Goal: Task Accomplishment & Management: Manage account settings

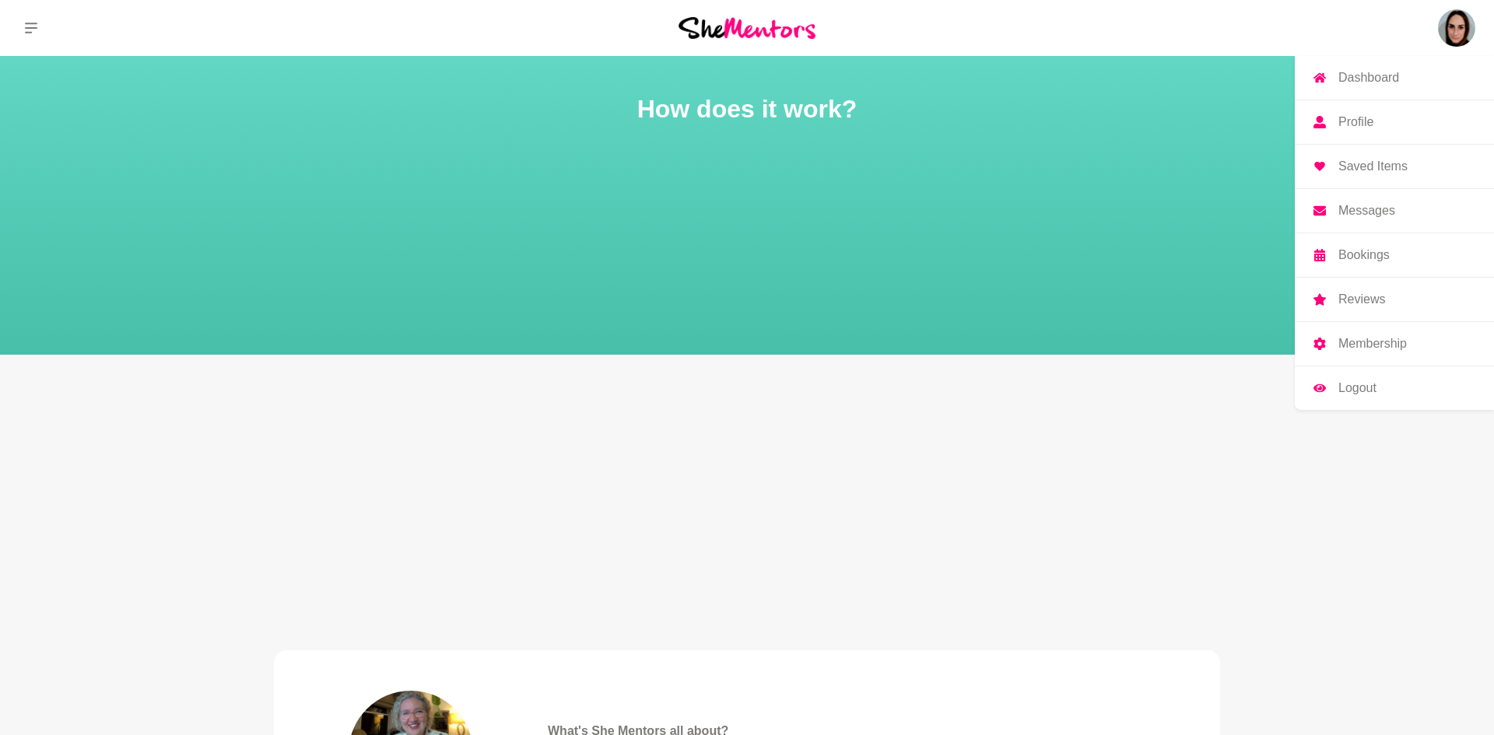
click at [1370, 119] on p "Profile" at bounding box center [1355, 122] width 35 height 12
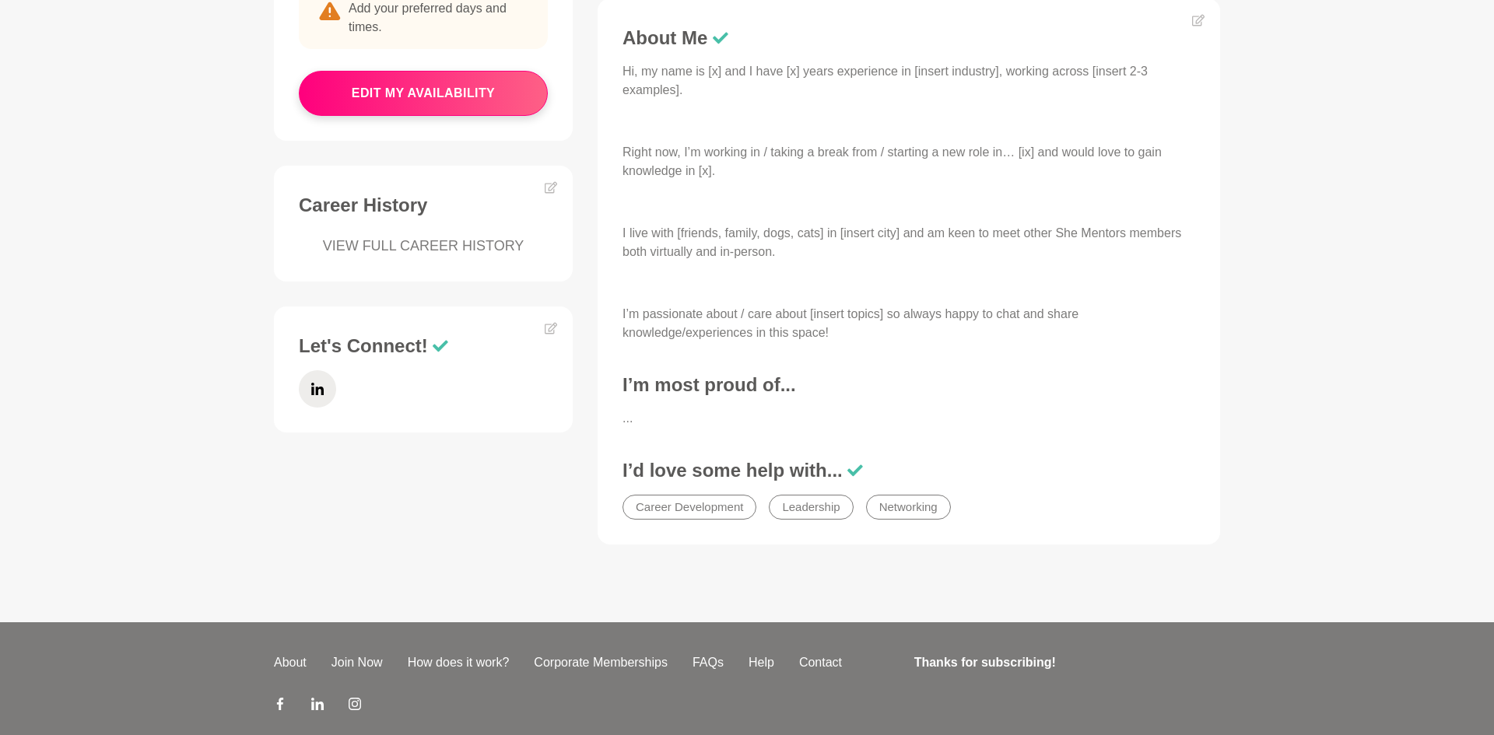
scroll to position [219, 0]
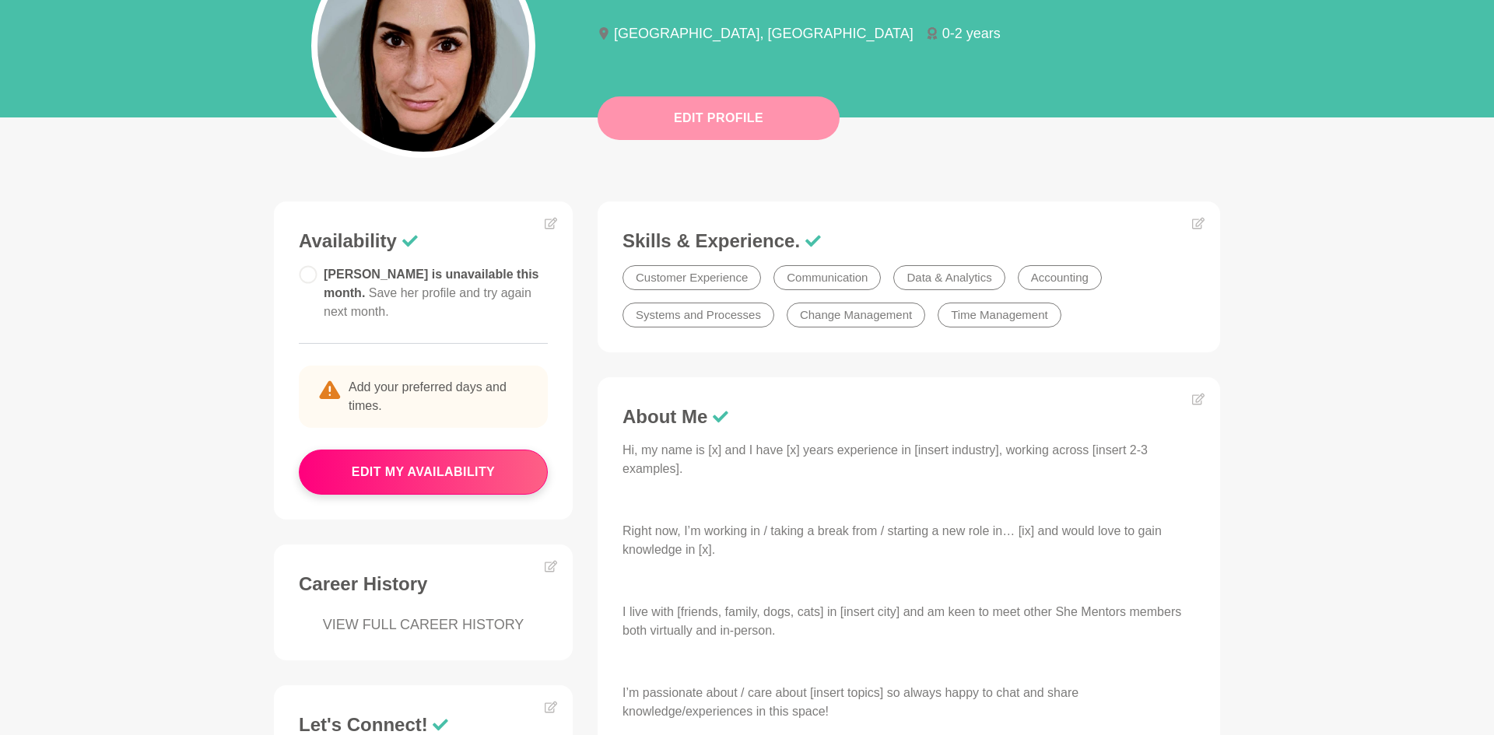
click at [712, 129] on button "Edit Profile" at bounding box center [719, 118] width 242 height 44
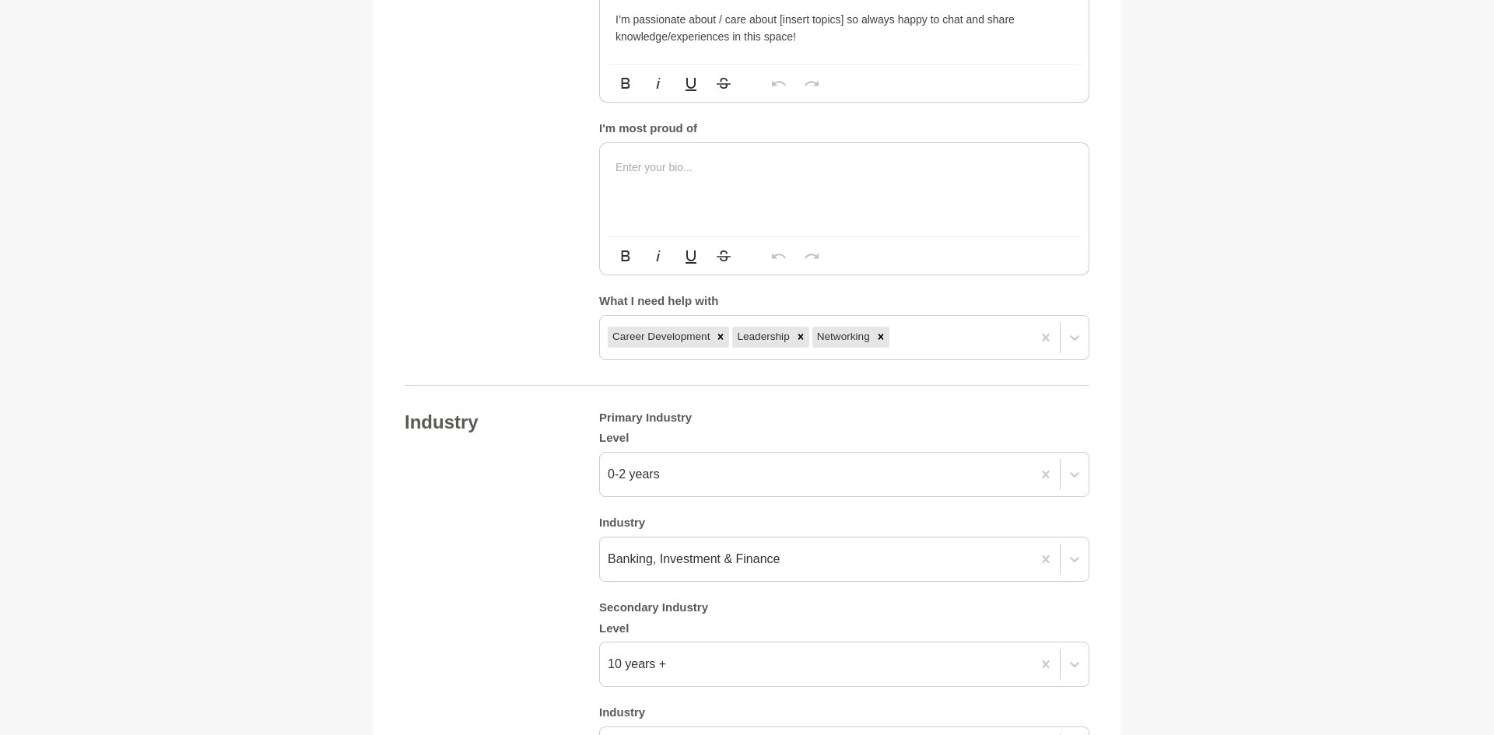
scroll to position [1058, 0]
click at [640, 166] on p at bounding box center [844, 170] width 458 height 17
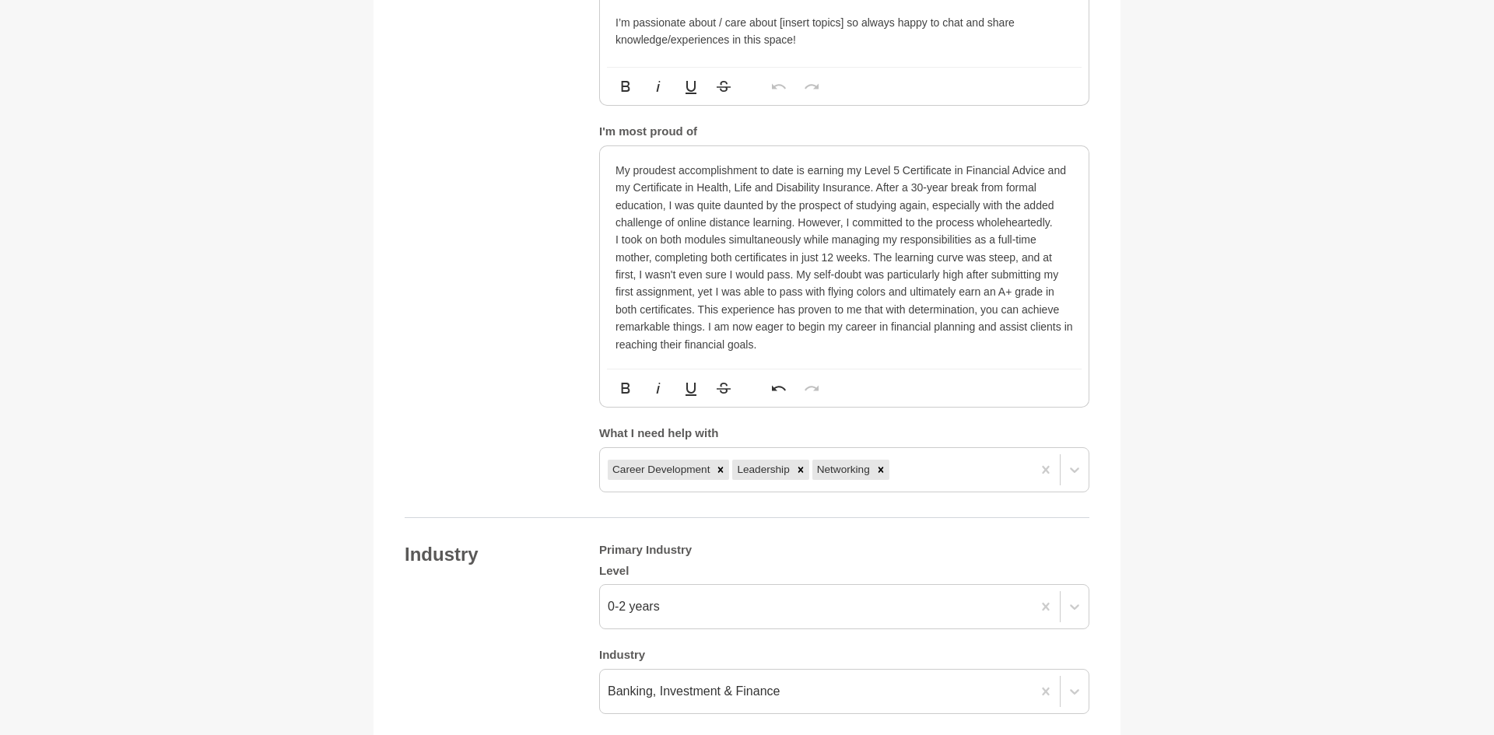
click at [881, 293] on p "I took on both modules simultaneously while managing my responsibilities as a f…" at bounding box center [844, 292] width 458 height 122
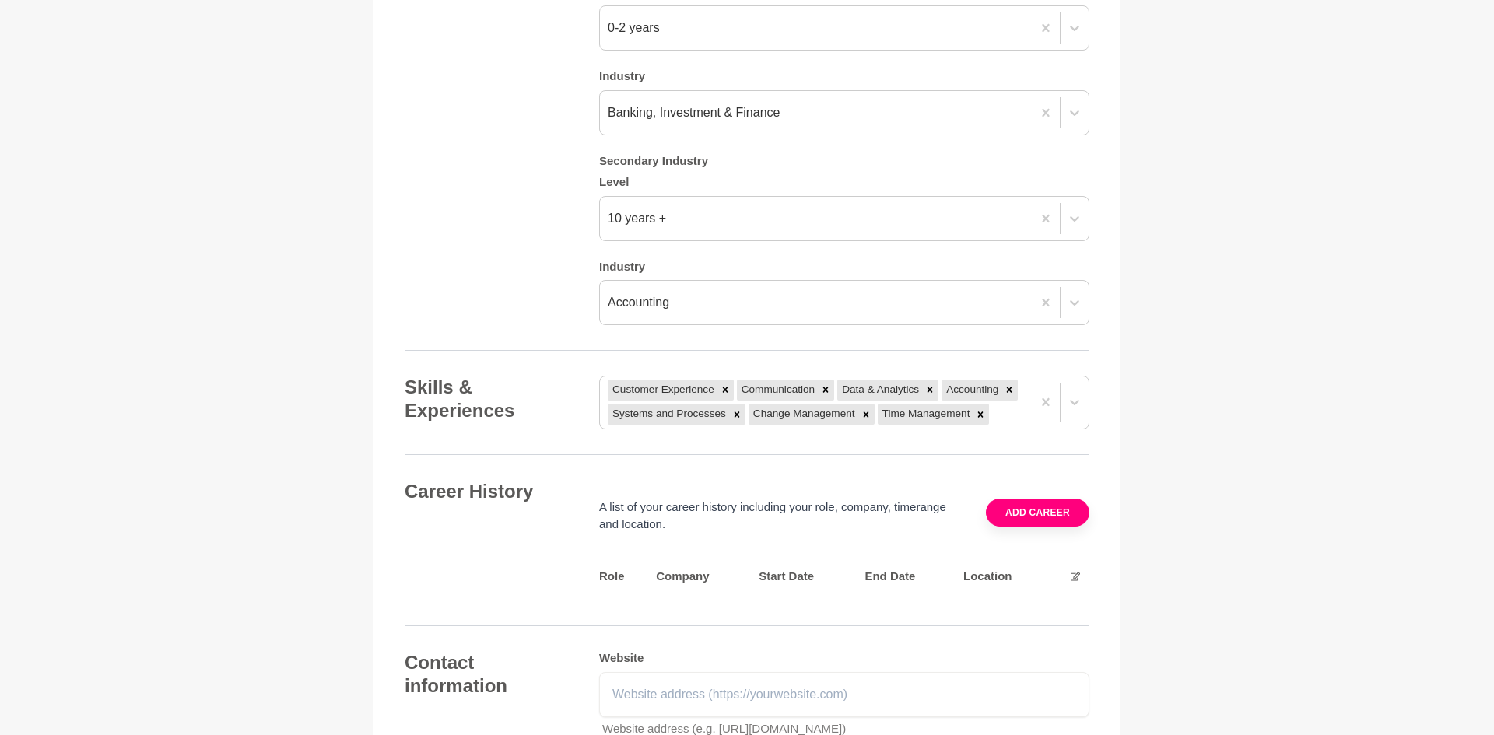
scroll to position [2351, 0]
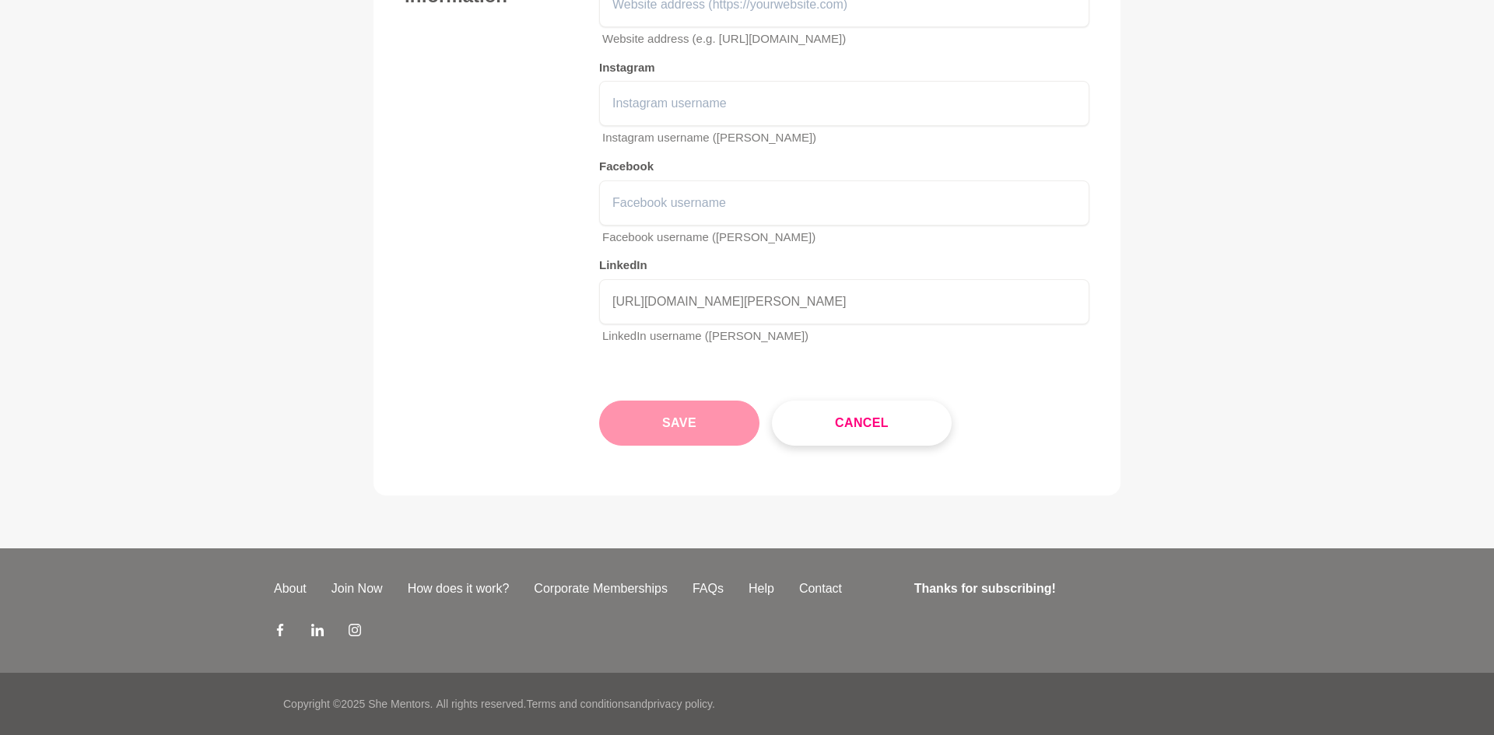
click at [655, 431] on button "Save" at bounding box center [679, 423] width 160 height 45
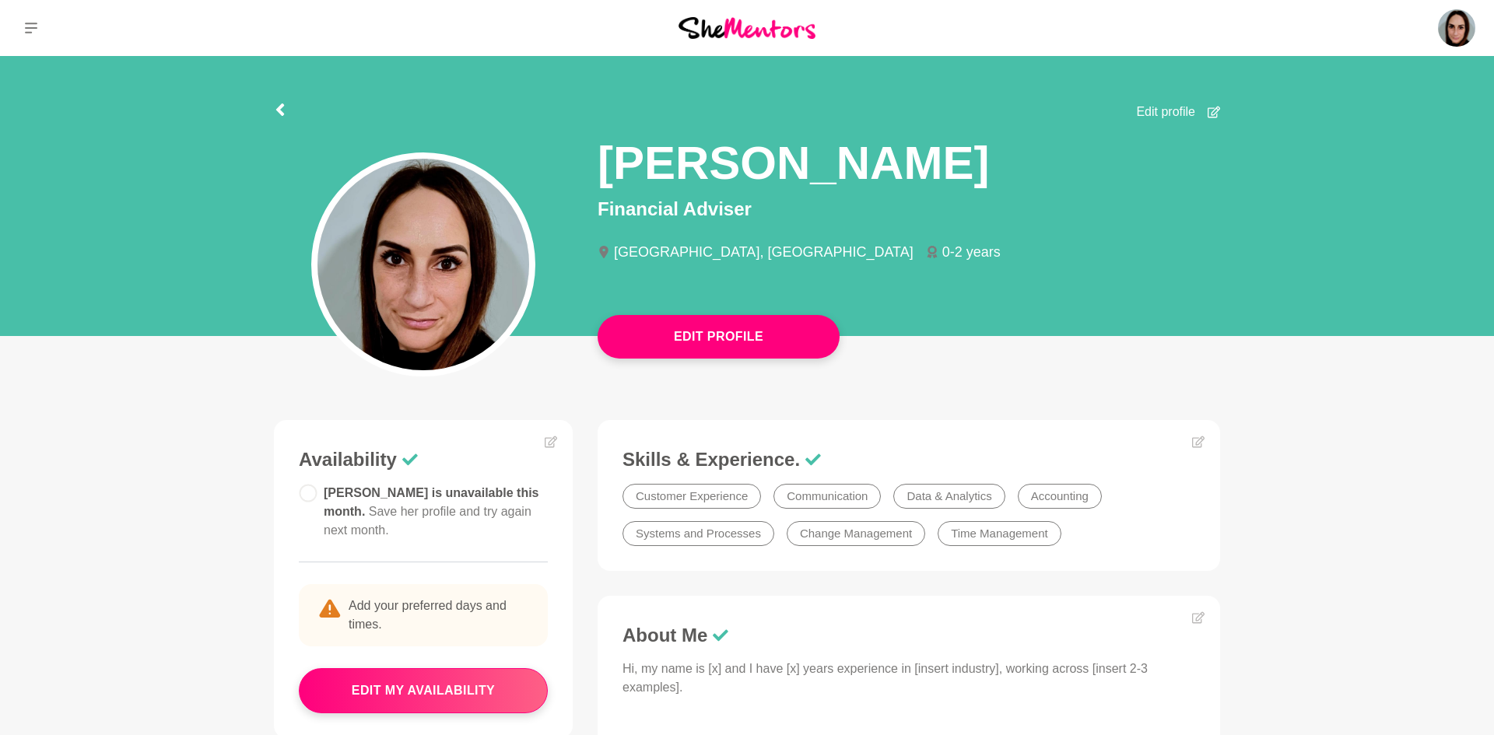
click at [1355, 517] on main "Edit Profile Edit profile [PERSON_NAME] Financial Adviser [GEOGRAPHIC_DATA], [G…" at bounding box center [747, 728] width 1494 height 1345
click at [26, 32] on icon at bounding box center [31, 28] width 12 height 11
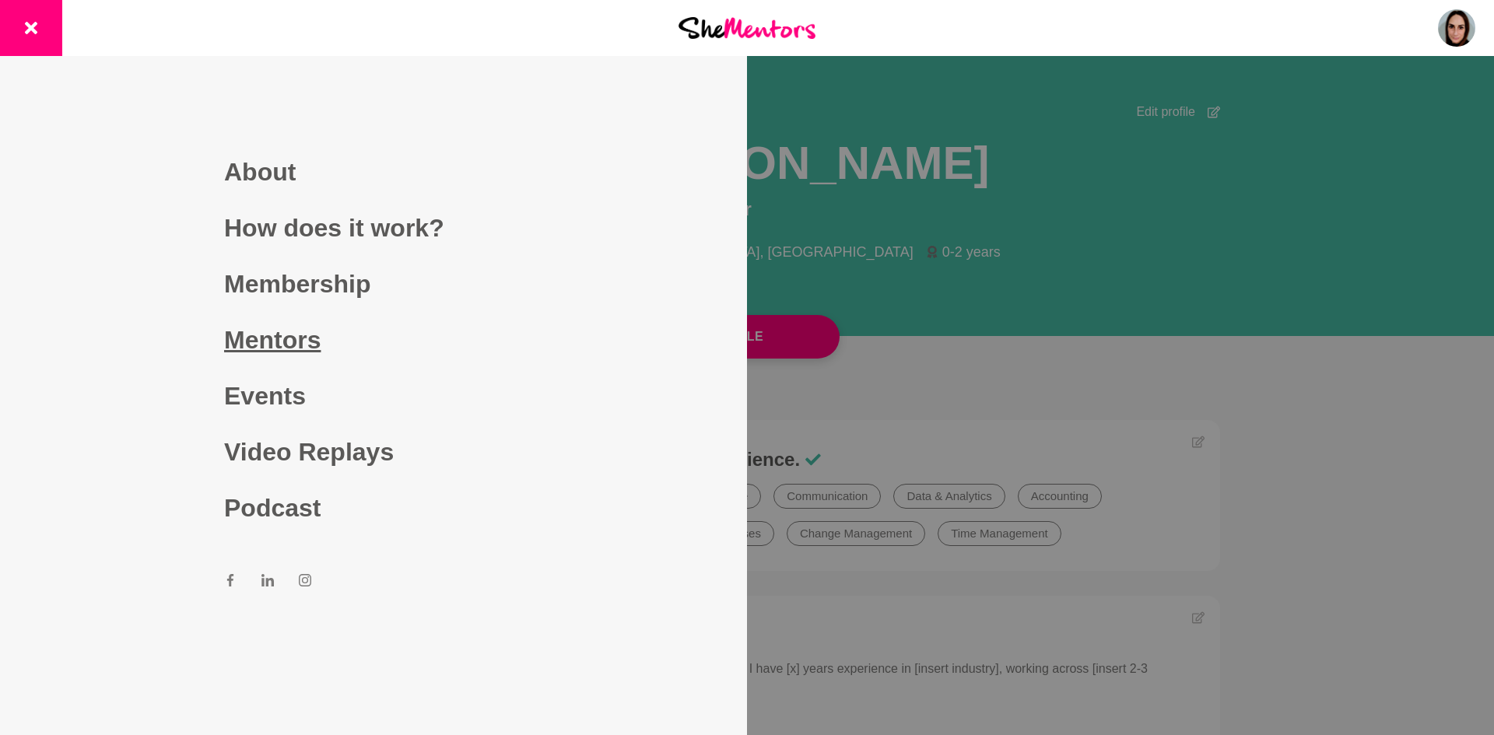
click at [268, 352] on link "Mentors" at bounding box center [373, 340] width 299 height 56
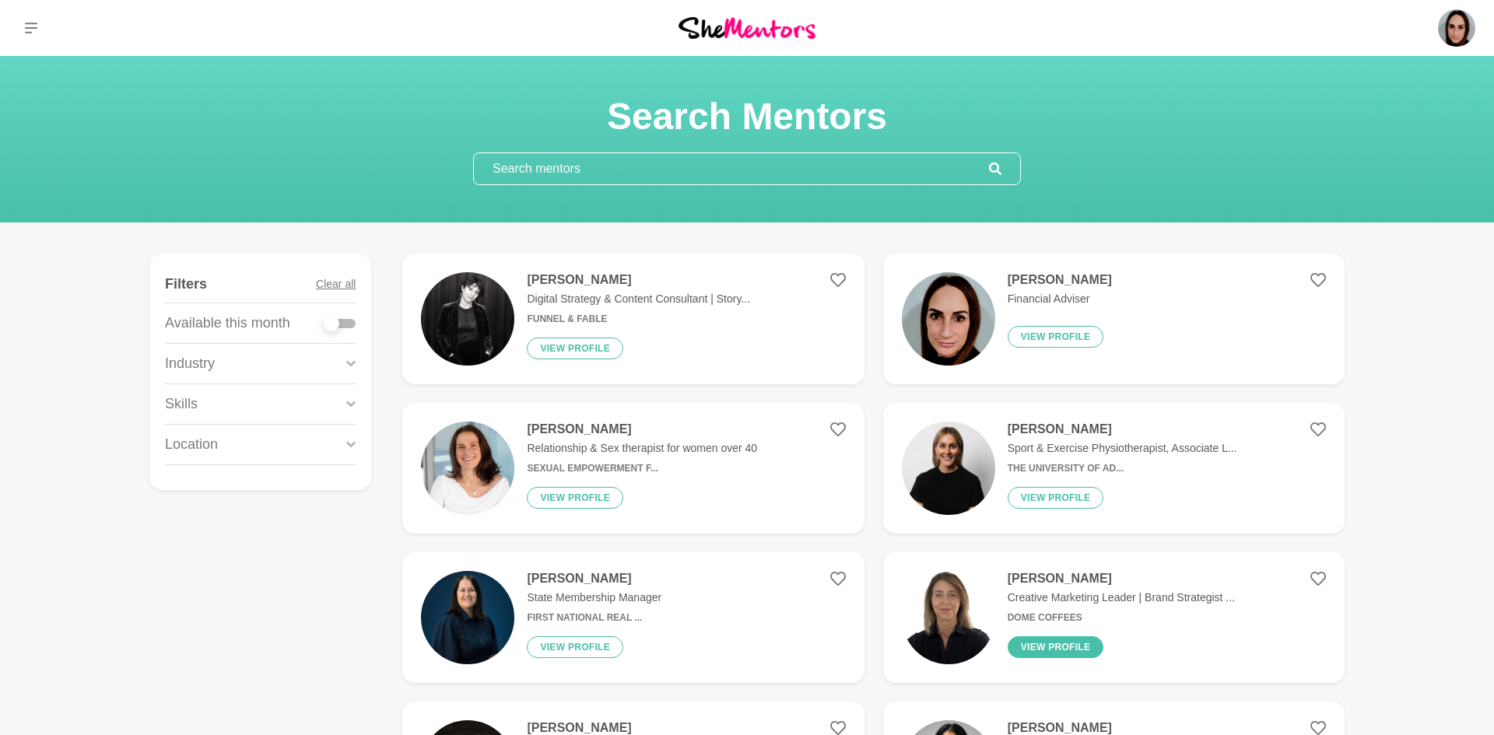
click at [1038, 657] on button "View profile" at bounding box center [1056, 647] width 96 height 22
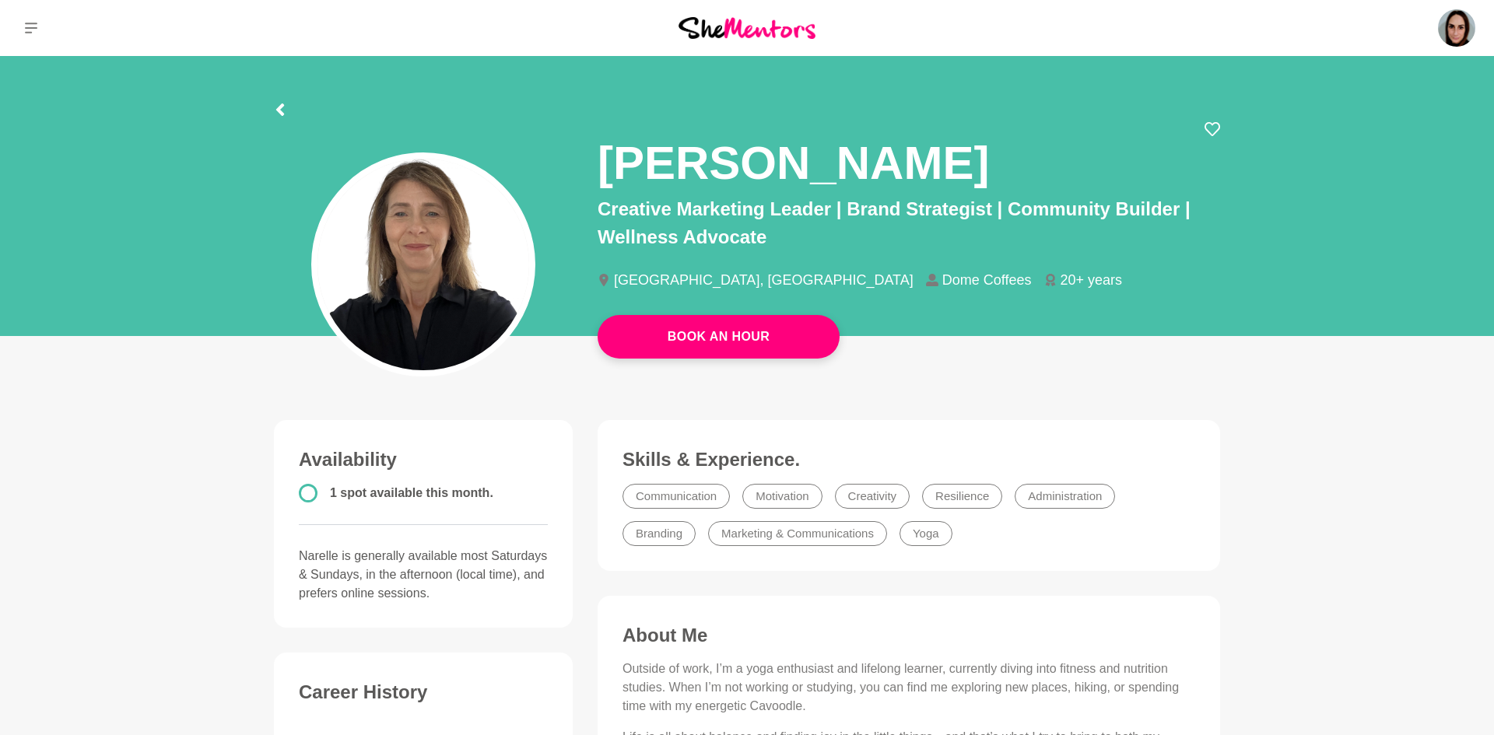
click at [1388, 254] on div "Book An Hour" at bounding box center [747, 196] width 1494 height 280
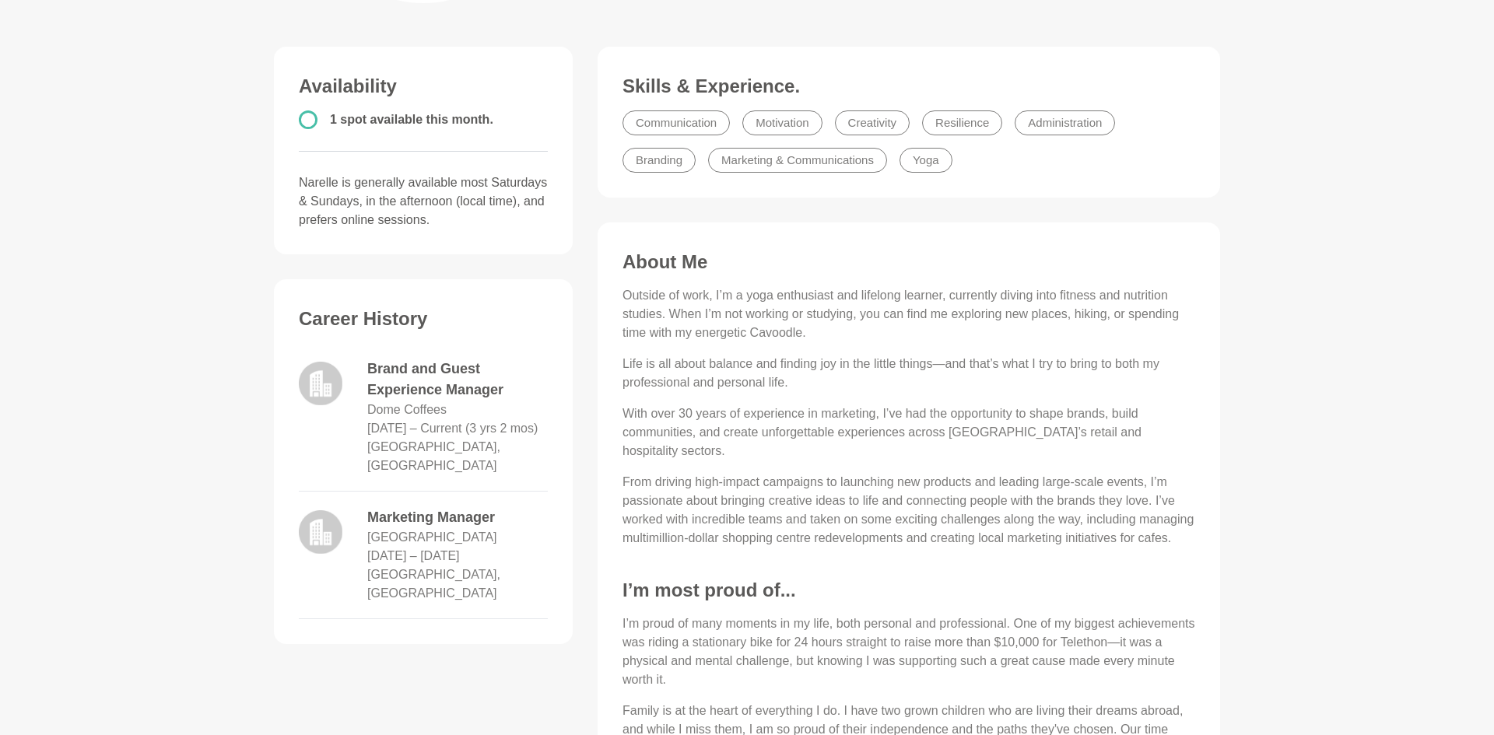
scroll to position [405, 0]
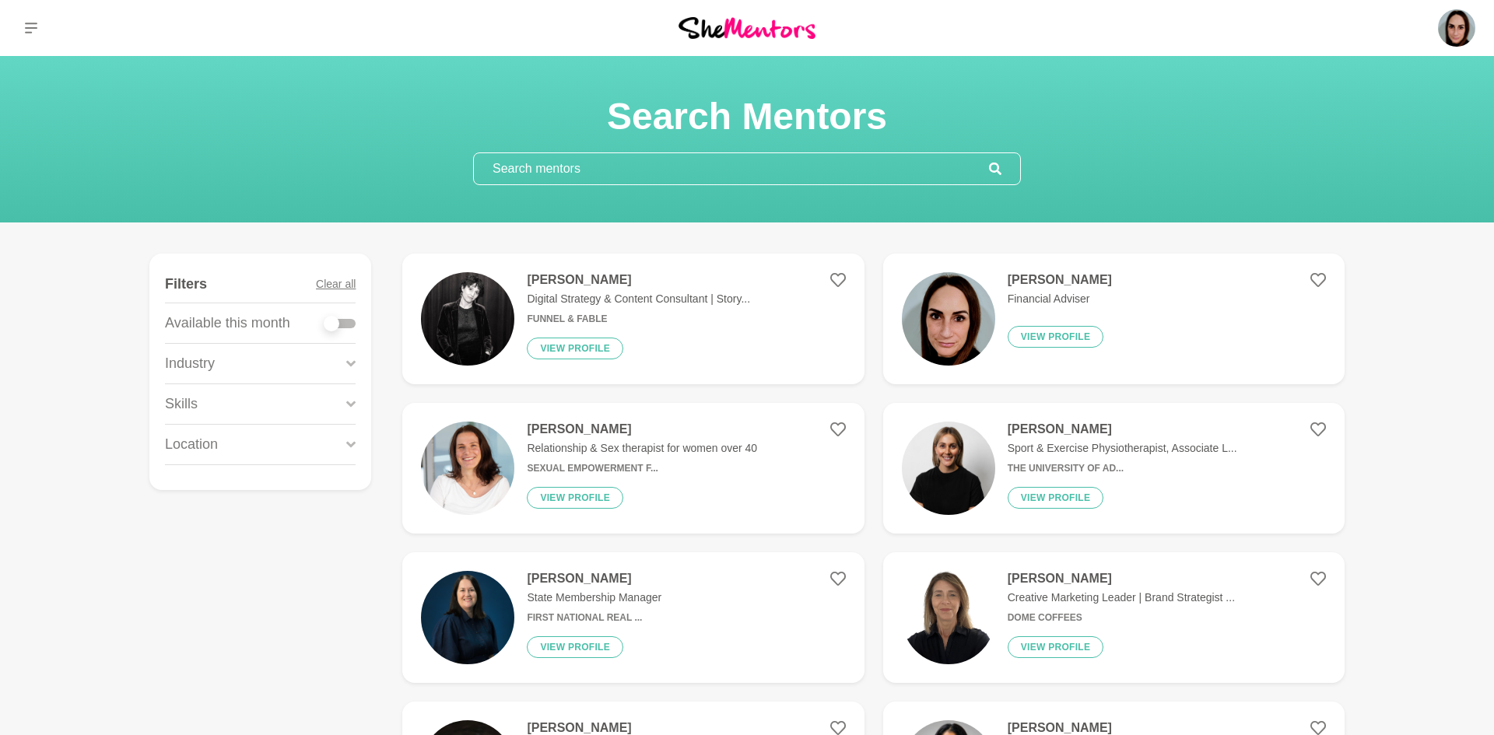
click at [615, 298] on p "Digital Strategy & Content Consultant | Story..." at bounding box center [638, 299] width 223 height 16
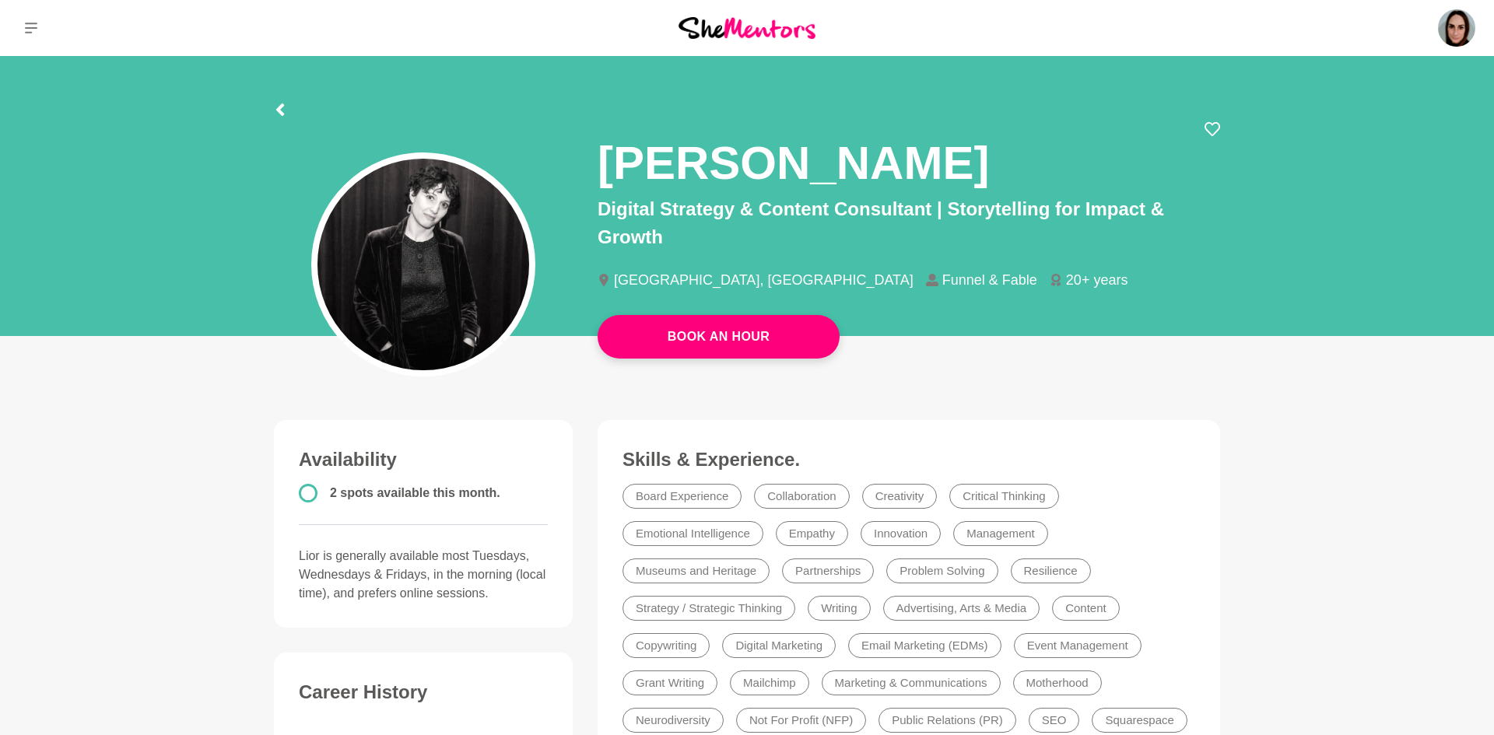
click at [1425, 257] on div "Book An Hour" at bounding box center [747, 196] width 1494 height 280
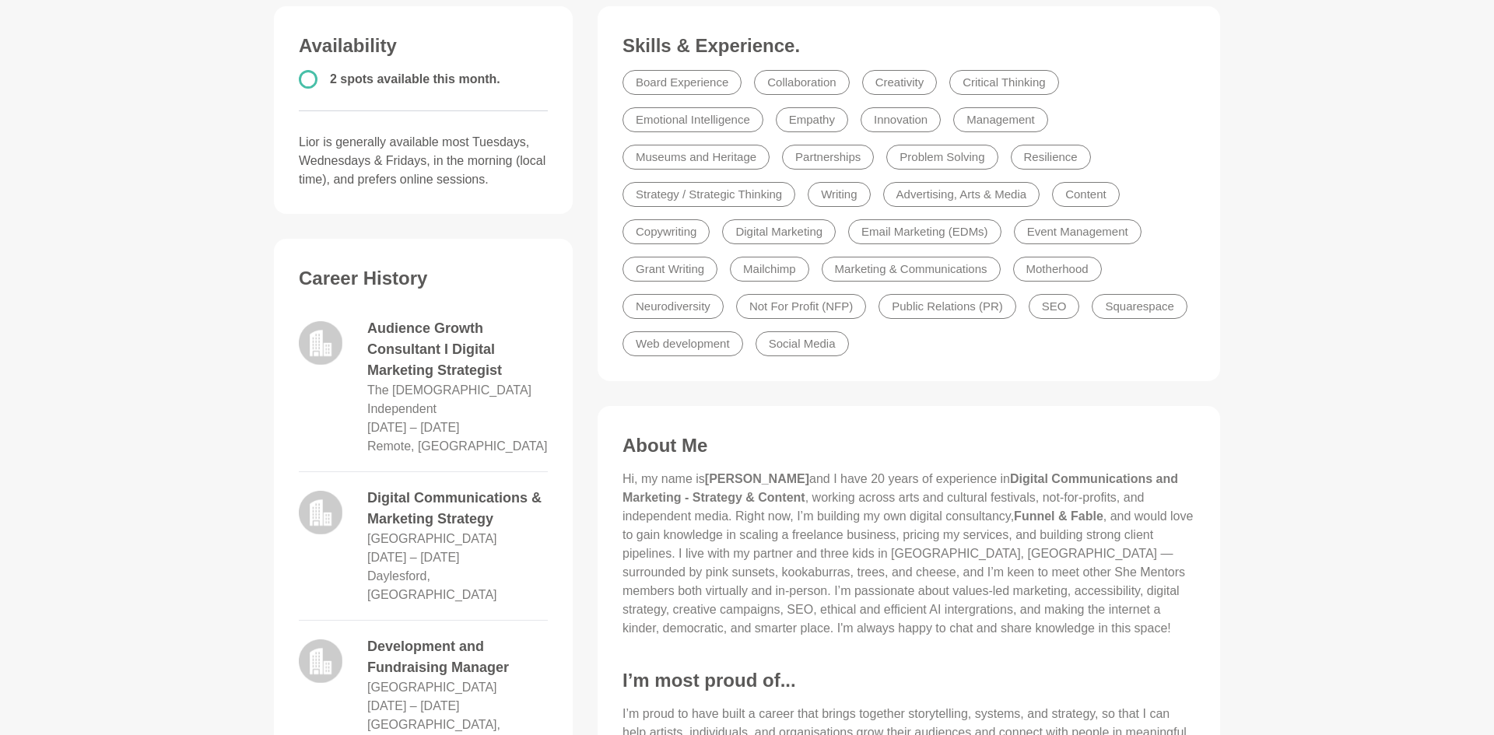
scroll to position [467, 0]
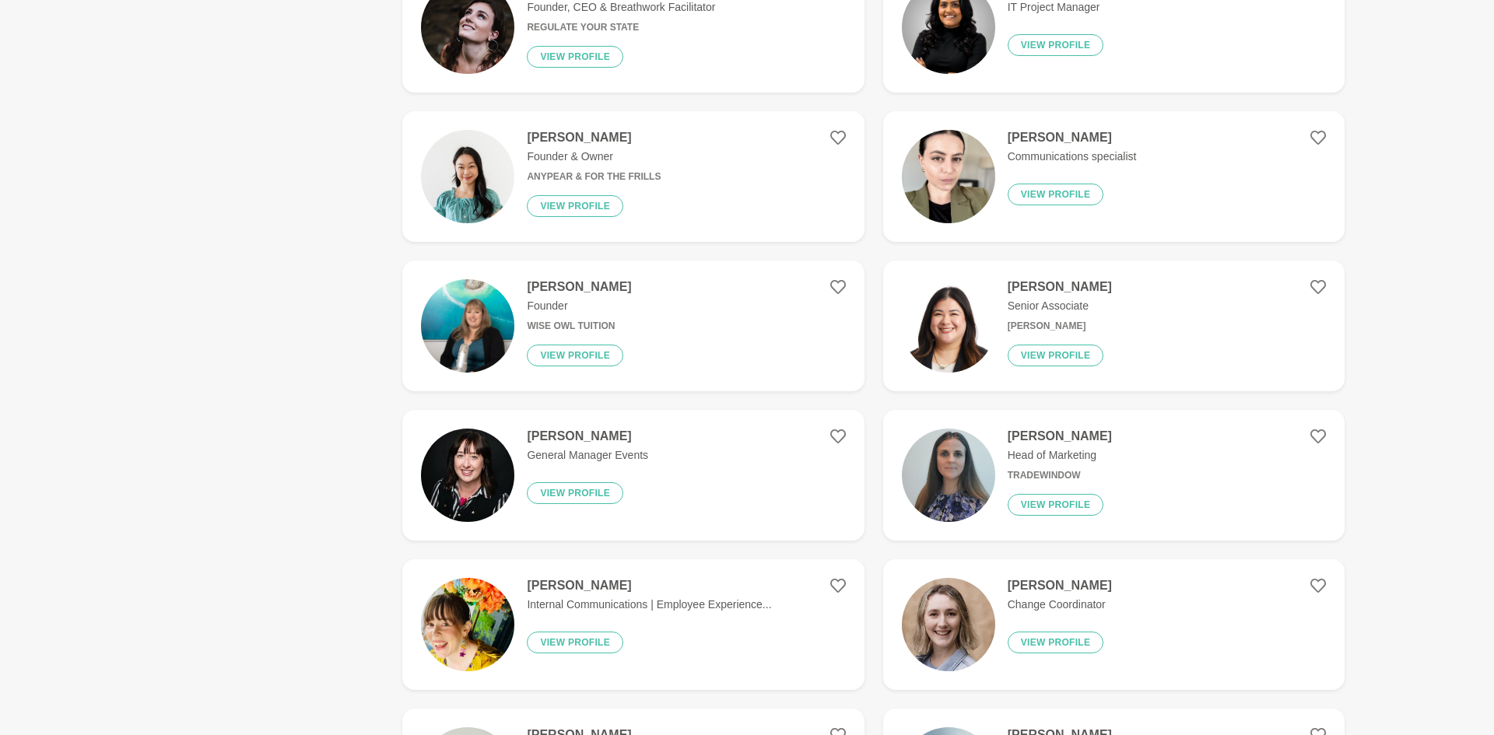
scroll to position [801, 0]
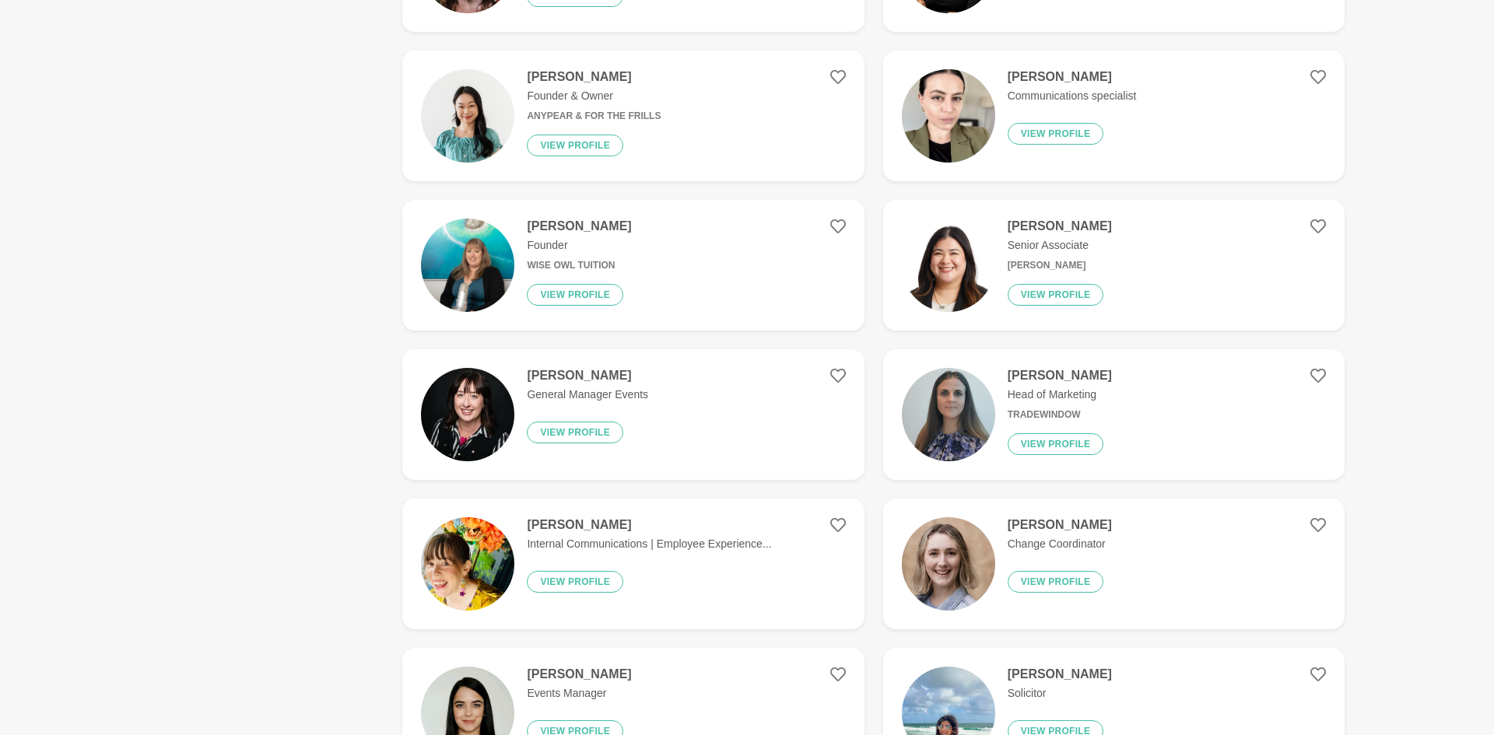
click at [538, 78] on h4 "[PERSON_NAME]" at bounding box center [594, 77] width 134 height 16
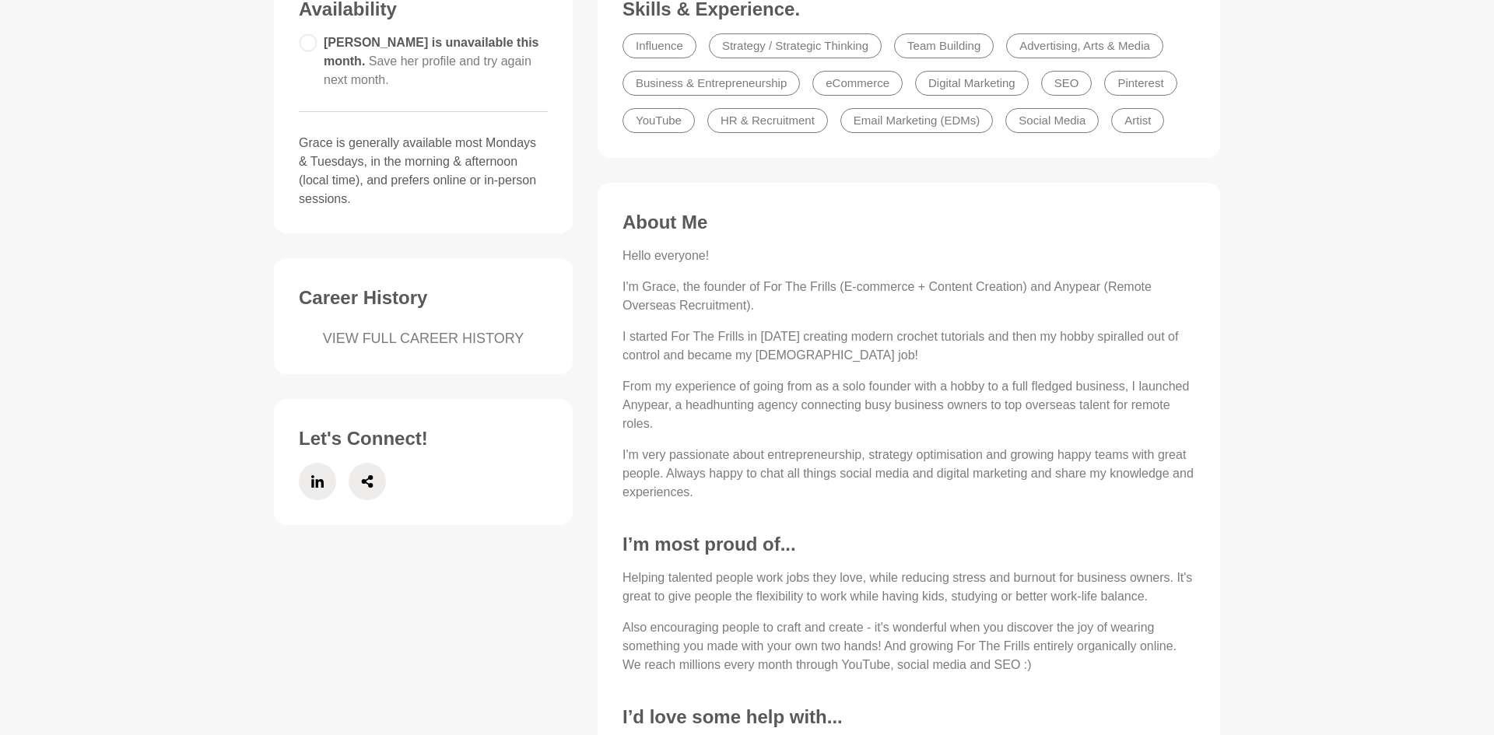
scroll to position [447, 0]
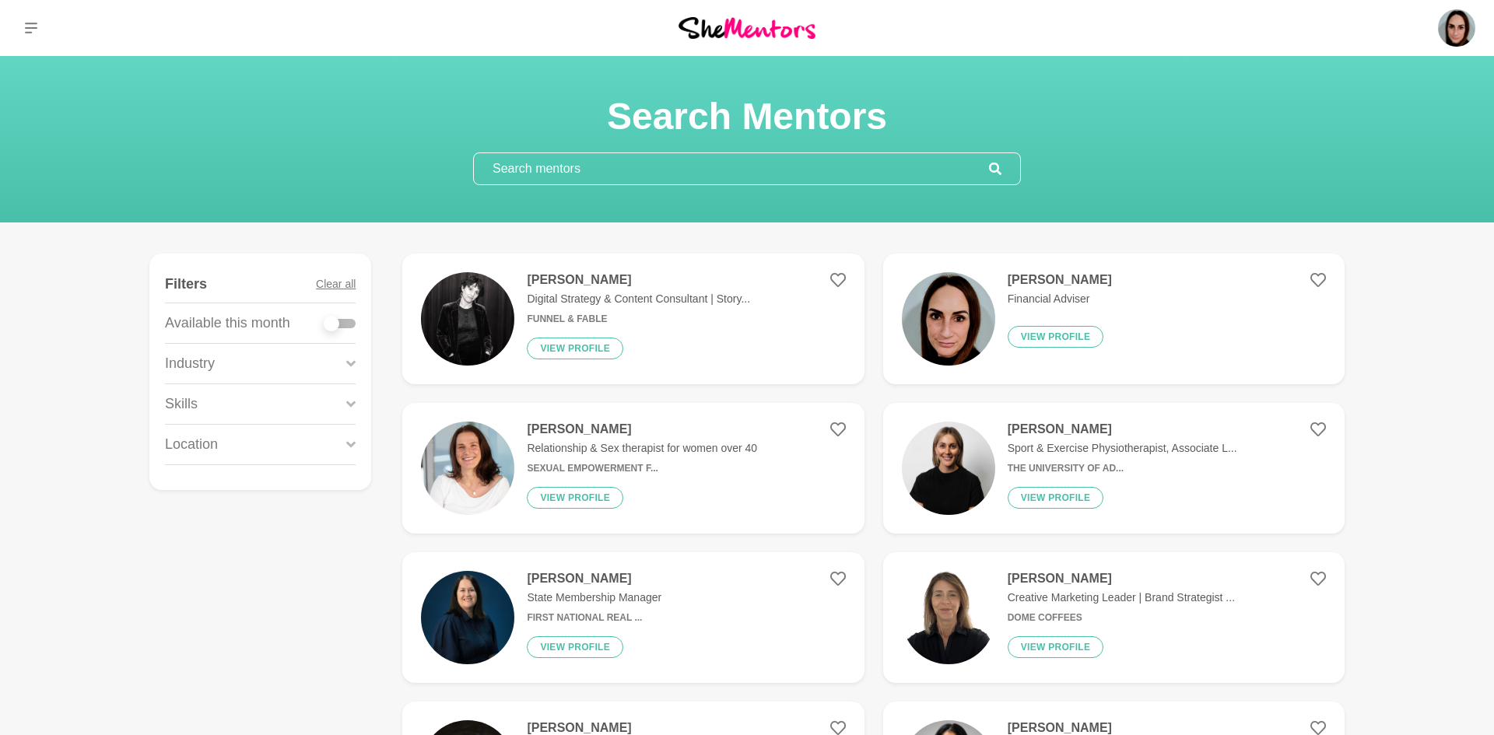
click at [598, 433] on h4 "[PERSON_NAME]" at bounding box center [642, 430] width 230 height 16
click at [613, 617] on h6 "First National Real ..." at bounding box center [594, 618] width 135 height 12
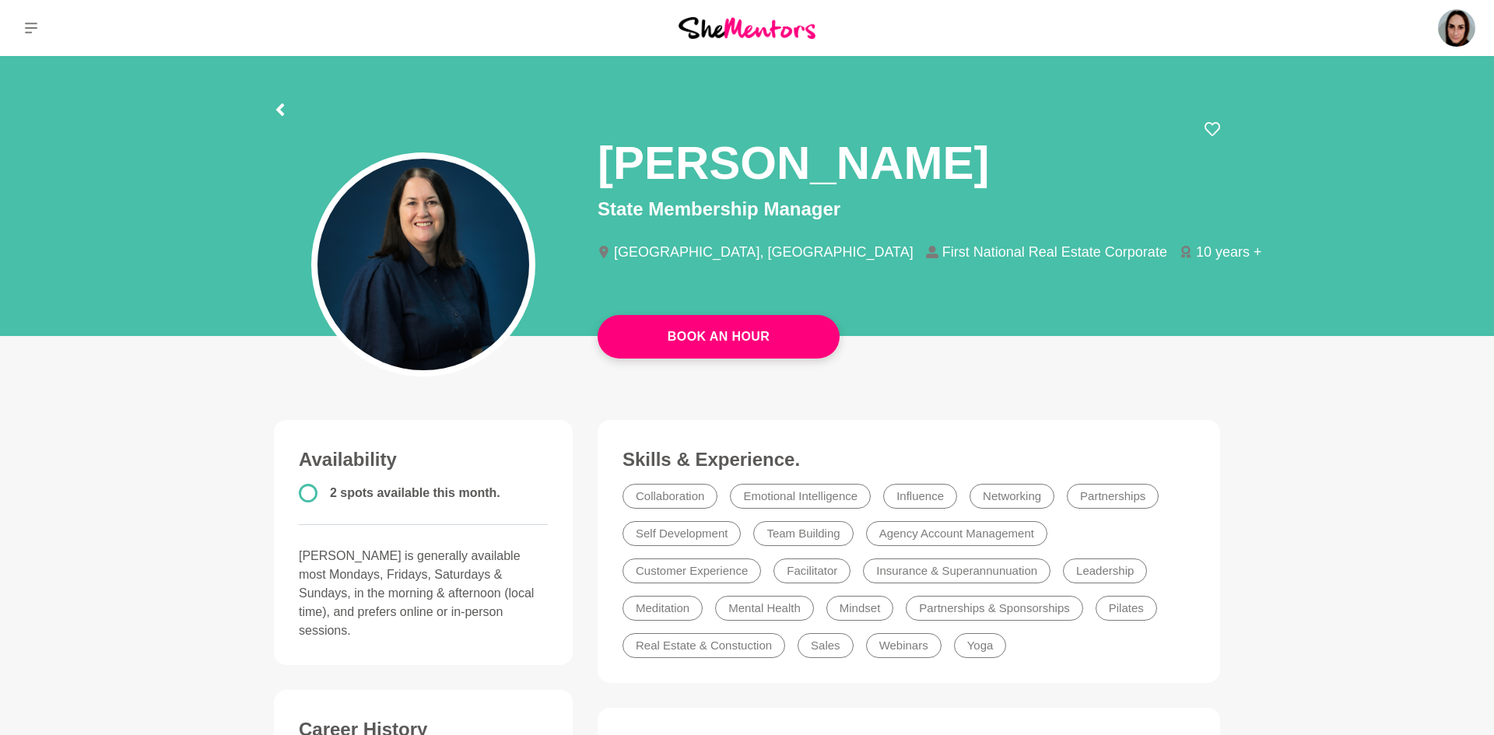
click at [1493, 171] on div "Book An Hour" at bounding box center [747, 196] width 1494 height 280
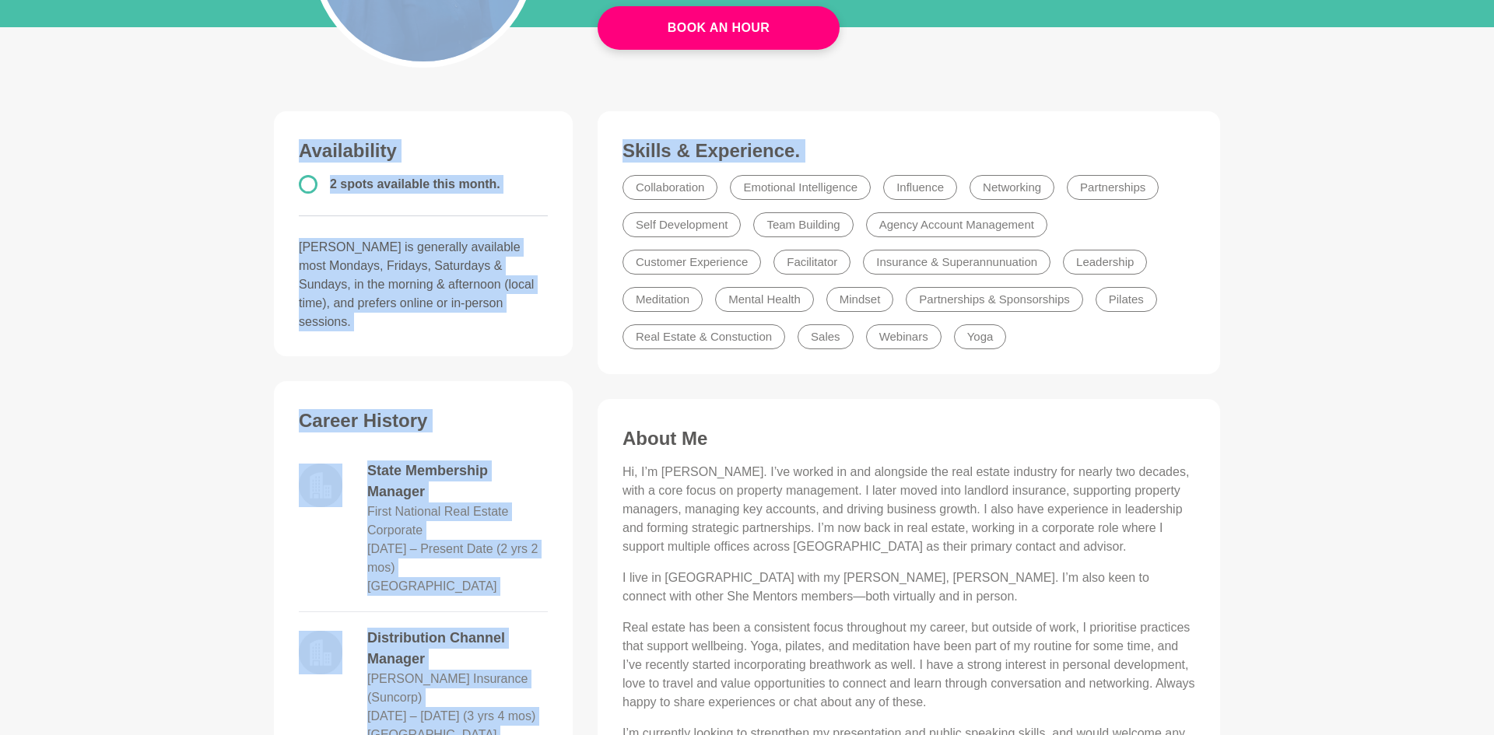
scroll to position [335, 0]
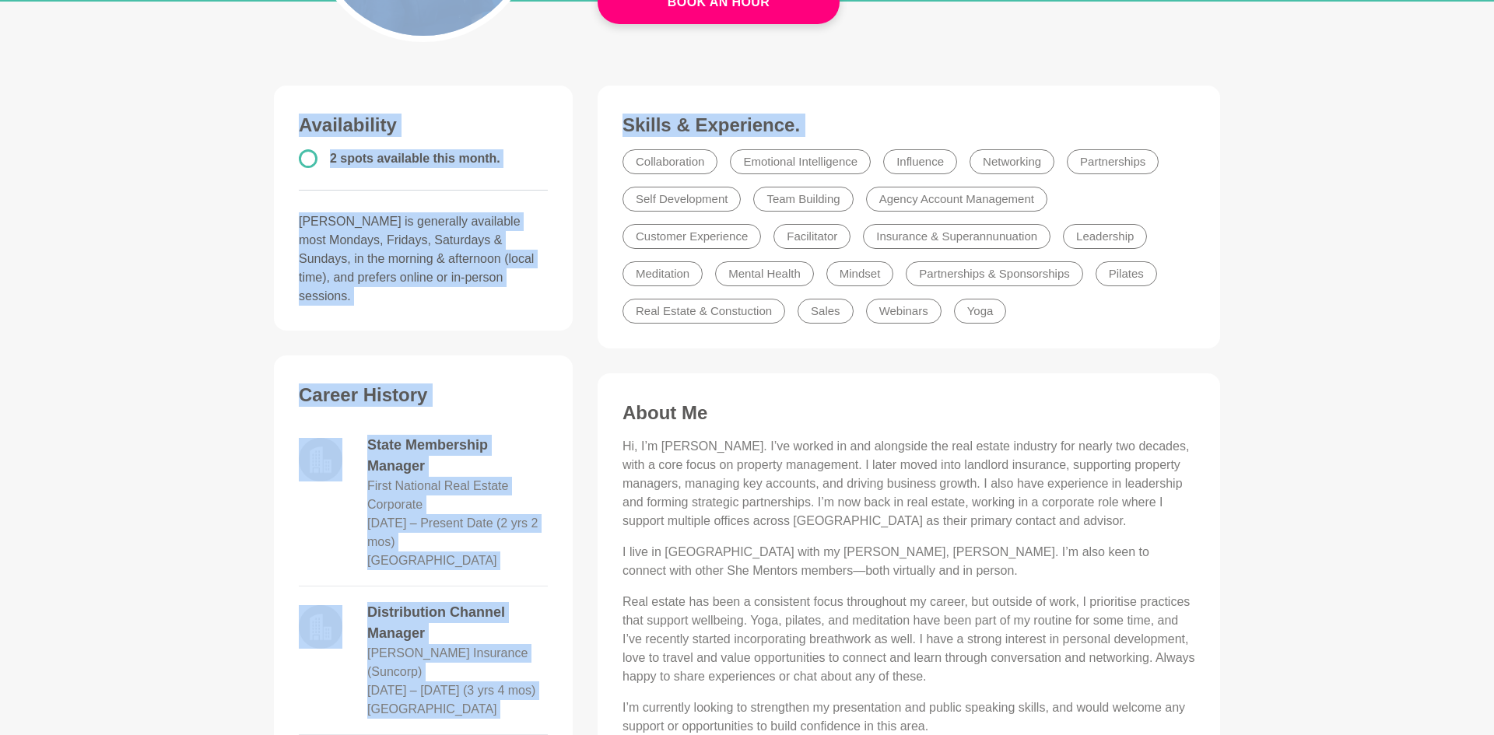
drag, startPoint x: 1493, startPoint y: 149, endPoint x: 1493, endPoint y: 276, distance: 126.8
click at [1493, 276] on main "Book An Hour [PERSON_NAME] State Membership Manager [GEOGRAPHIC_DATA], [GEOGRAP…" at bounding box center [747, 536] width 1494 height 1630
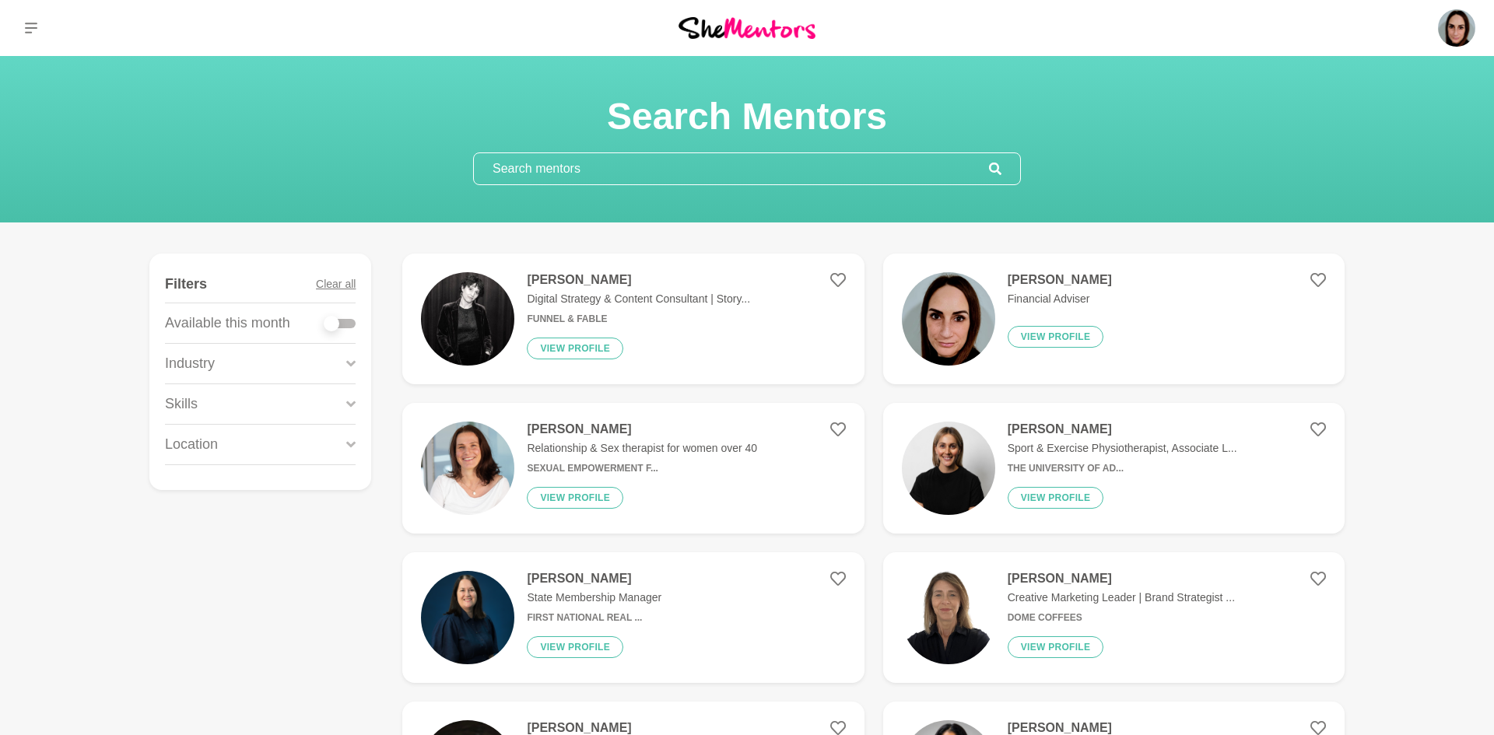
click at [1033, 275] on h4 "[PERSON_NAME]" at bounding box center [1060, 280] width 104 height 16
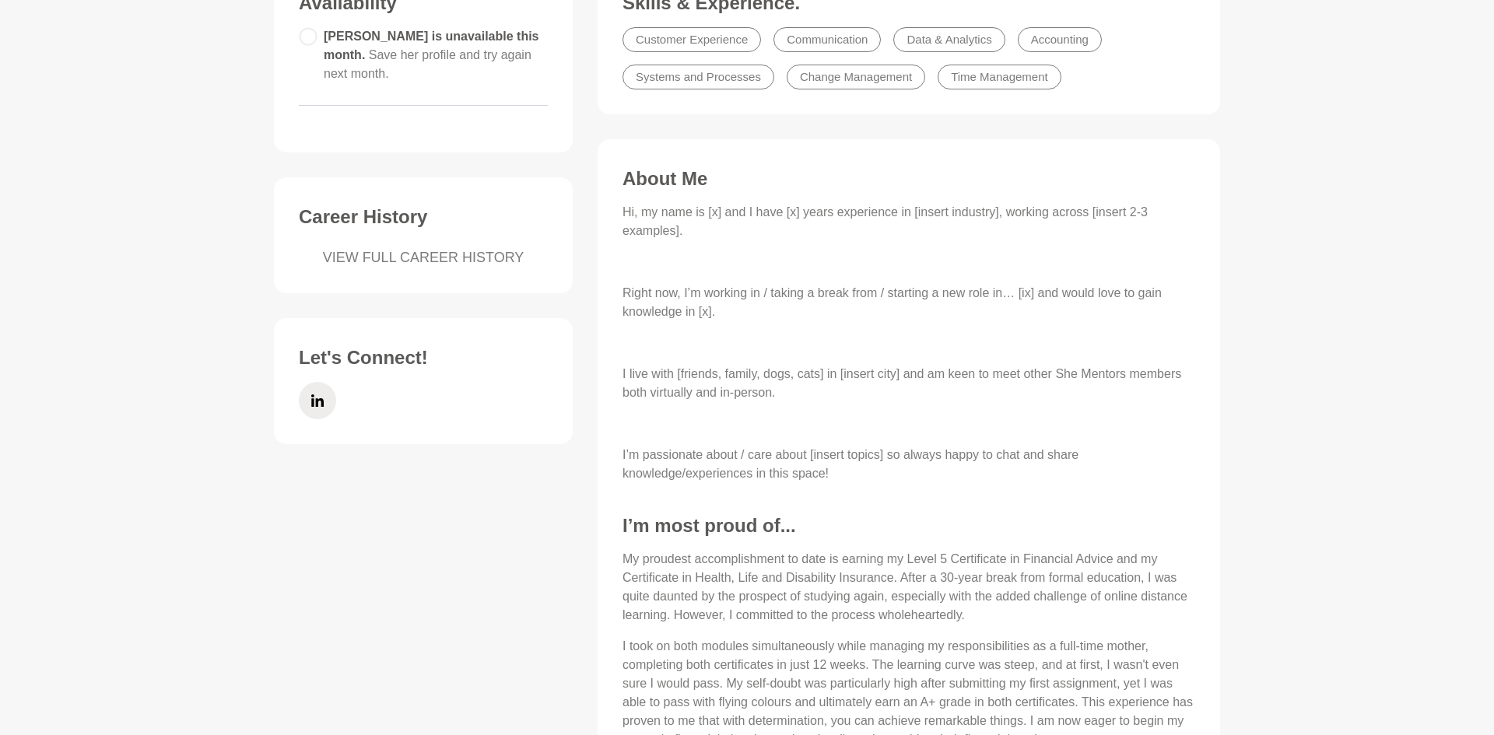
scroll to position [454, 0]
click at [1296, 540] on main "Booked Out [PERSON_NAME] Financial Adviser [GEOGRAPHIC_DATA], [GEOGRAPHIC_DATA]…" at bounding box center [747, 274] width 1494 height 1345
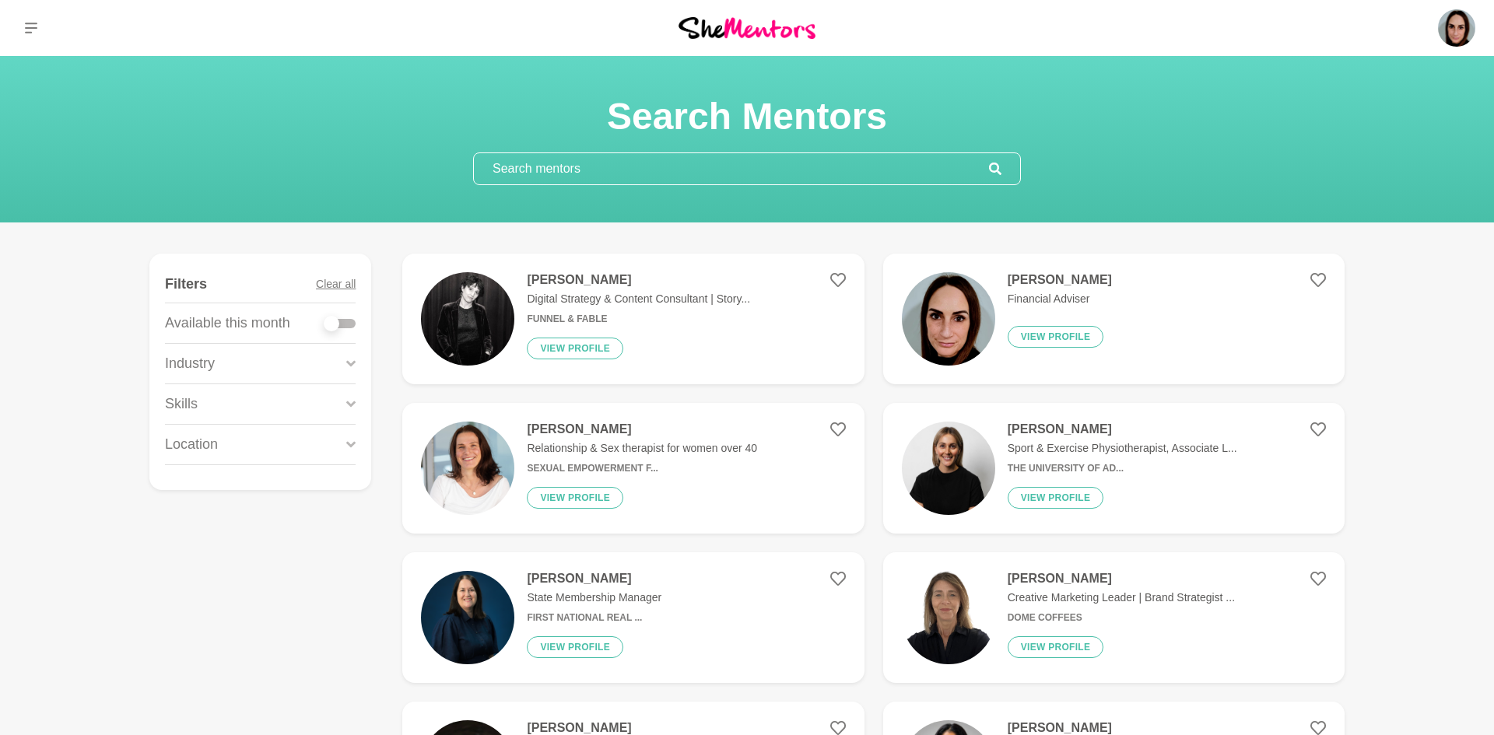
click at [1493, 191] on section "Search Mentors" at bounding box center [747, 139] width 1494 height 167
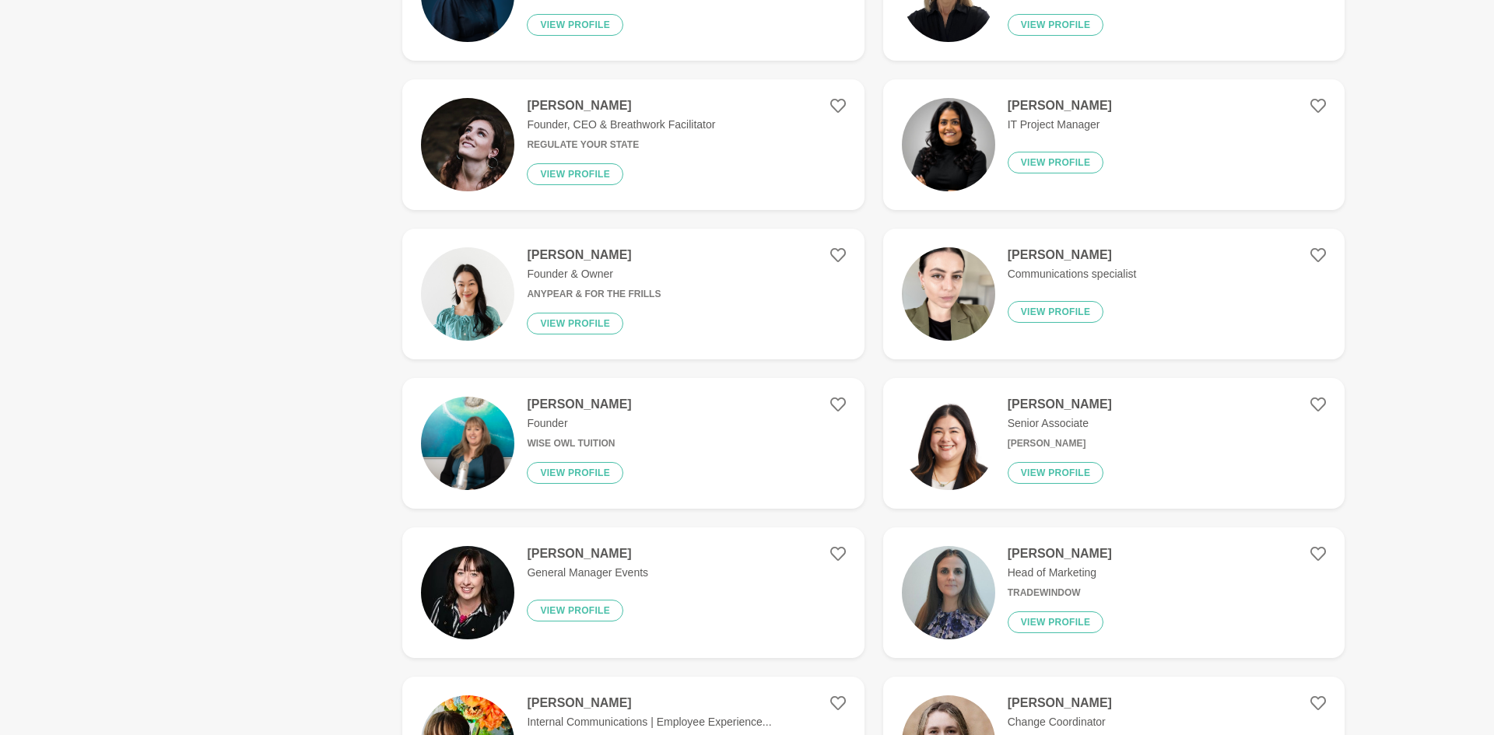
scroll to position [654, 0]
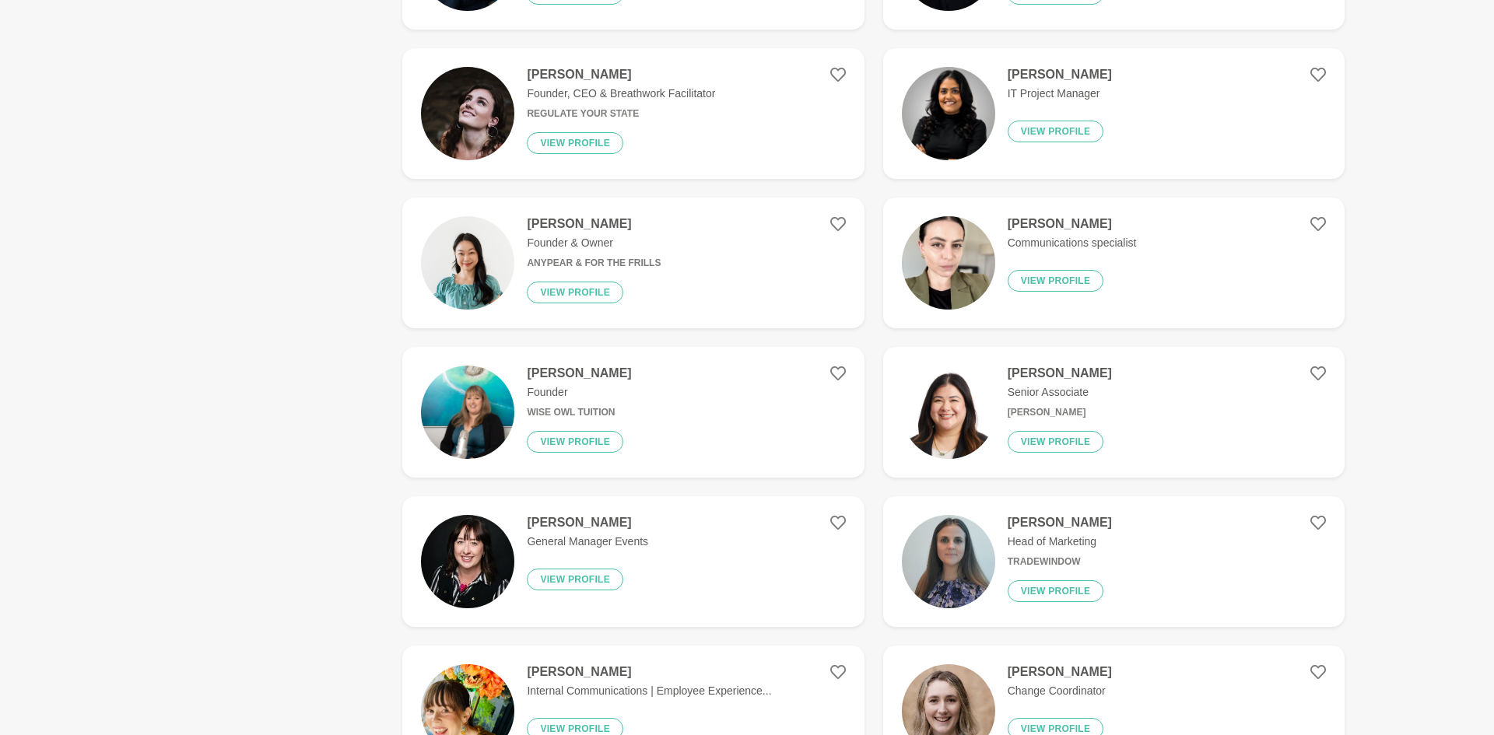
click at [1039, 366] on h4 "[PERSON_NAME]" at bounding box center [1060, 374] width 104 height 16
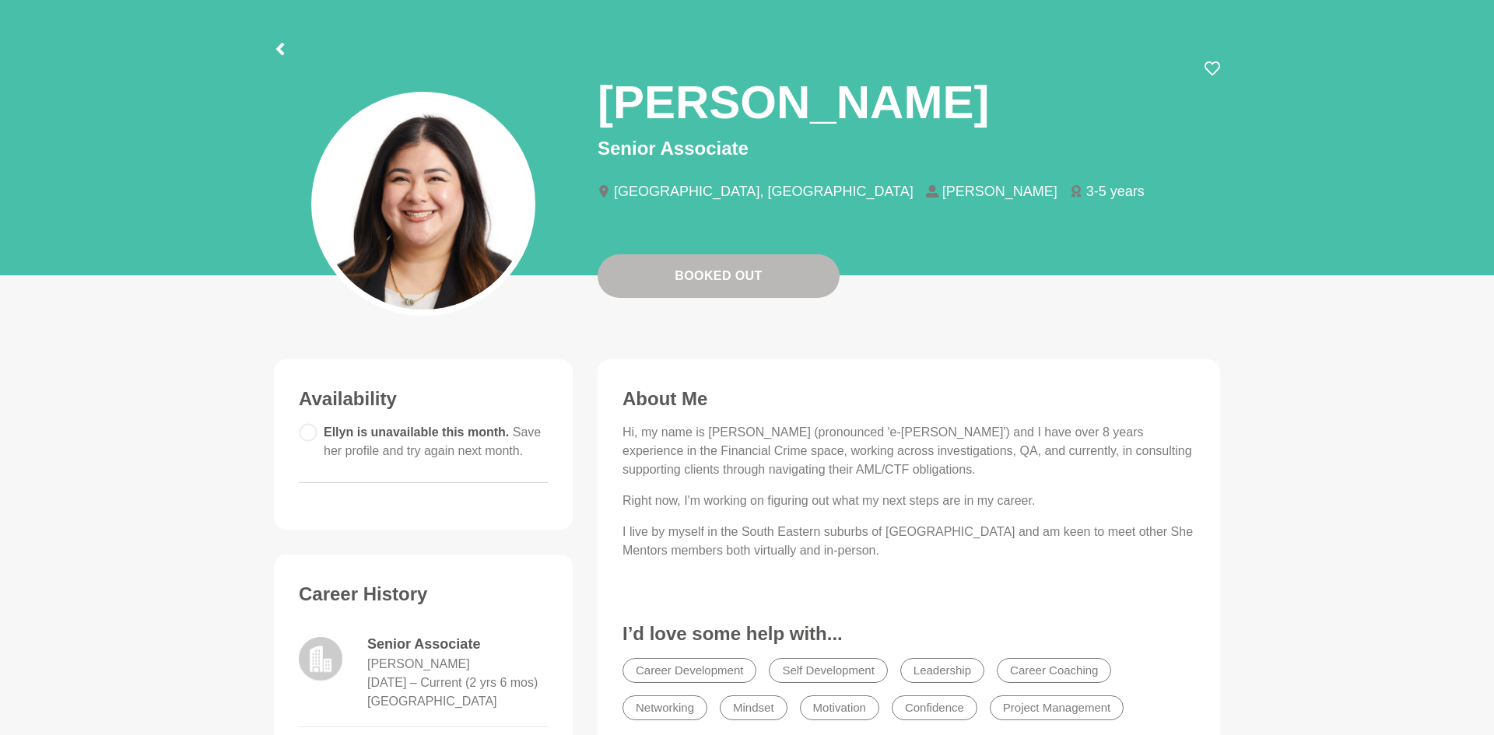
scroll to position [62, 0]
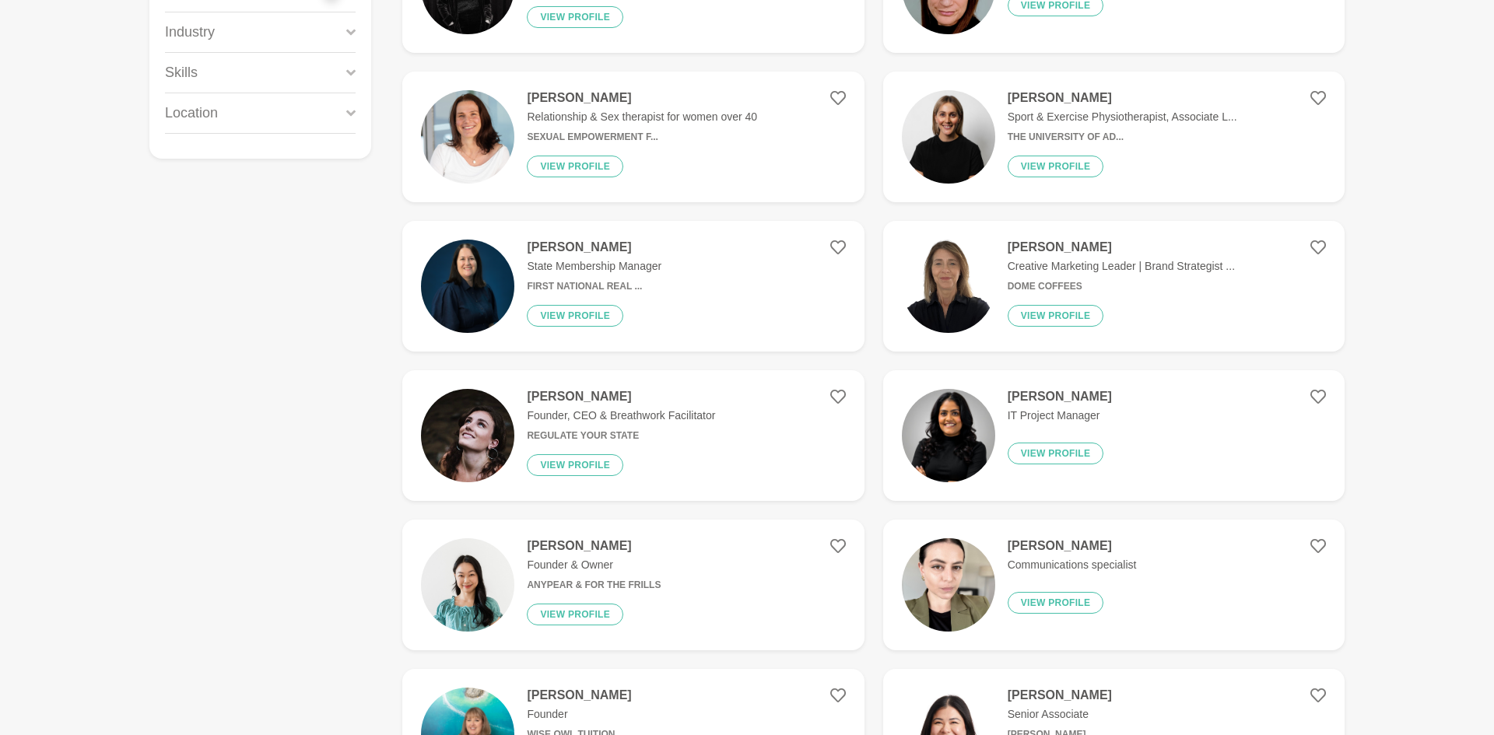
scroll to position [373, 0]
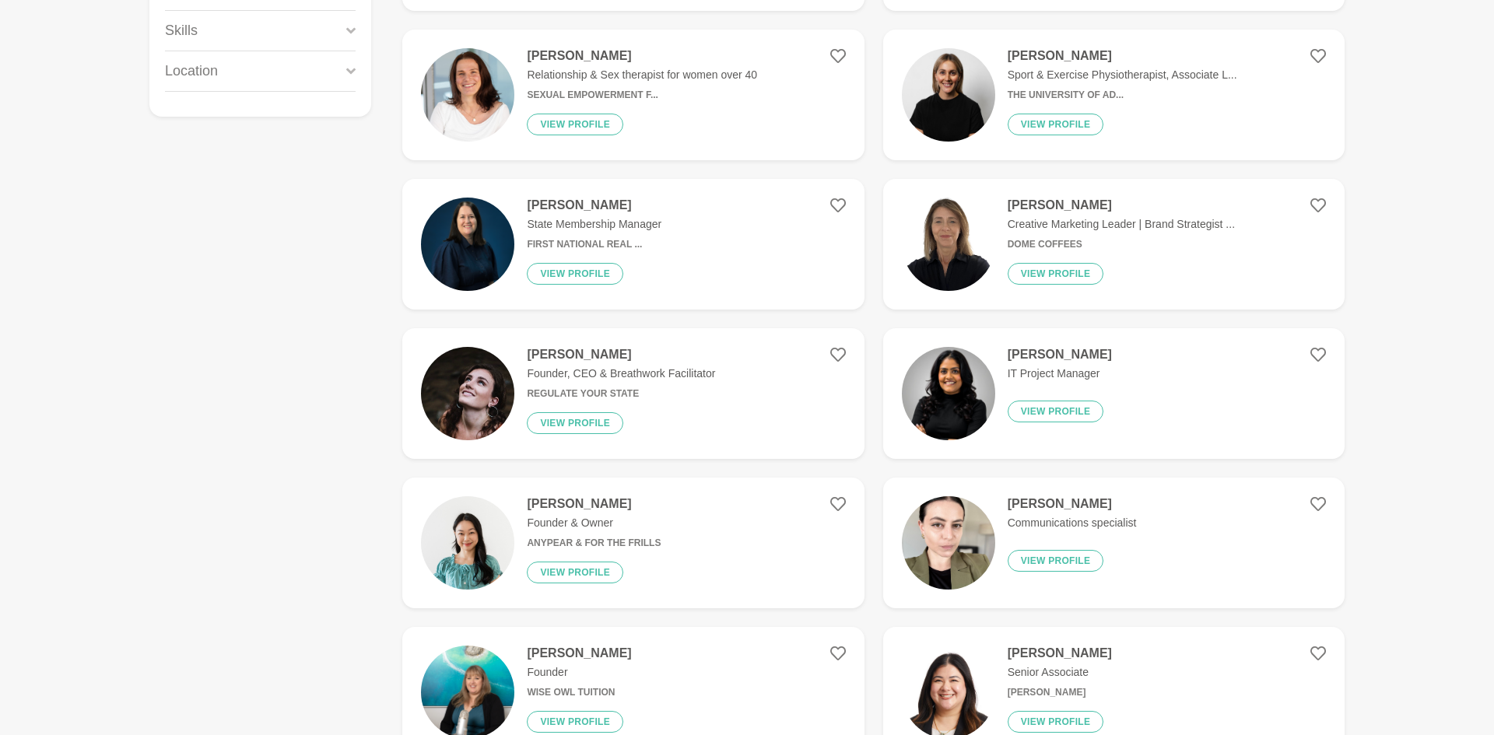
click at [1069, 348] on h4 "[PERSON_NAME]" at bounding box center [1060, 355] width 104 height 16
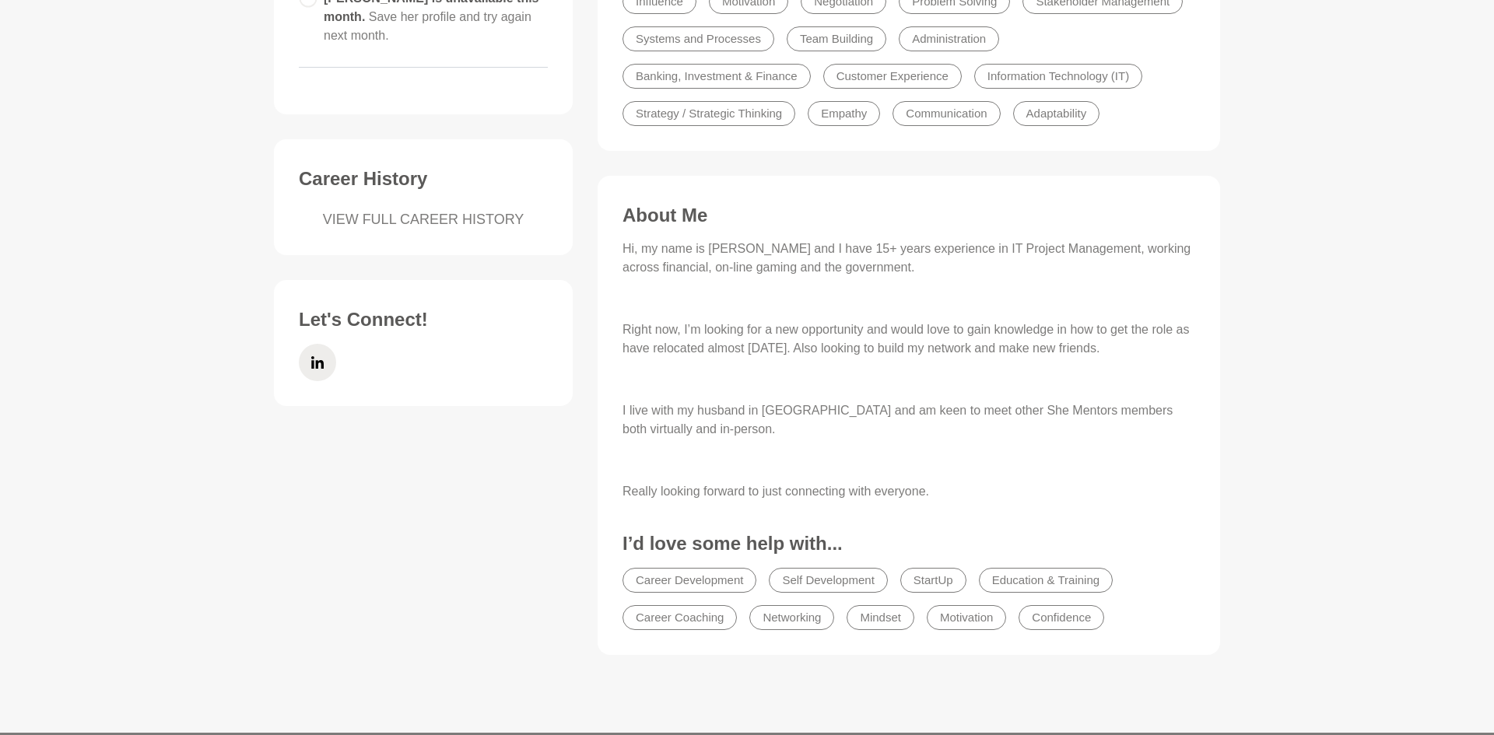
scroll to position [498, 0]
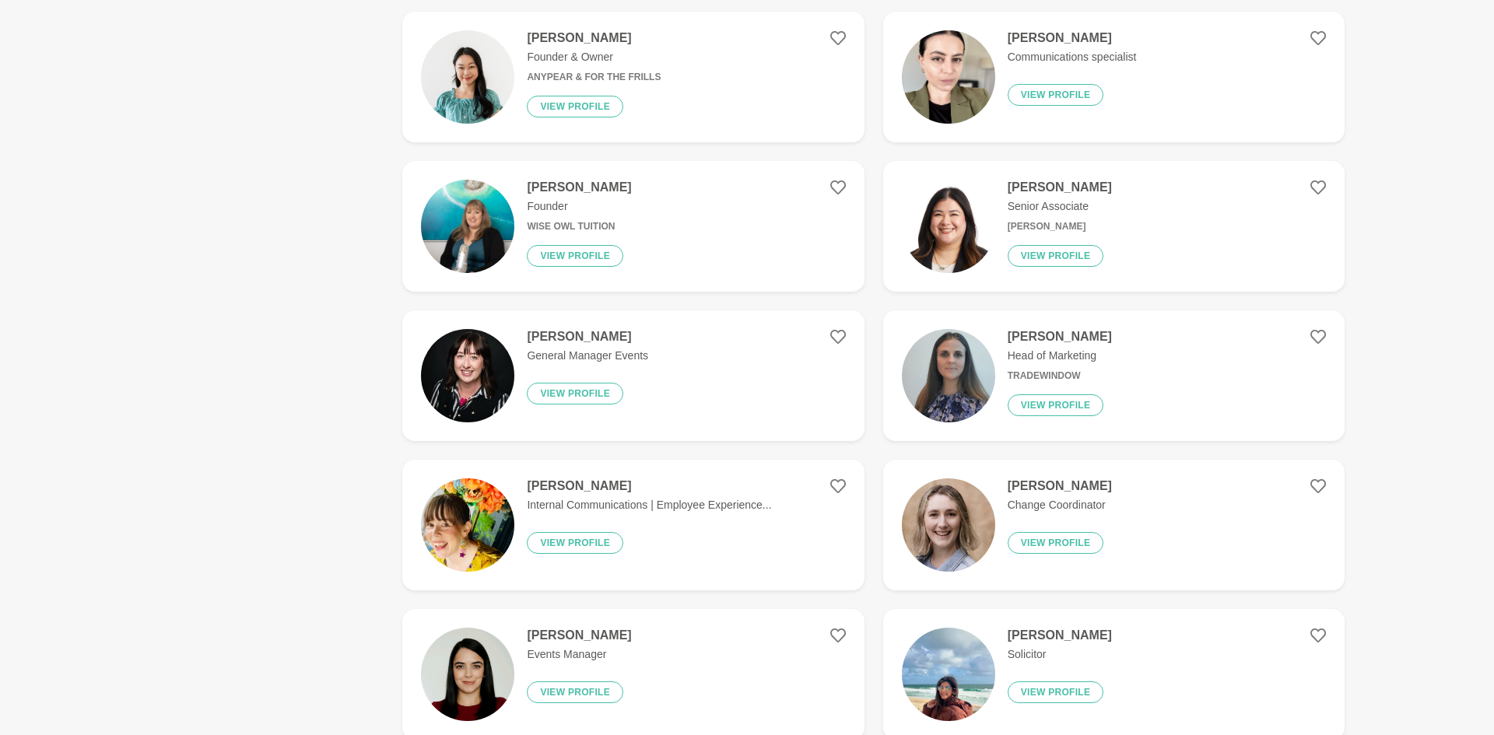
scroll to position [903, 0]
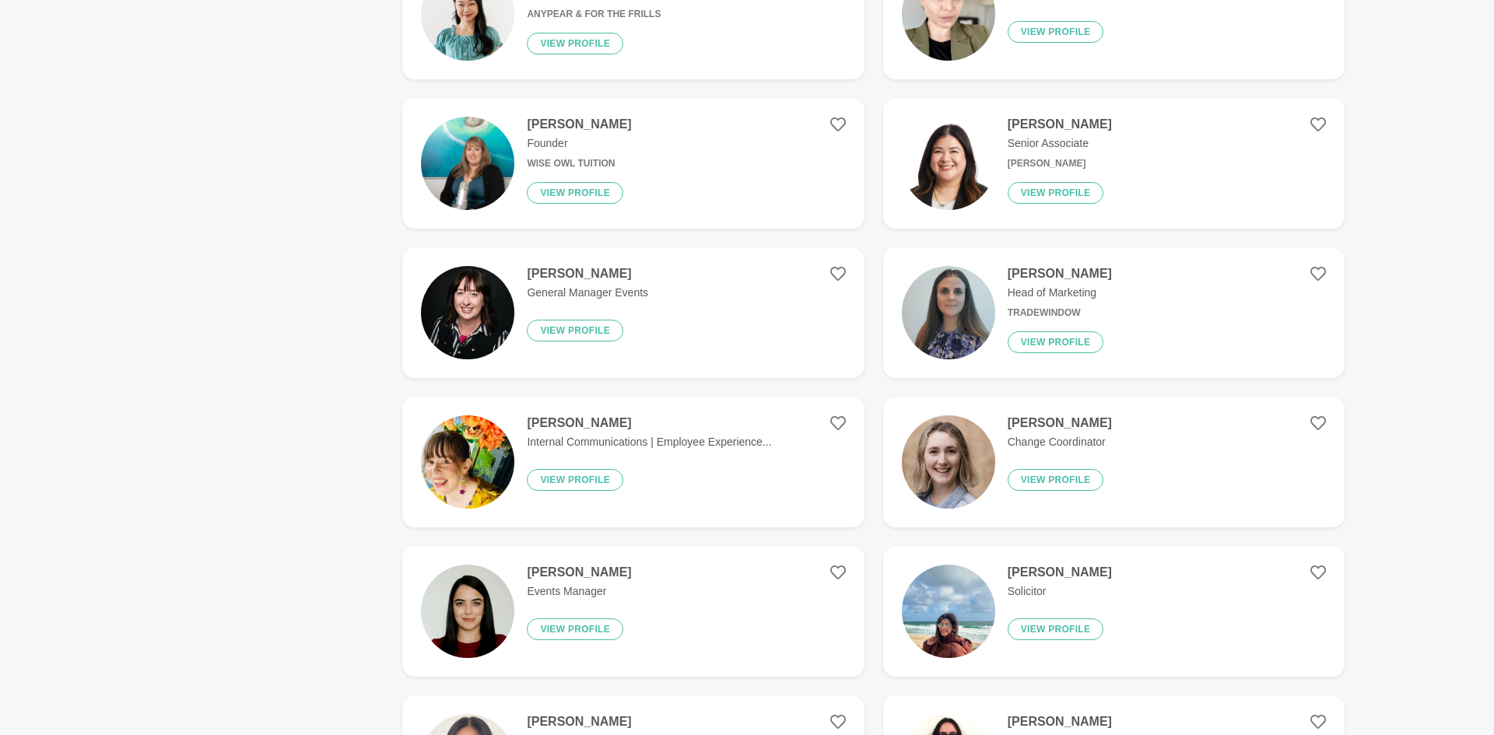
click at [669, 445] on p "Internal Communications | Employee Experience..." at bounding box center [649, 442] width 244 height 16
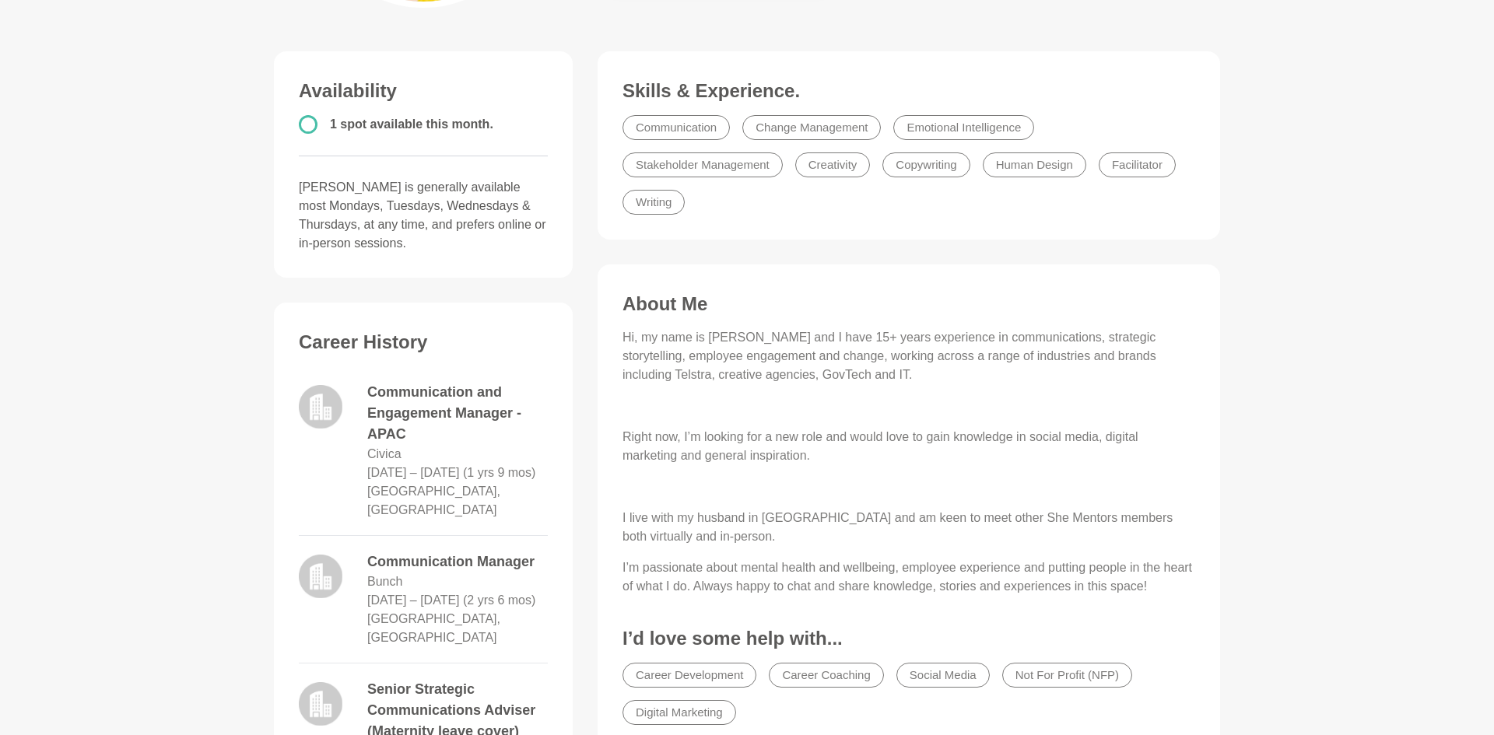
scroll to position [405, 0]
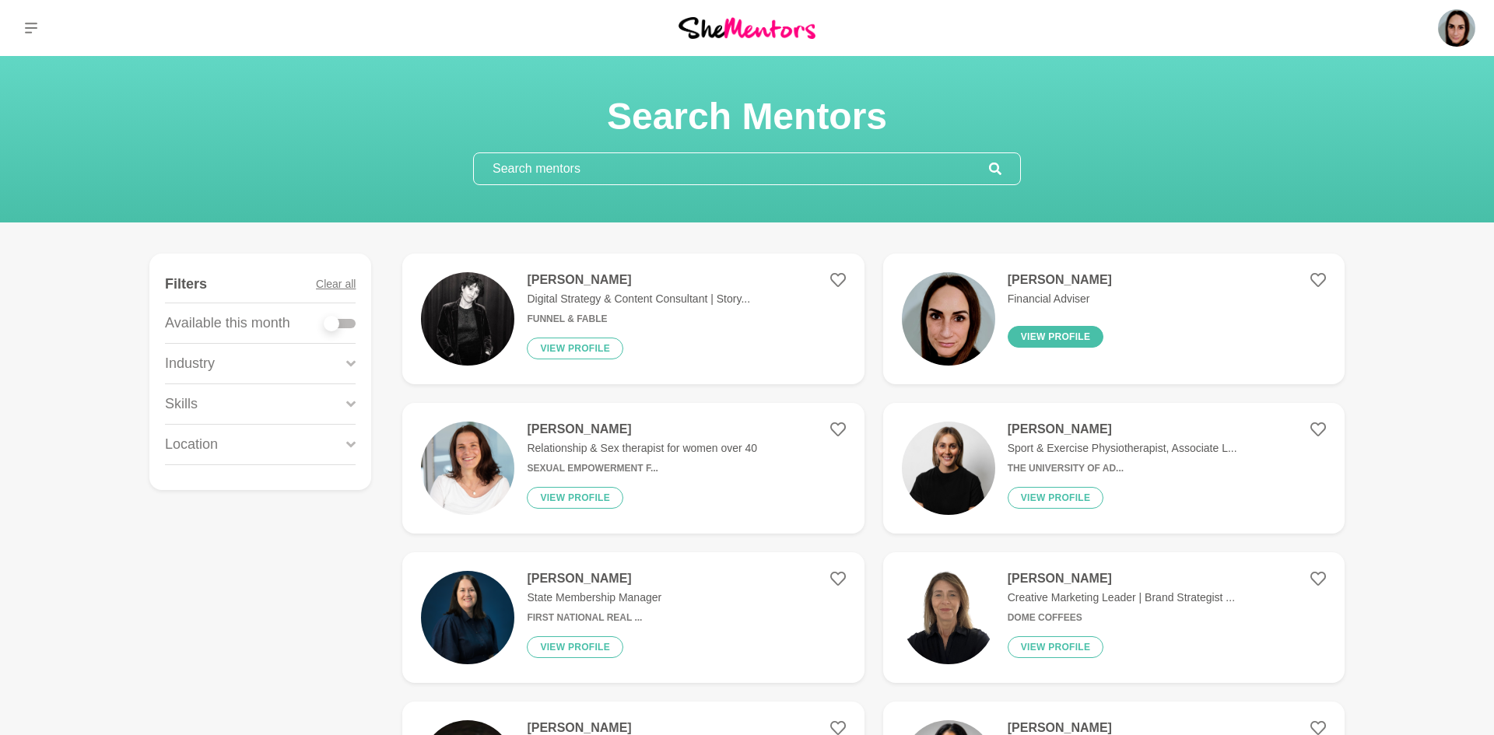
click at [1047, 339] on button "View profile" at bounding box center [1056, 337] width 96 height 22
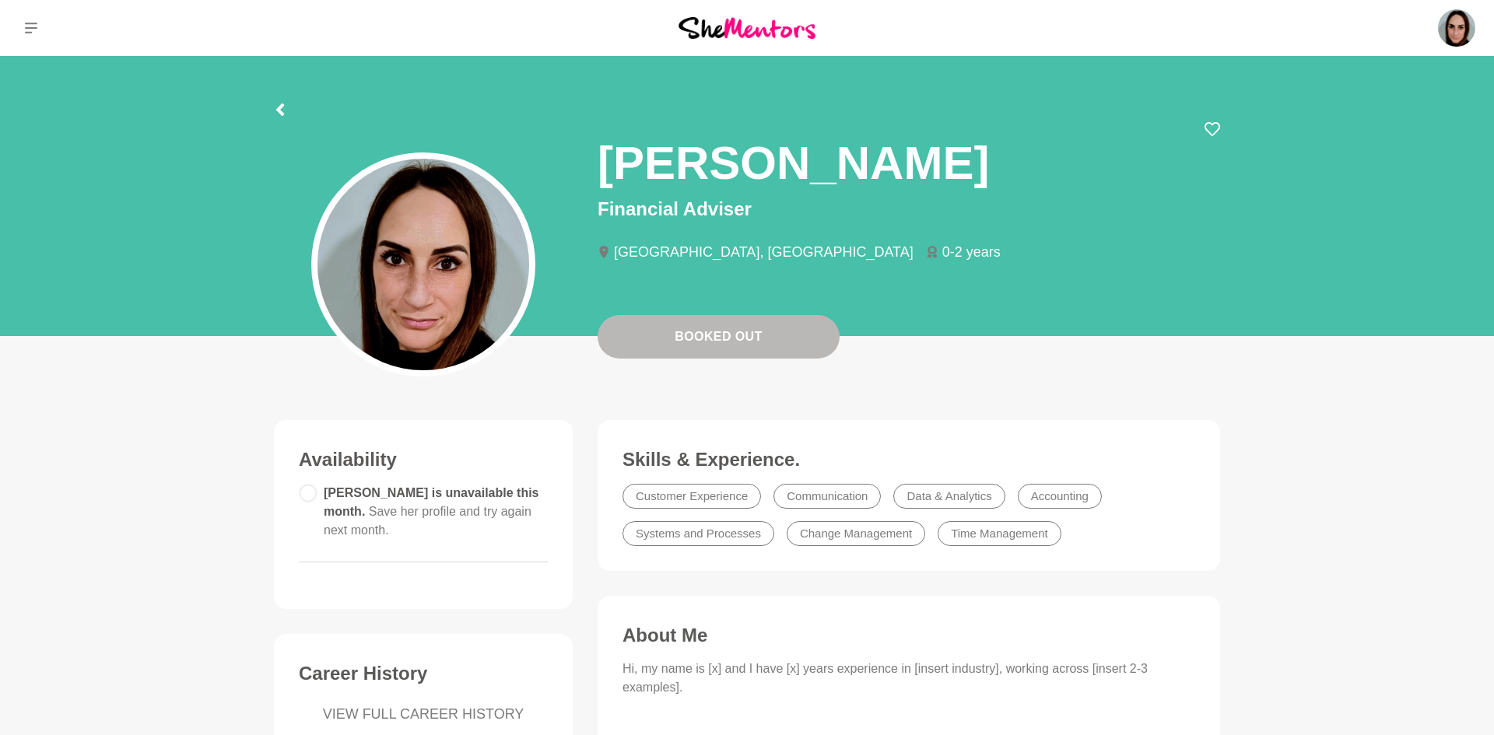
click at [1492, 163] on div "Booked Out" at bounding box center [747, 196] width 1494 height 280
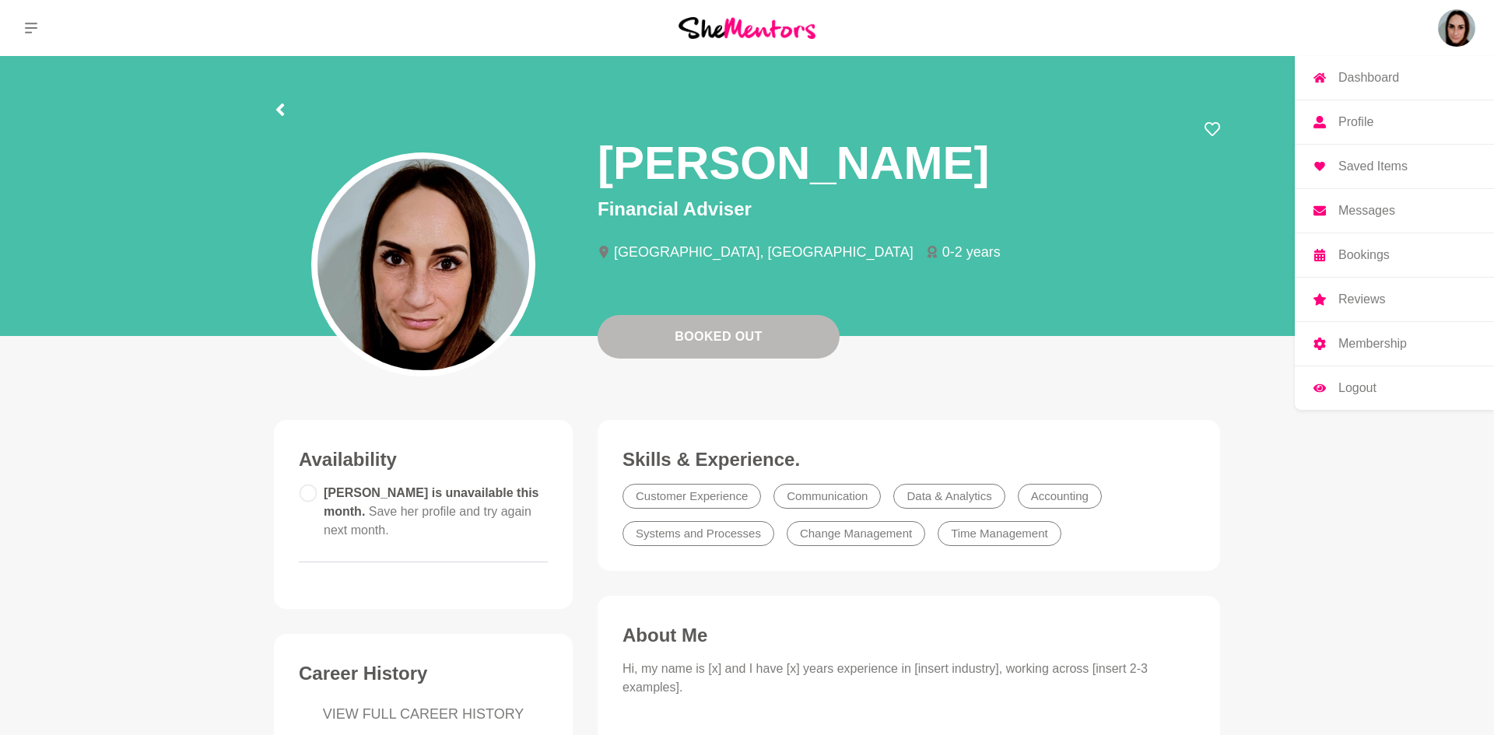
click at [1442, 42] on img at bounding box center [1456, 27] width 37 height 37
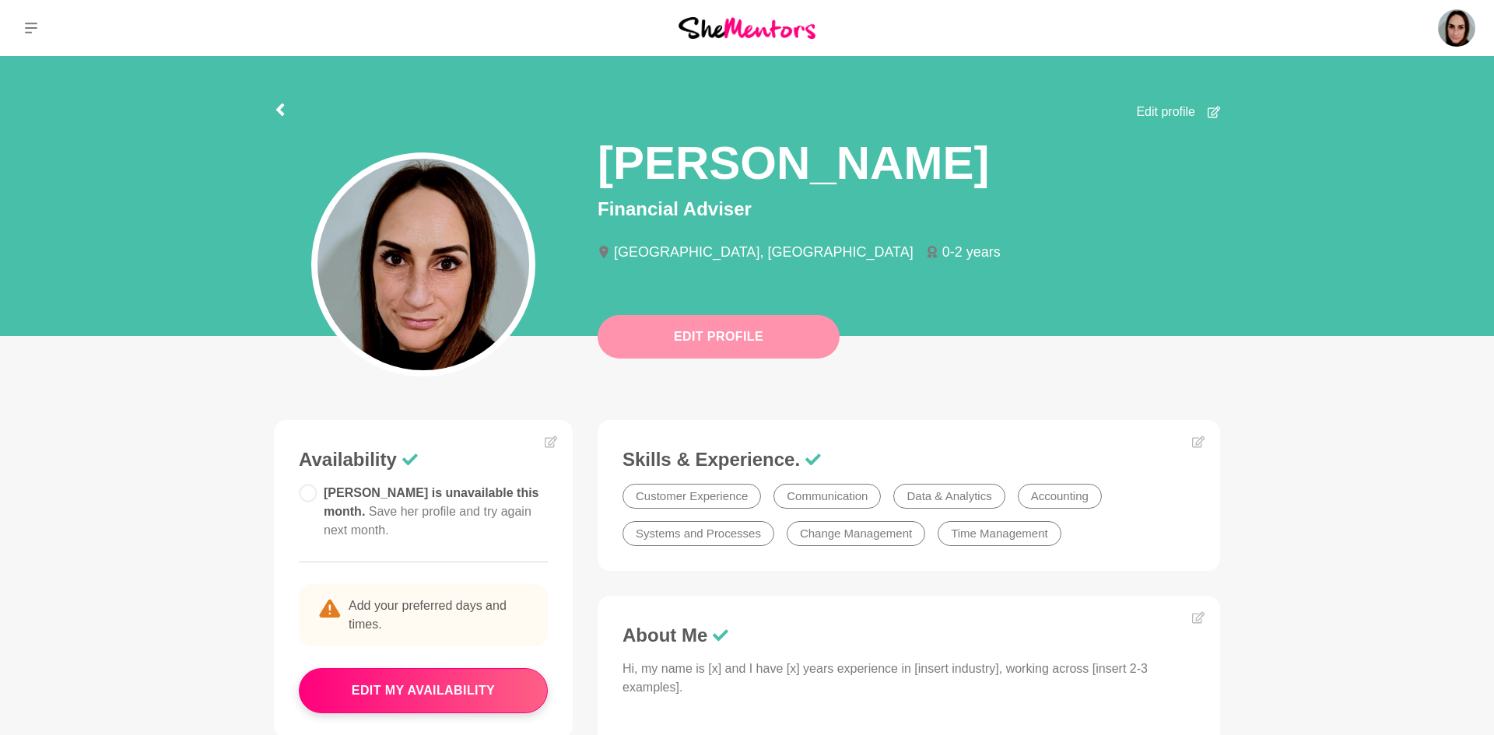
click at [760, 347] on button "Edit Profile" at bounding box center [719, 337] width 242 height 44
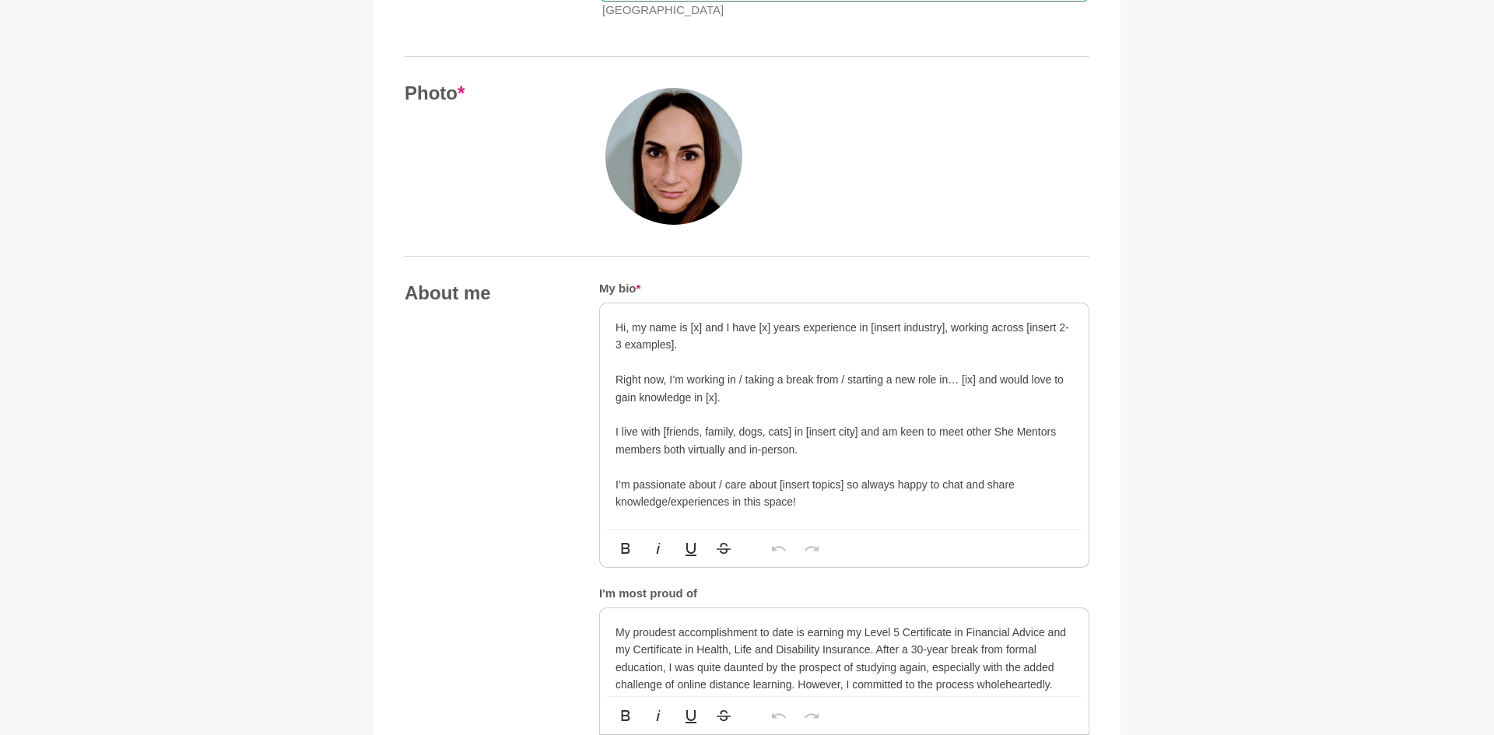
scroll to position [808, 0]
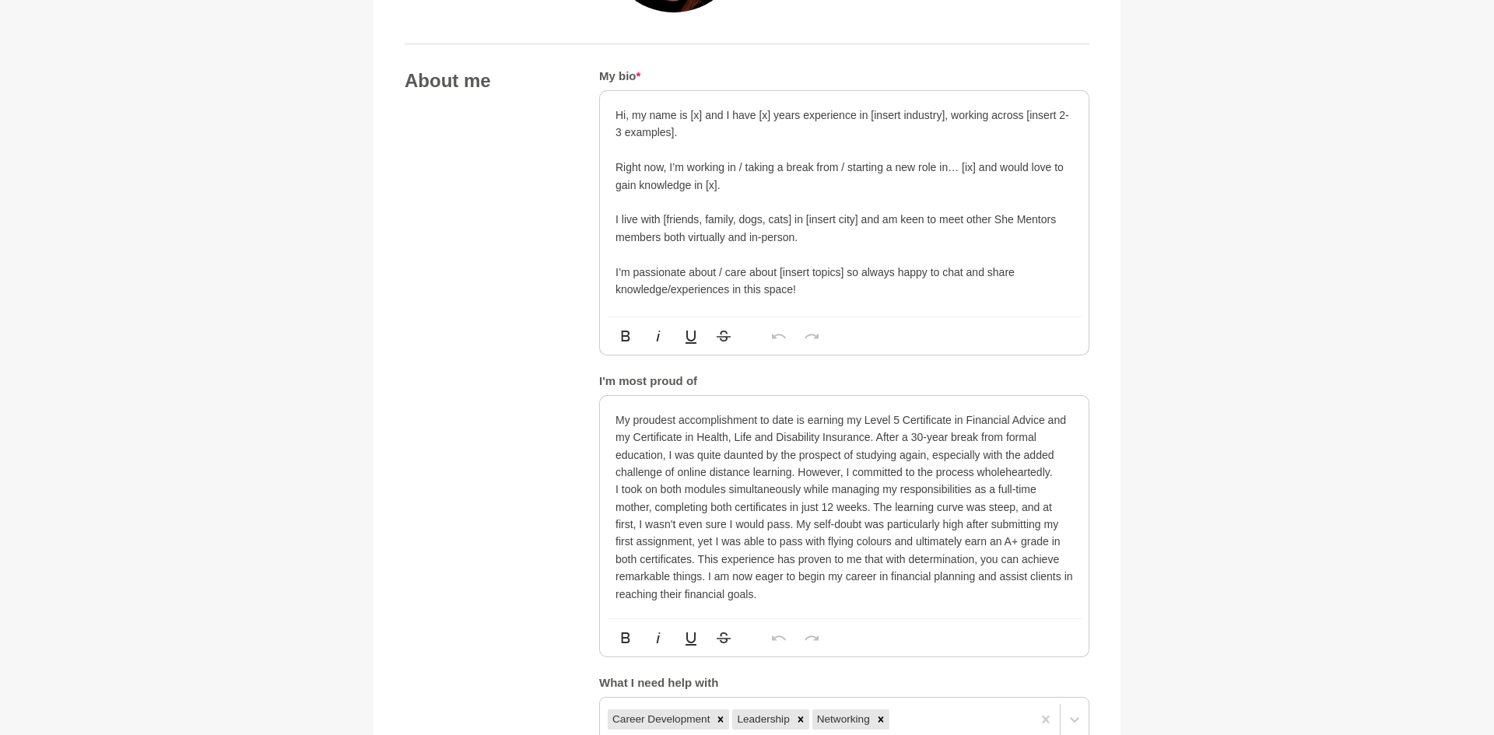
click at [614, 110] on div "Hi, my name is [x] and I have [x] years experience in [insert industry], workin…" at bounding box center [844, 204] width 489 height 226
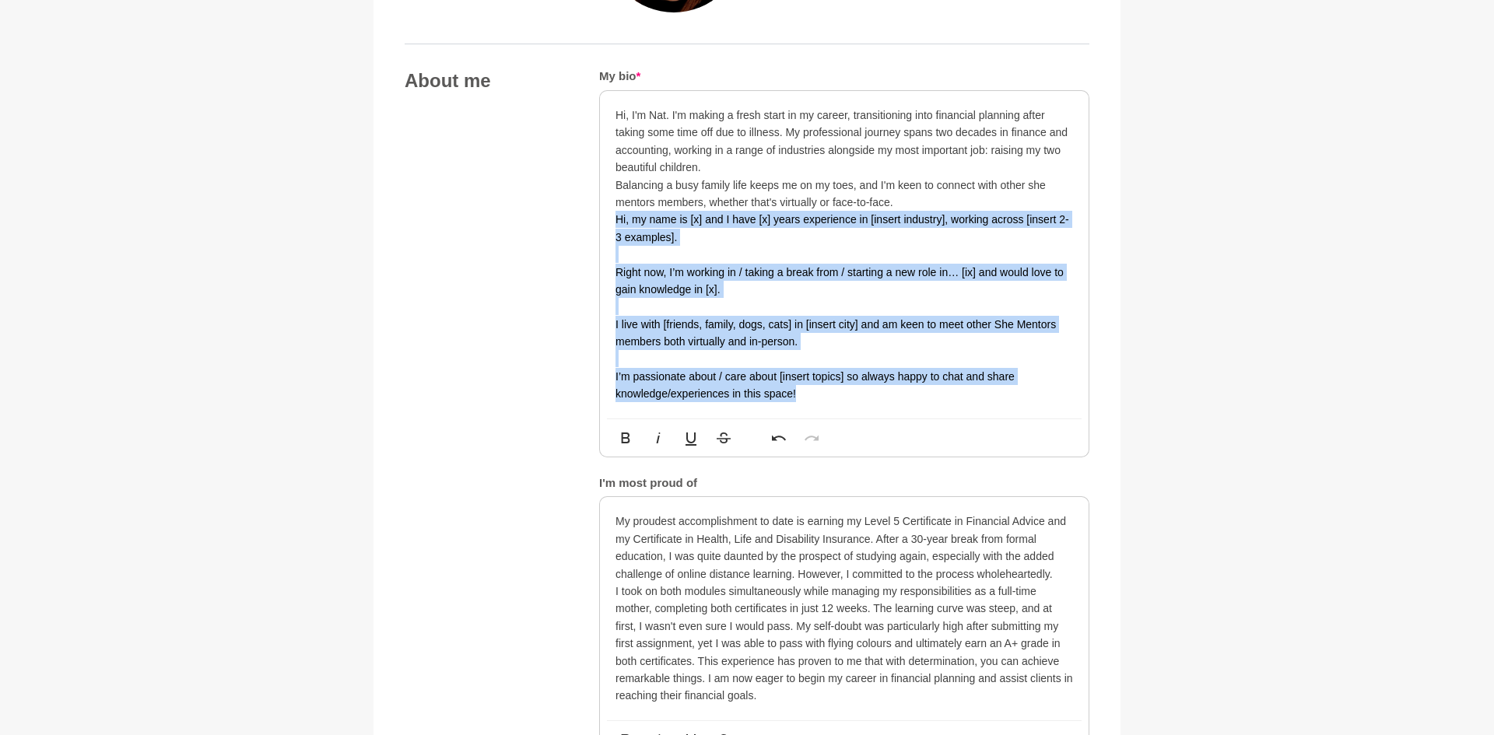
drag, startPoint x: 826, startPoint y: 407, endPoint x: 591, endPoint y: 223, distance: 297.6
click at [591, 223] on div "About me My bio * Hi, I'm Nat. I'm making a fresh start in my career, transitio…" at bounding box center [747, 456] width 685 height 774
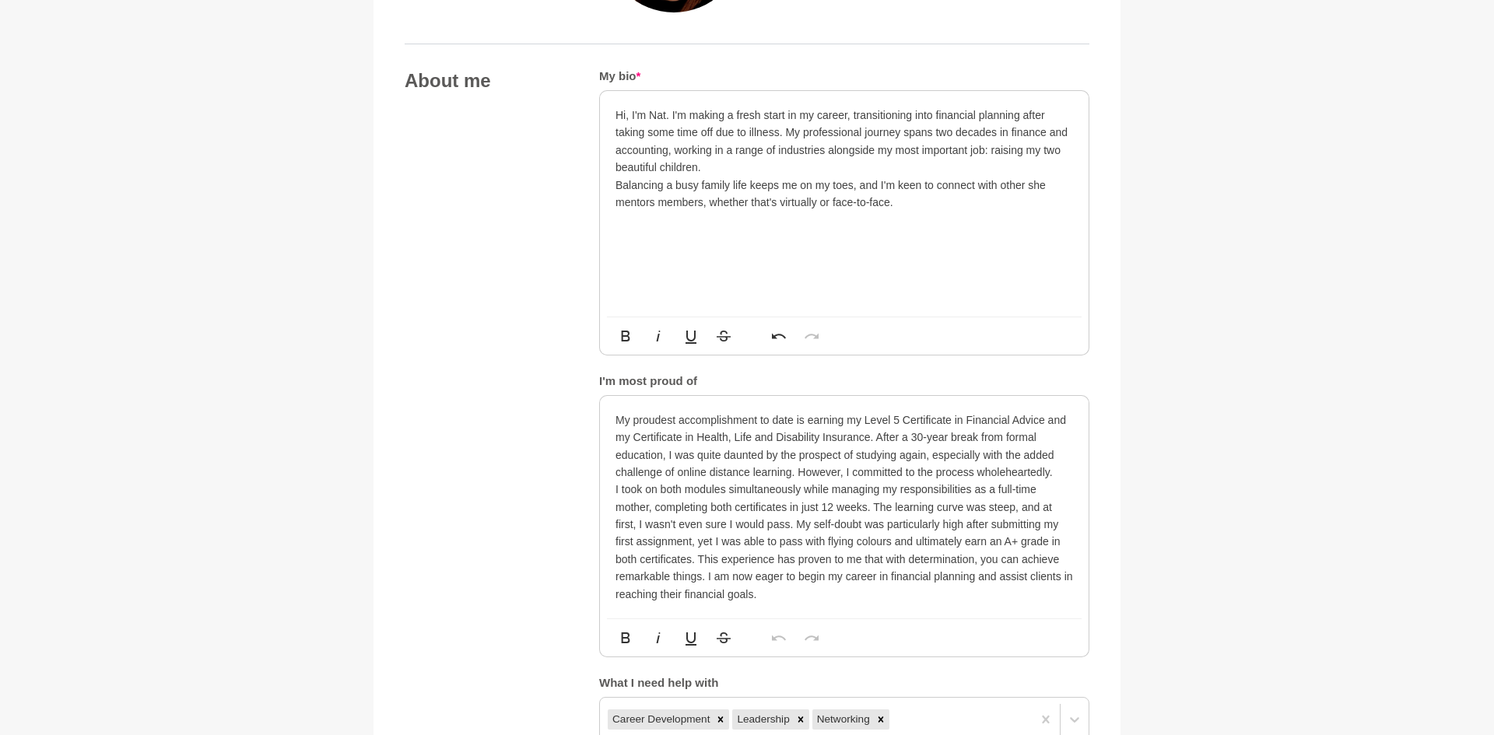
click at [791, 134] on p "Hi, I'm Nat. I'm making a fresh start in my career, transitioning into financia…" at bounding box center [844, 142] width 458 height 70
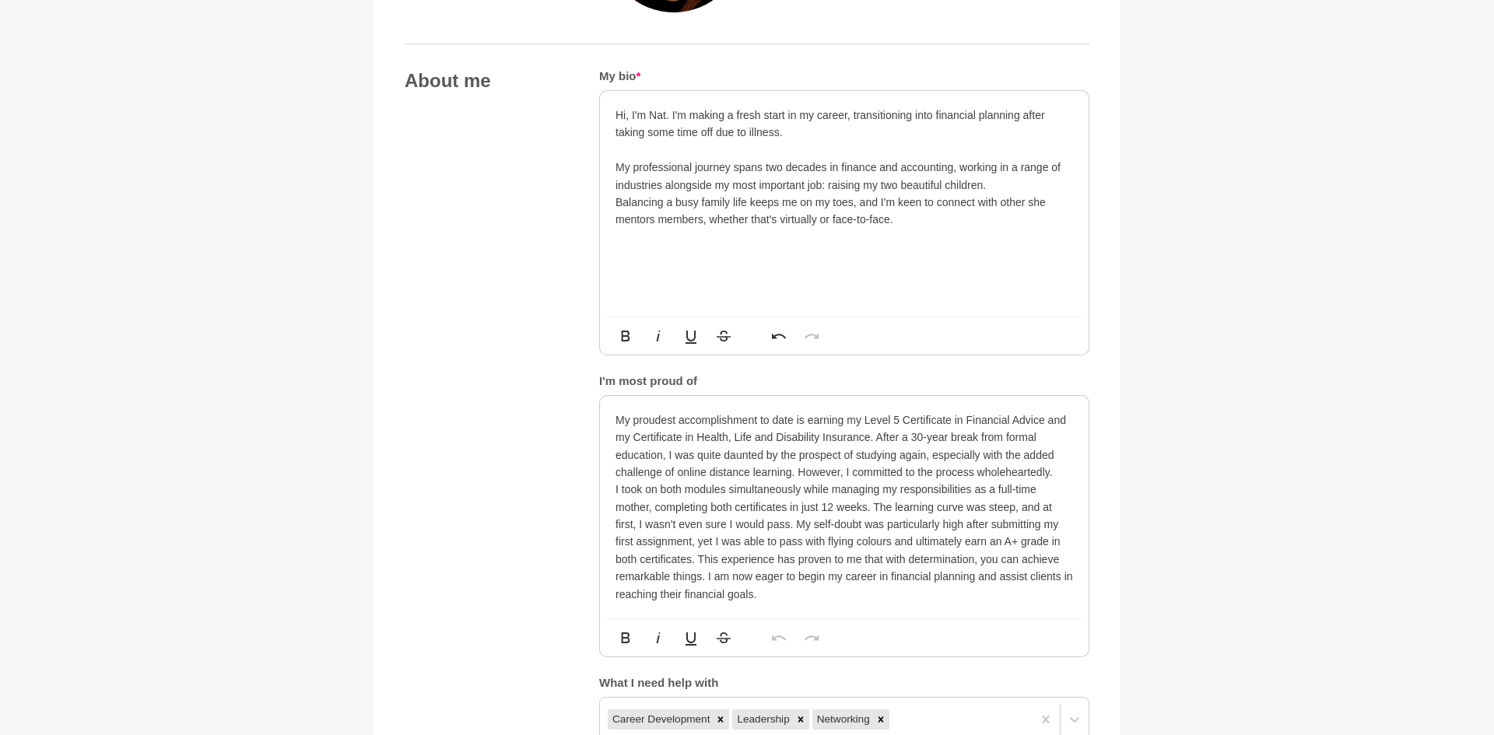
click at [613, 204] on div "Hi, I'm Nat. I'm making a fresh start in my career, transitioning into financia…" at bounding box center [844, 204] width 489 height 226
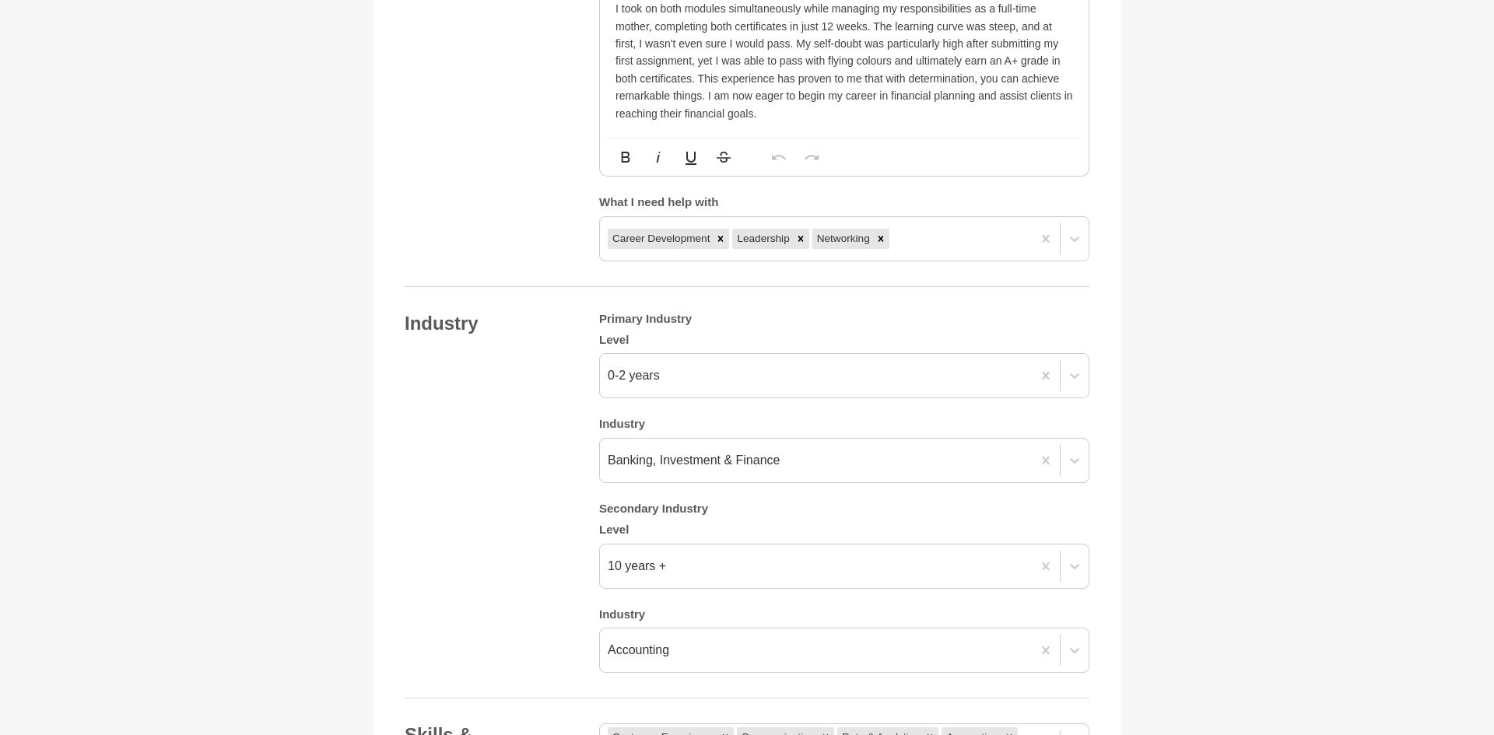
scroll to position [1527, 0]
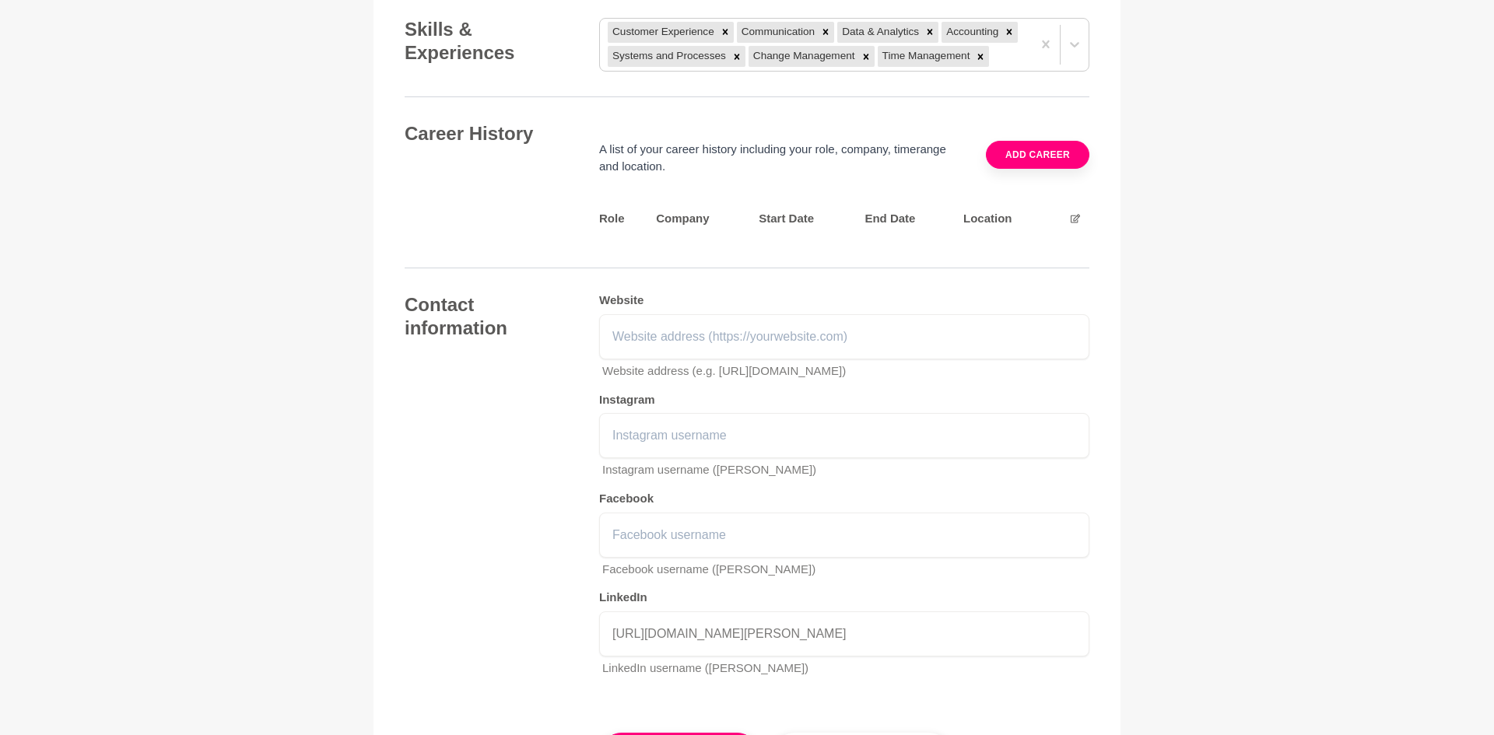
scroll to position [2102, 0]
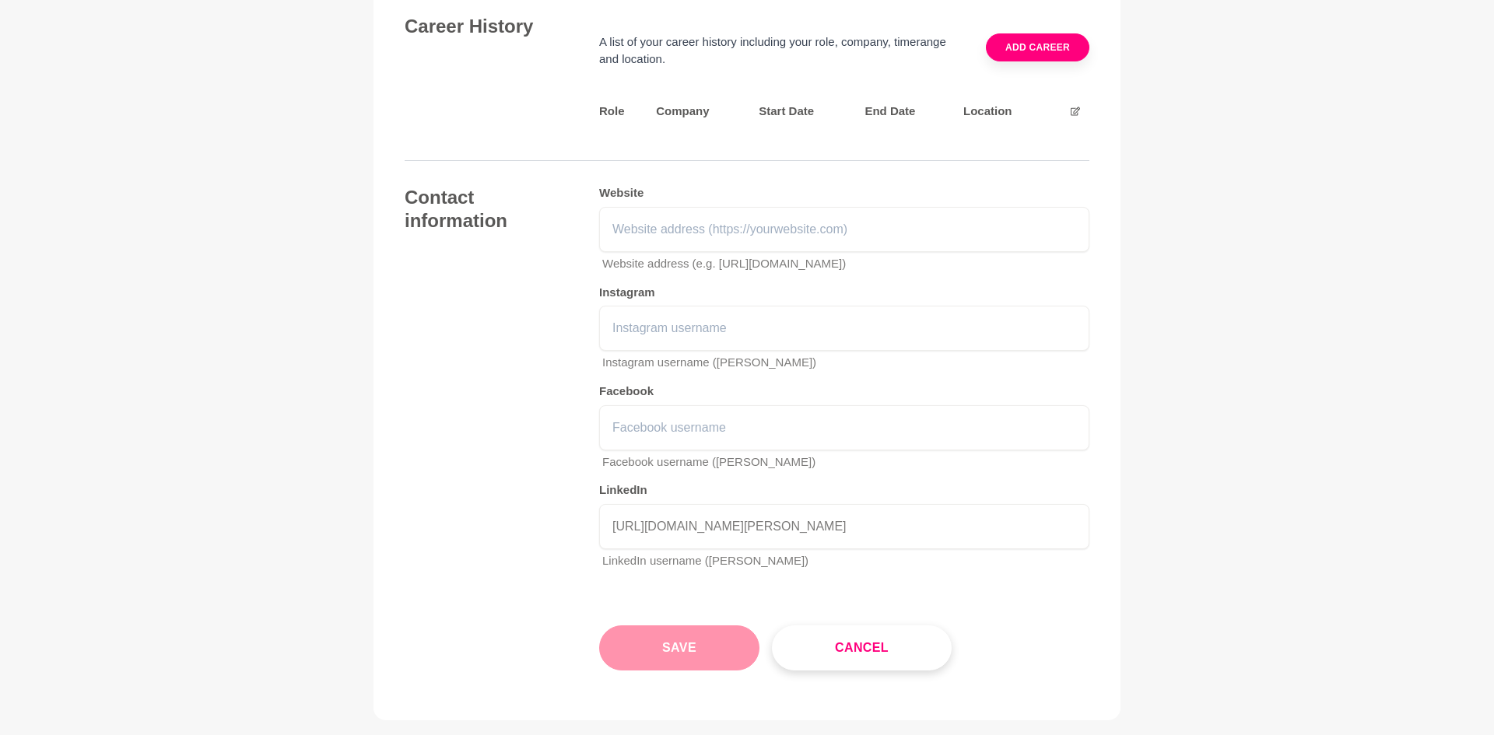
click at [613, 671] on button "Save" at bounding box center [679, 648] width 160 height 45
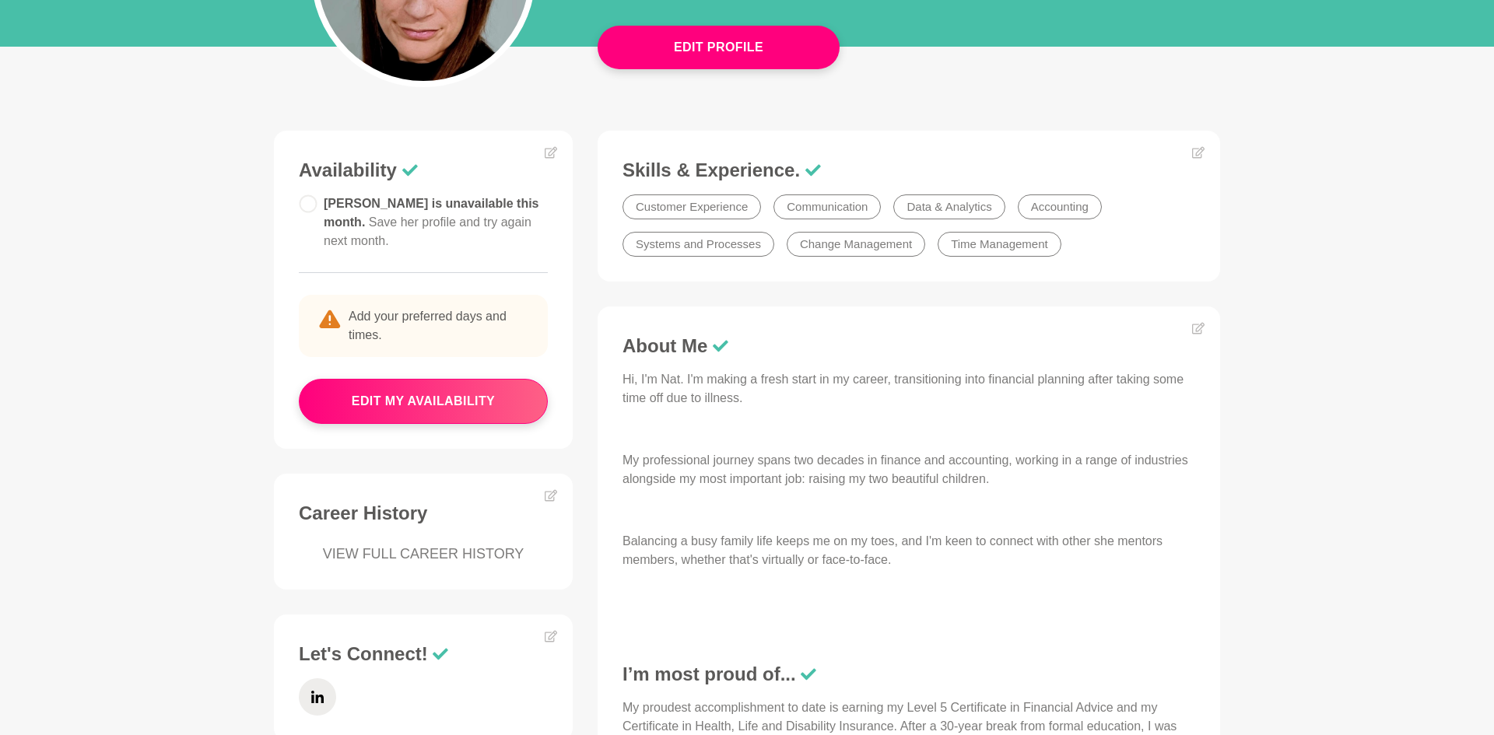
scroll to position [301, 0]
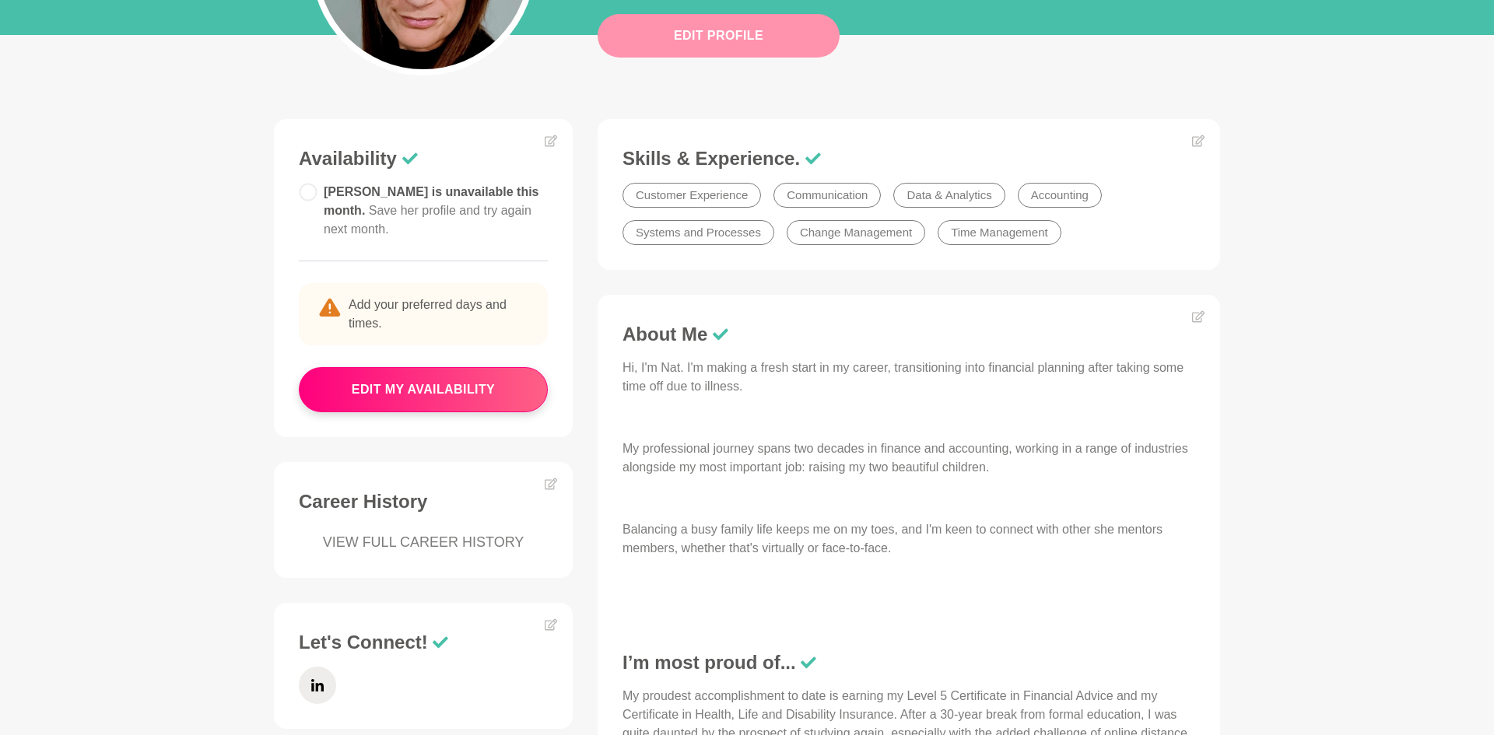
click at [791, 52] on button "Edit Profile" at bounding box center [719, 36] width 242 height 44
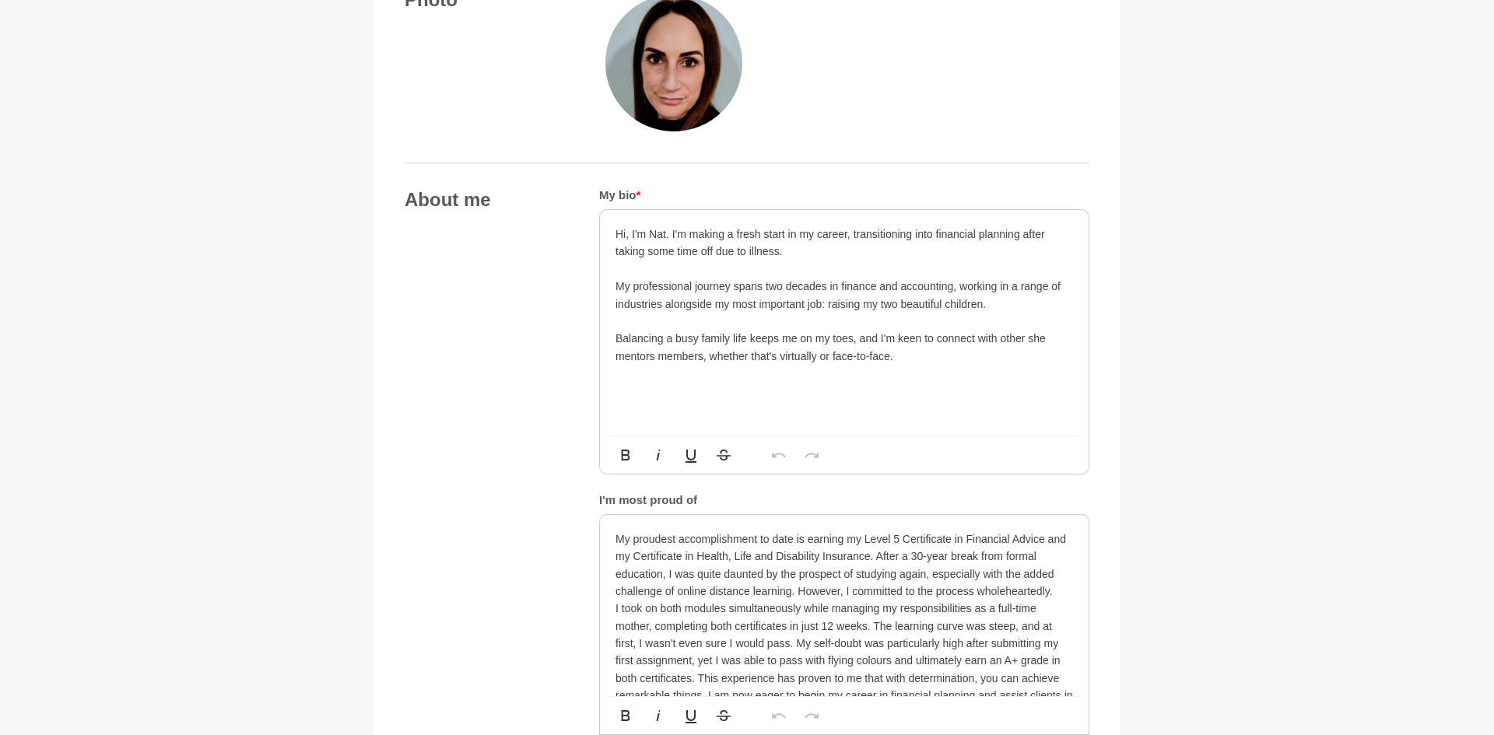
scroll to position [686, 0]
click at [612, 295] on div "Hi, I'm Nat. I'm making a fresh start in my career, transitioning into financia…" at bounding box center [844, 326] width 489 height 226
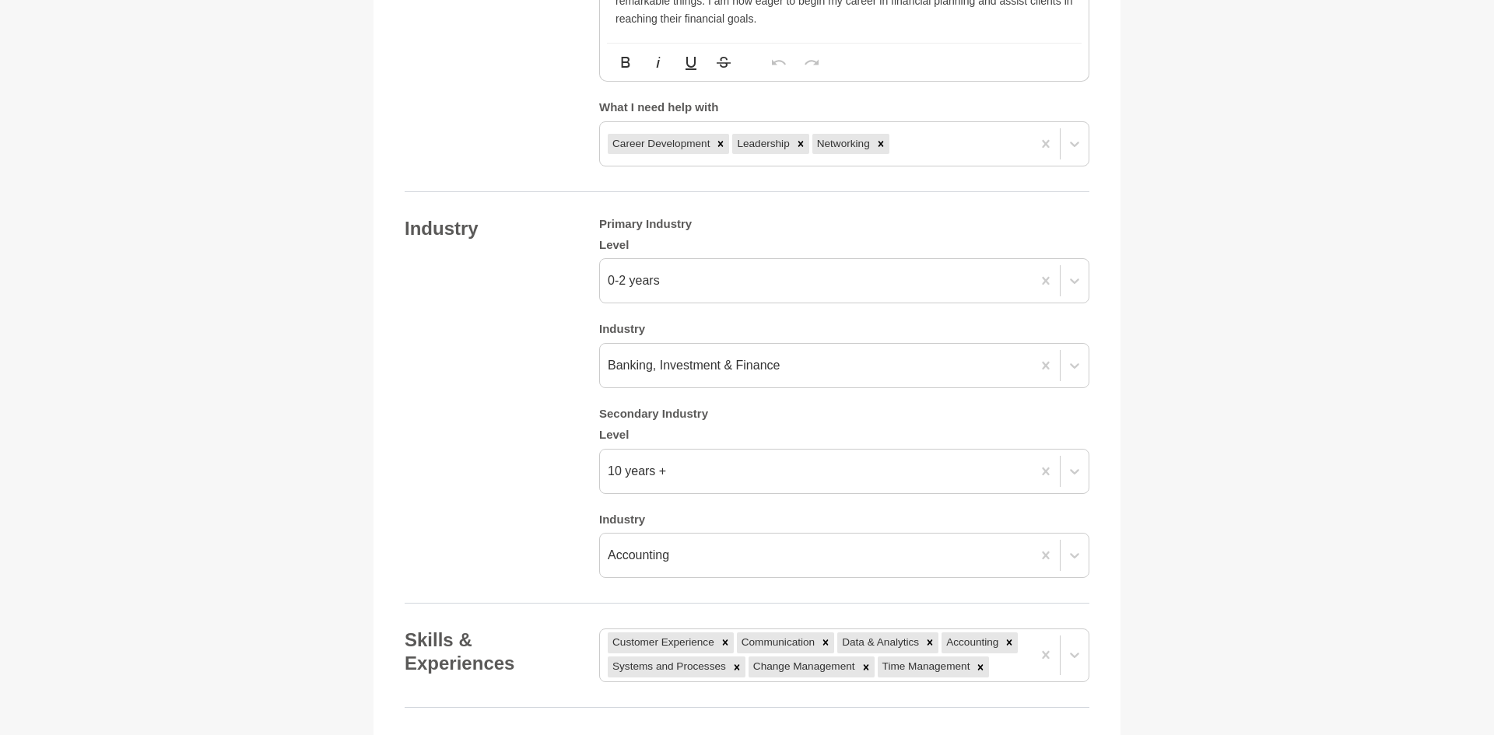
scroll to position [2351, 0]
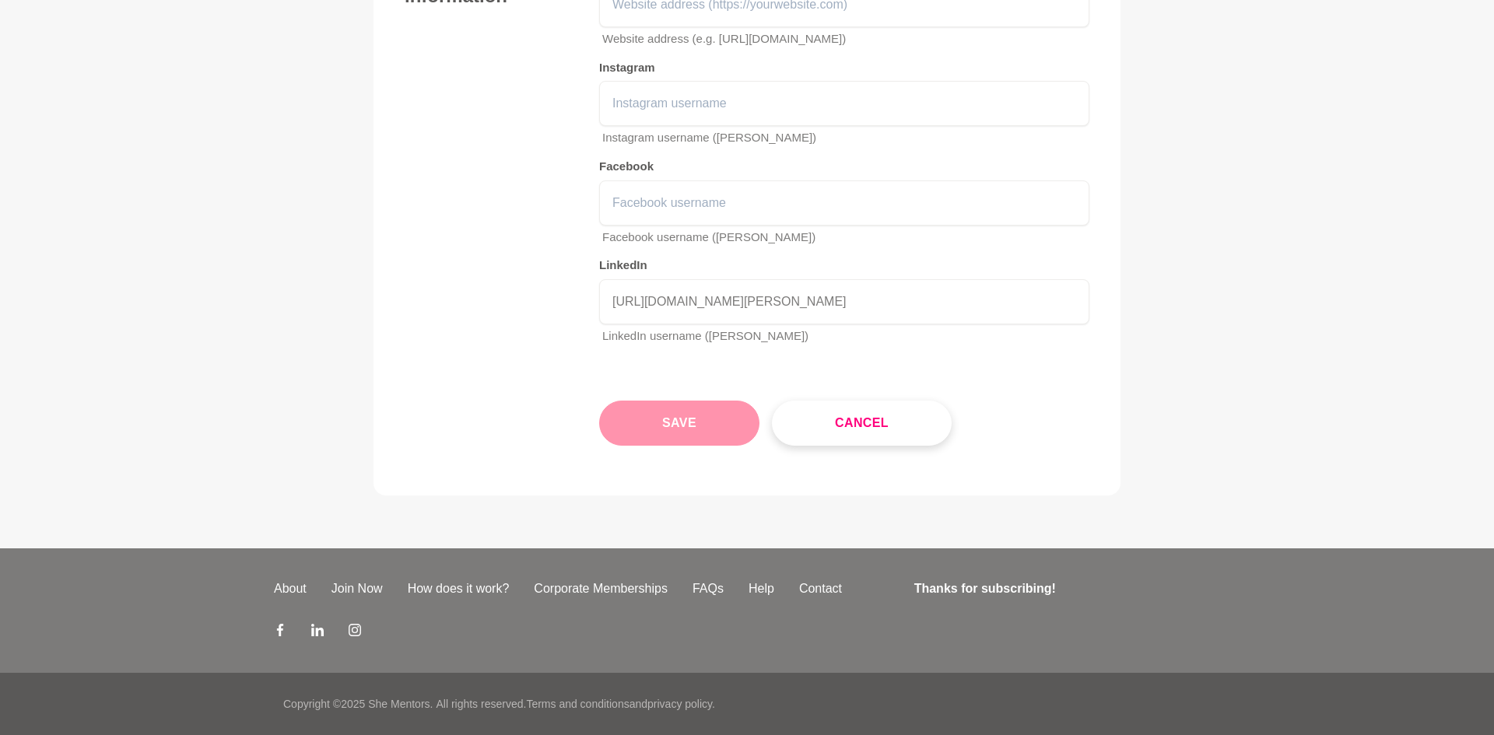
click at [666, 416] on button "Save" at bounding box center [679, 423] width 160 height 45
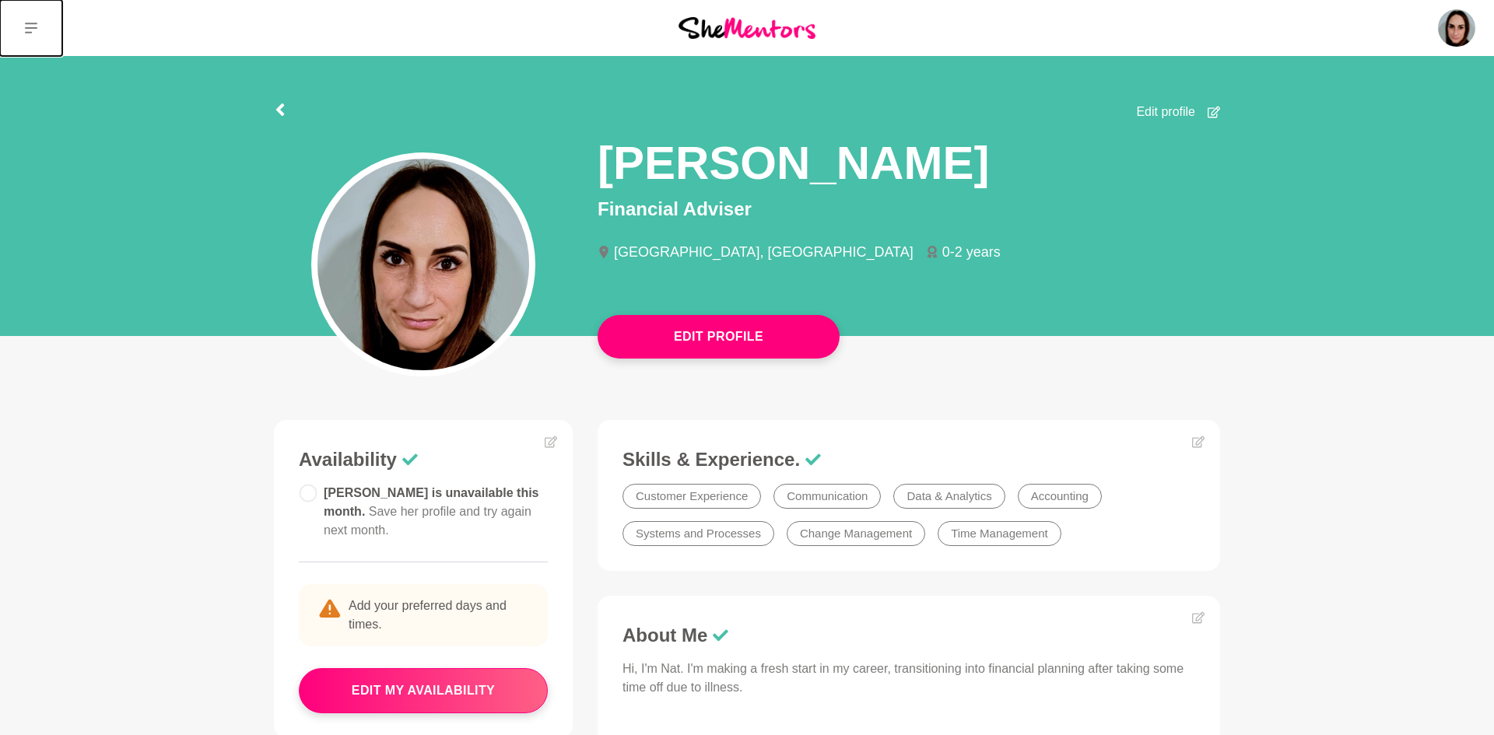
click at [26, 32] on icon at bounding box center [31, 28] width 12 height 11
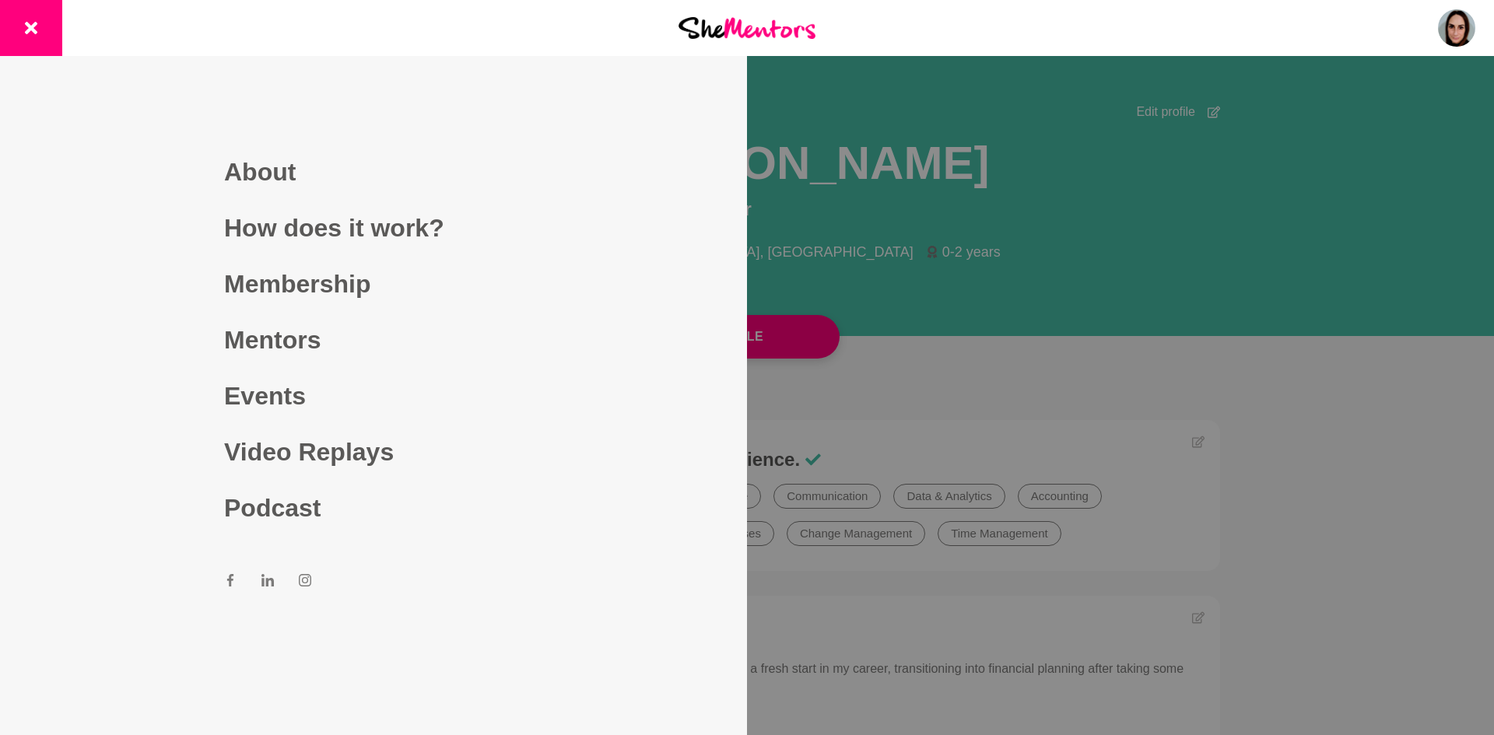
click at [1138, 174] on div at bounding box center [747, 367] width 1494 height 735
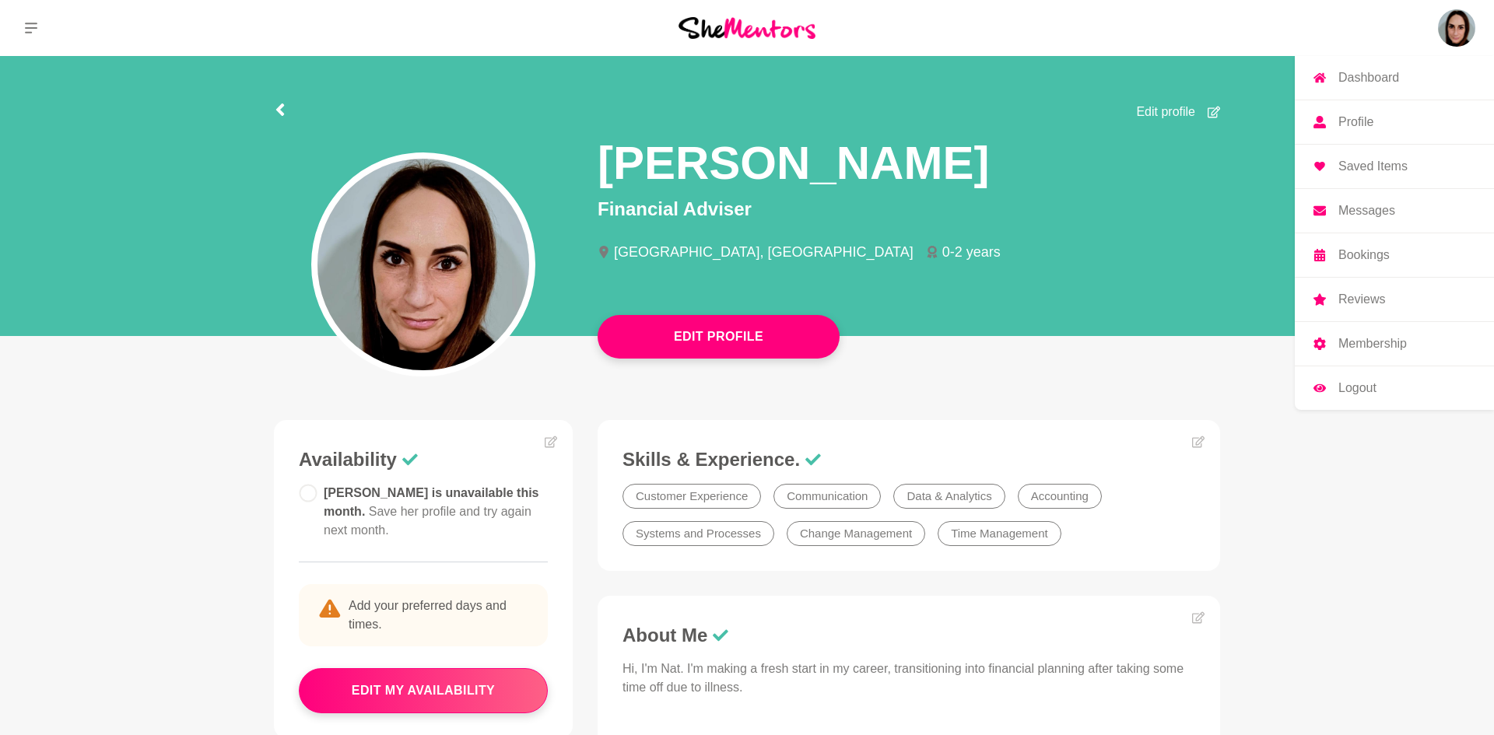
click at [1374, 83] on p "Dashboard" at bounding box center [1368, 78] width 61 height 12
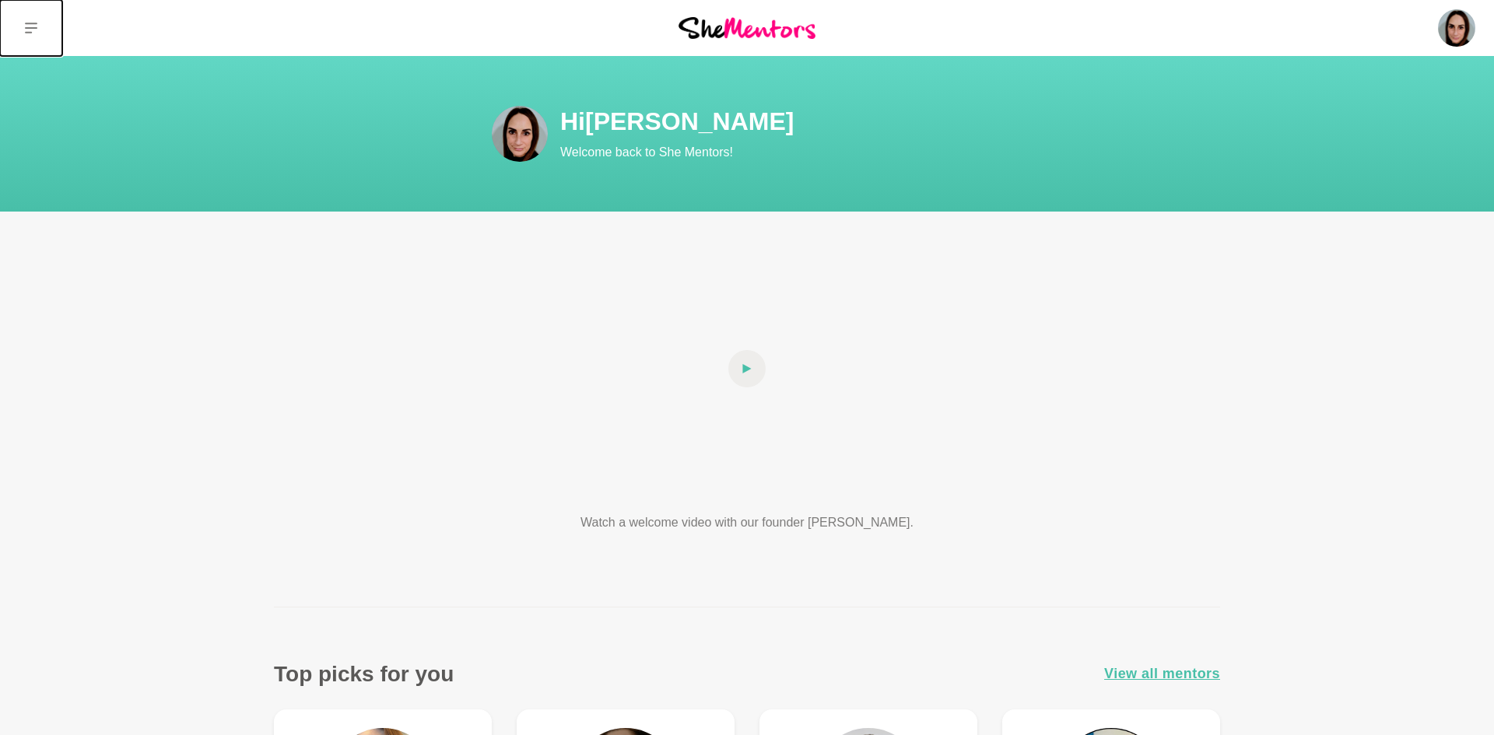
click at [23, 45] on button at bounding box center [31, 28] width 62 height 56
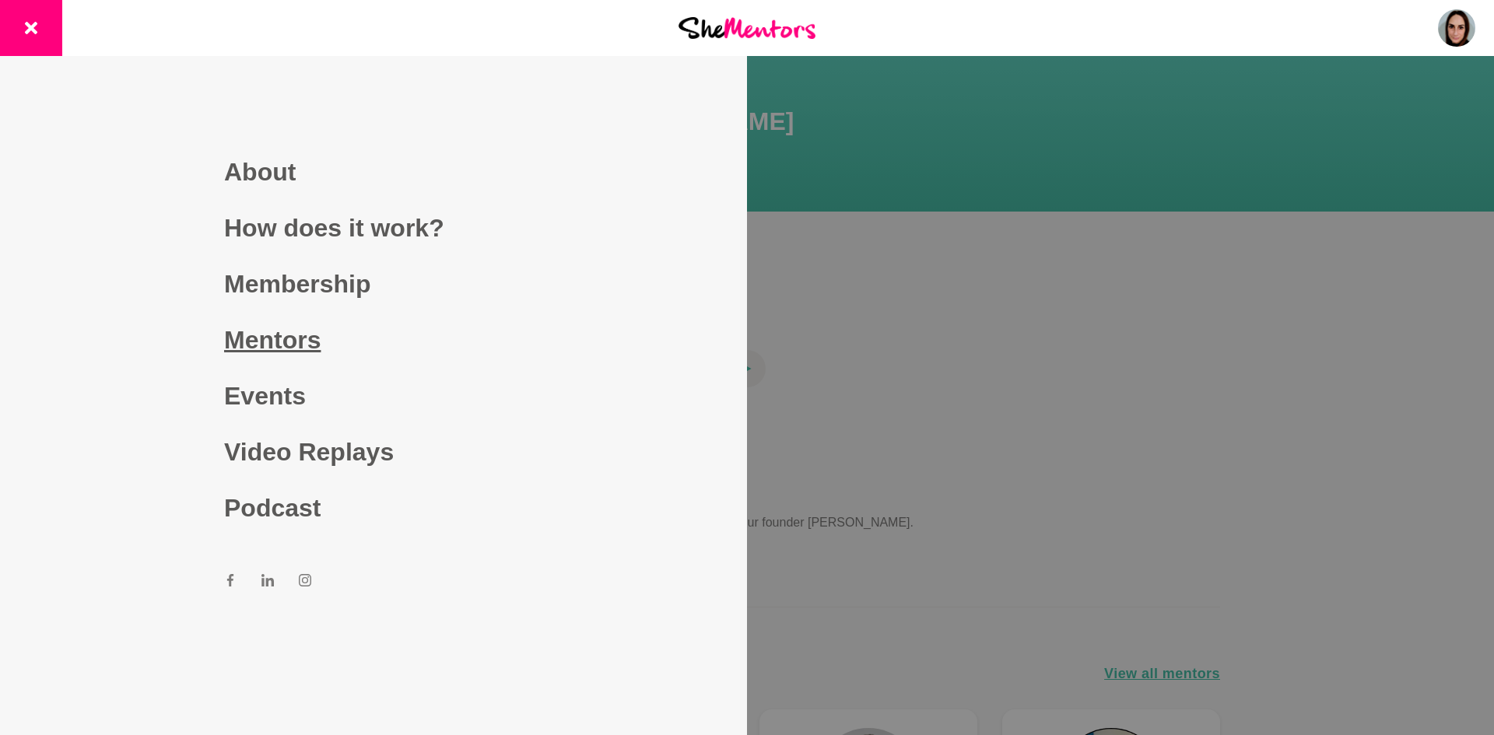
click at [265, 343] on link "Mentors" at bounding box center [373, 340] width 299 height 56
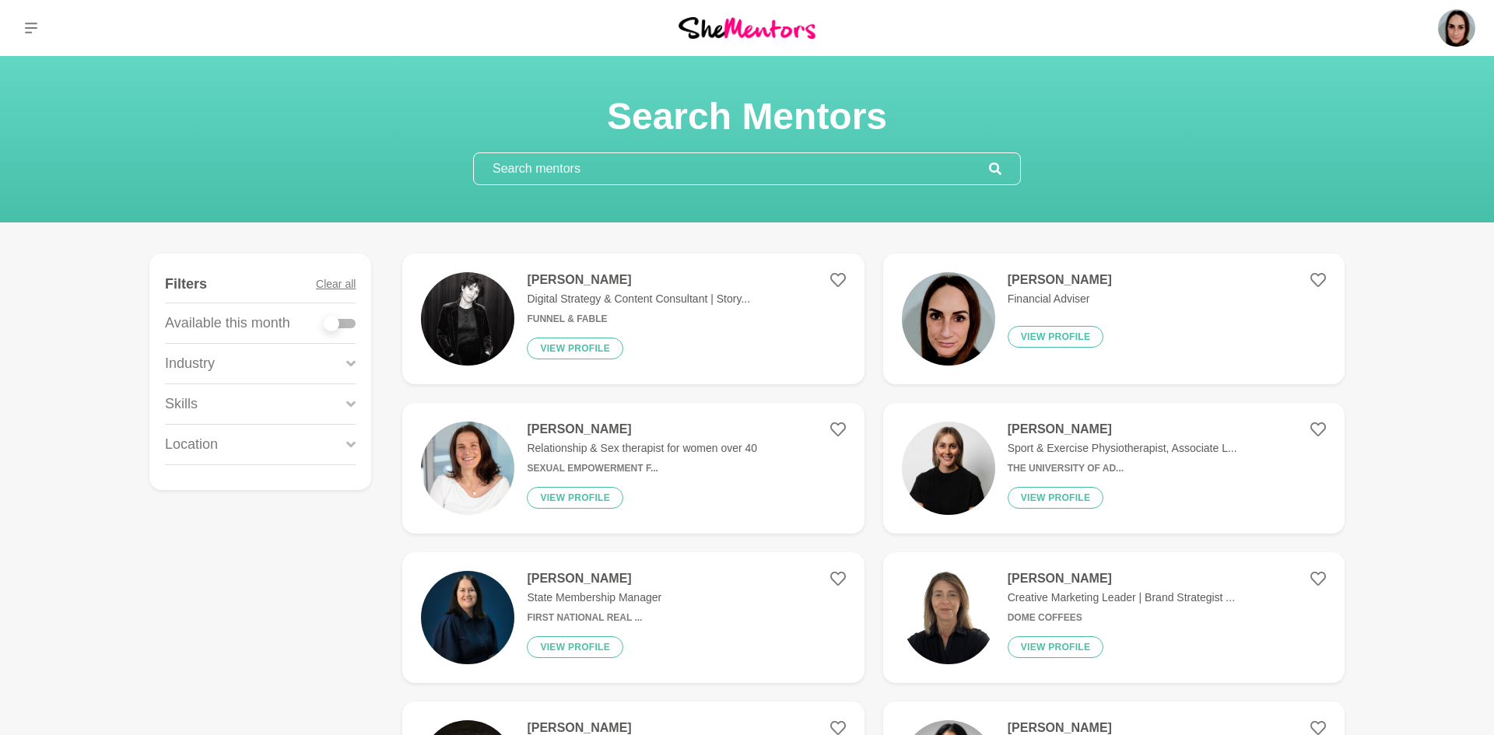
click at [1493, 124] on section "Search Mentors" at bounding box center [747, 139] width 1494 height 167
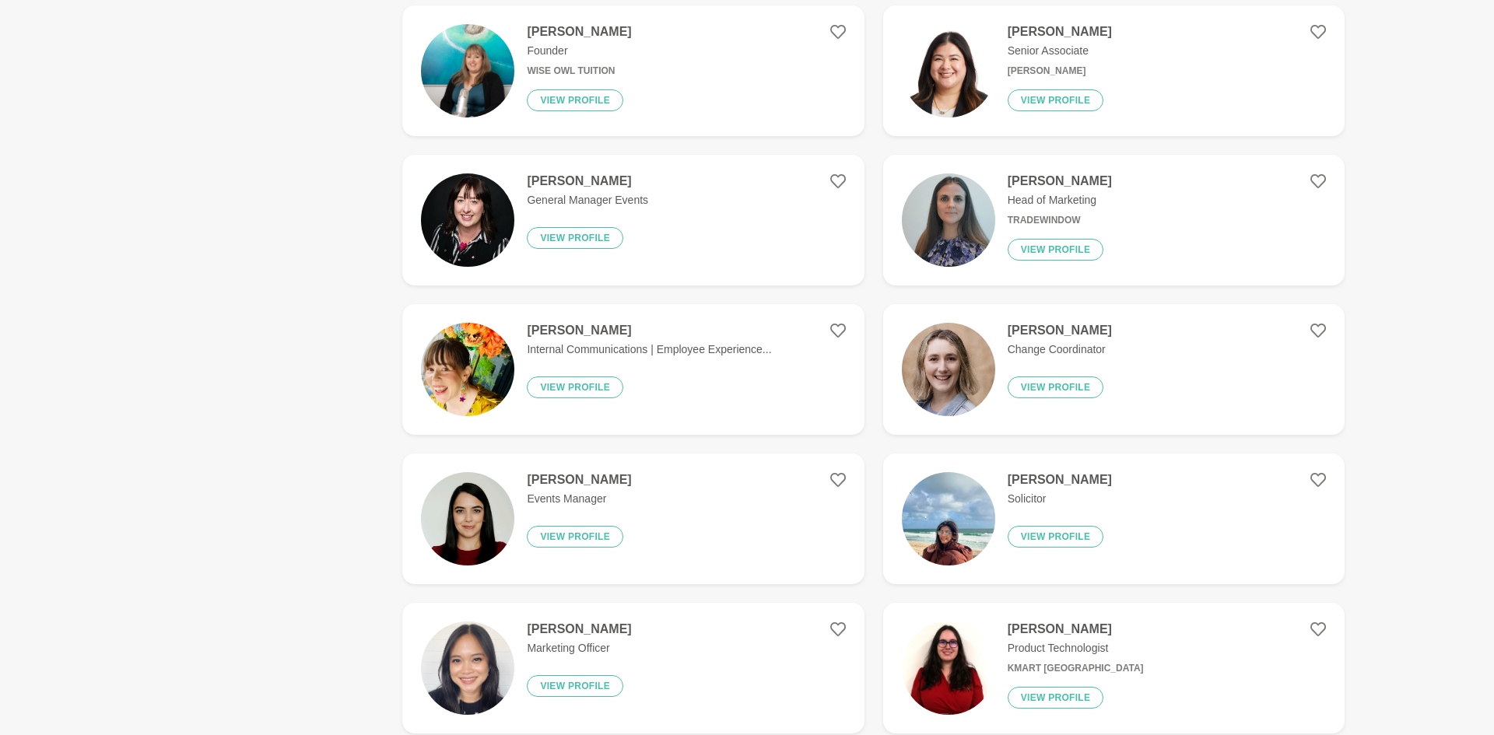
scroll to position [996, 0]
click at [1069, 324] on h4 "[PERSON_NAME]" at bounding box center [1060, 330] width 104 height 16
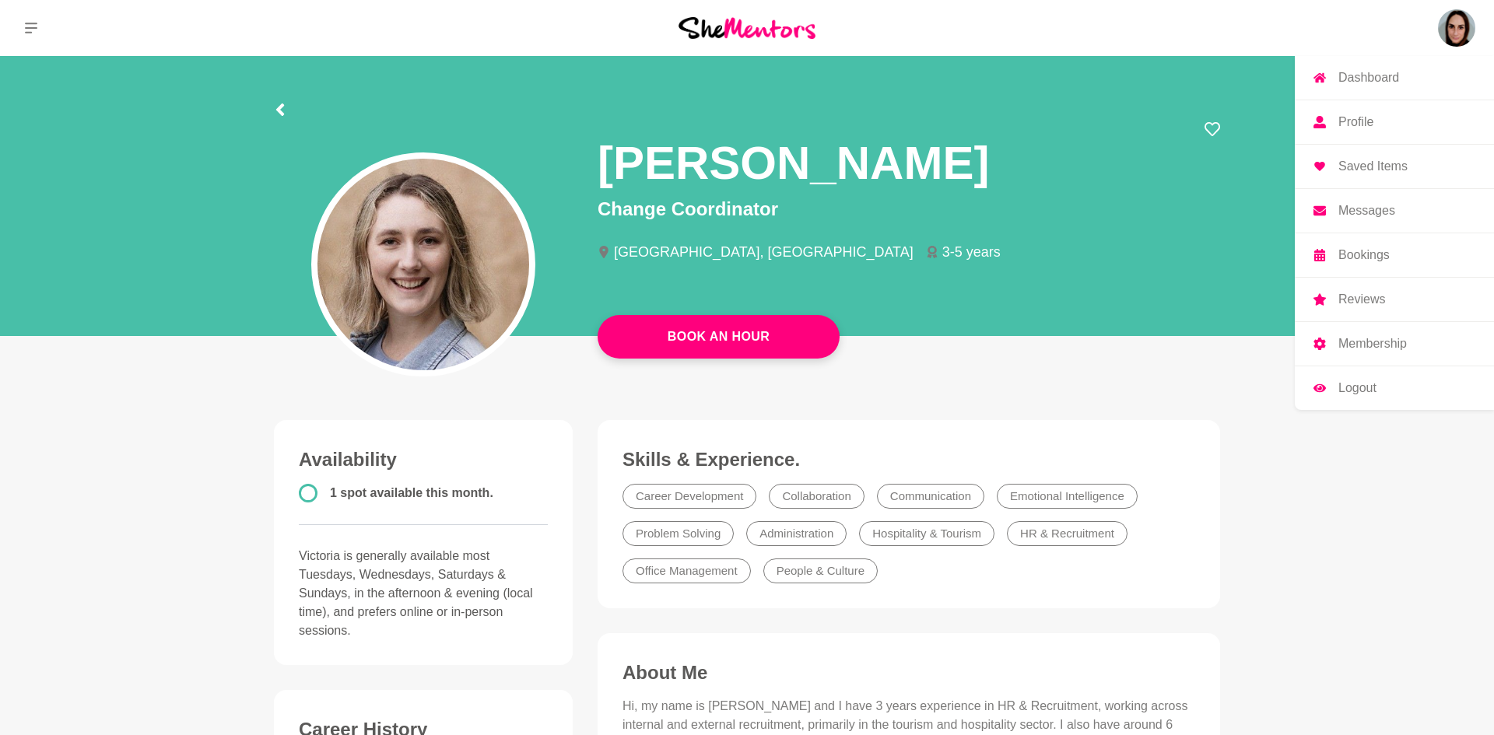
click at [1351, 120] on p "Profile" at bounding box center [1355, 122] width 35 height 12
click at [1366, 122] on p "Profile" at bounding box center [1355, 122] width 35 height 12
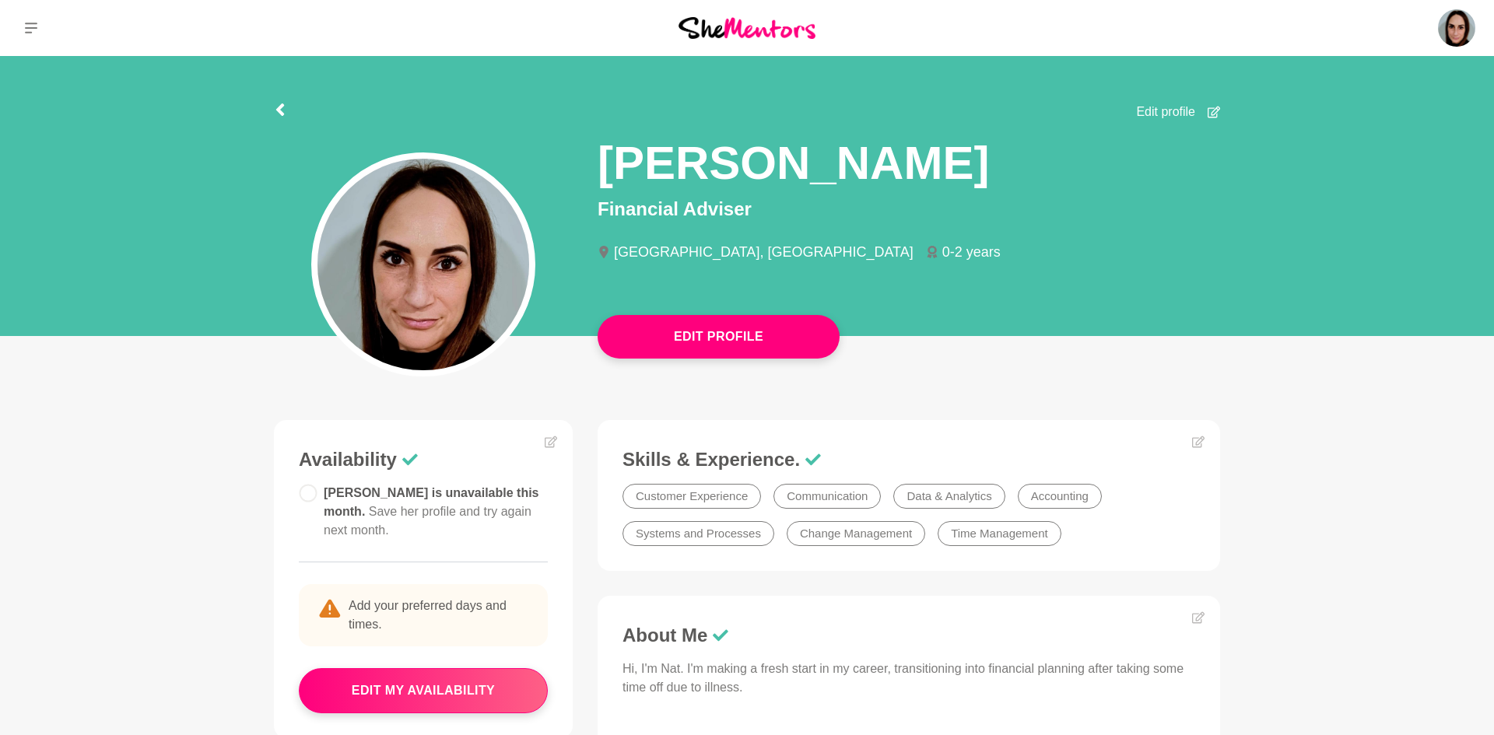
click at [1186, 109] on span "Edit profile" at bounding box center [1165, 112] width 59 height 19
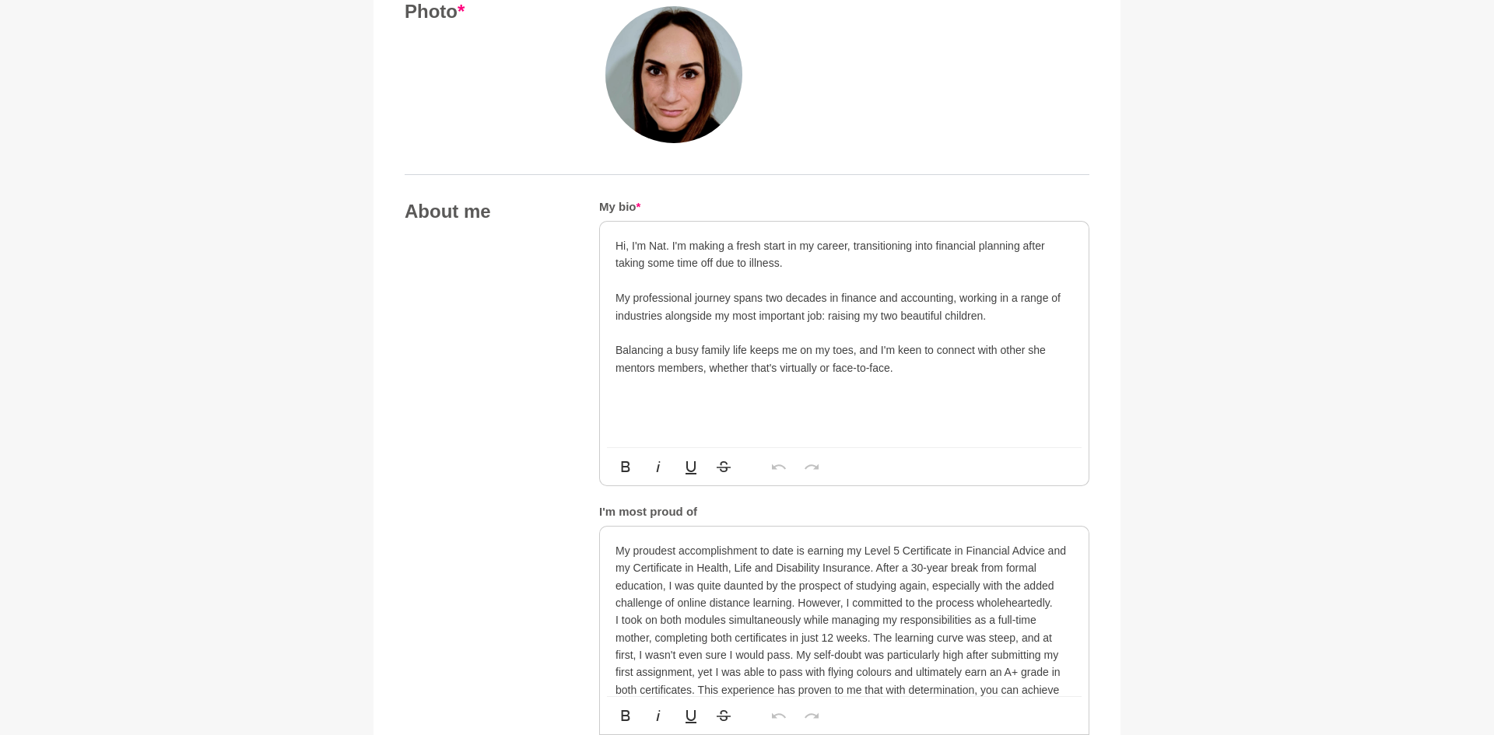
scroll to position [664, 0]
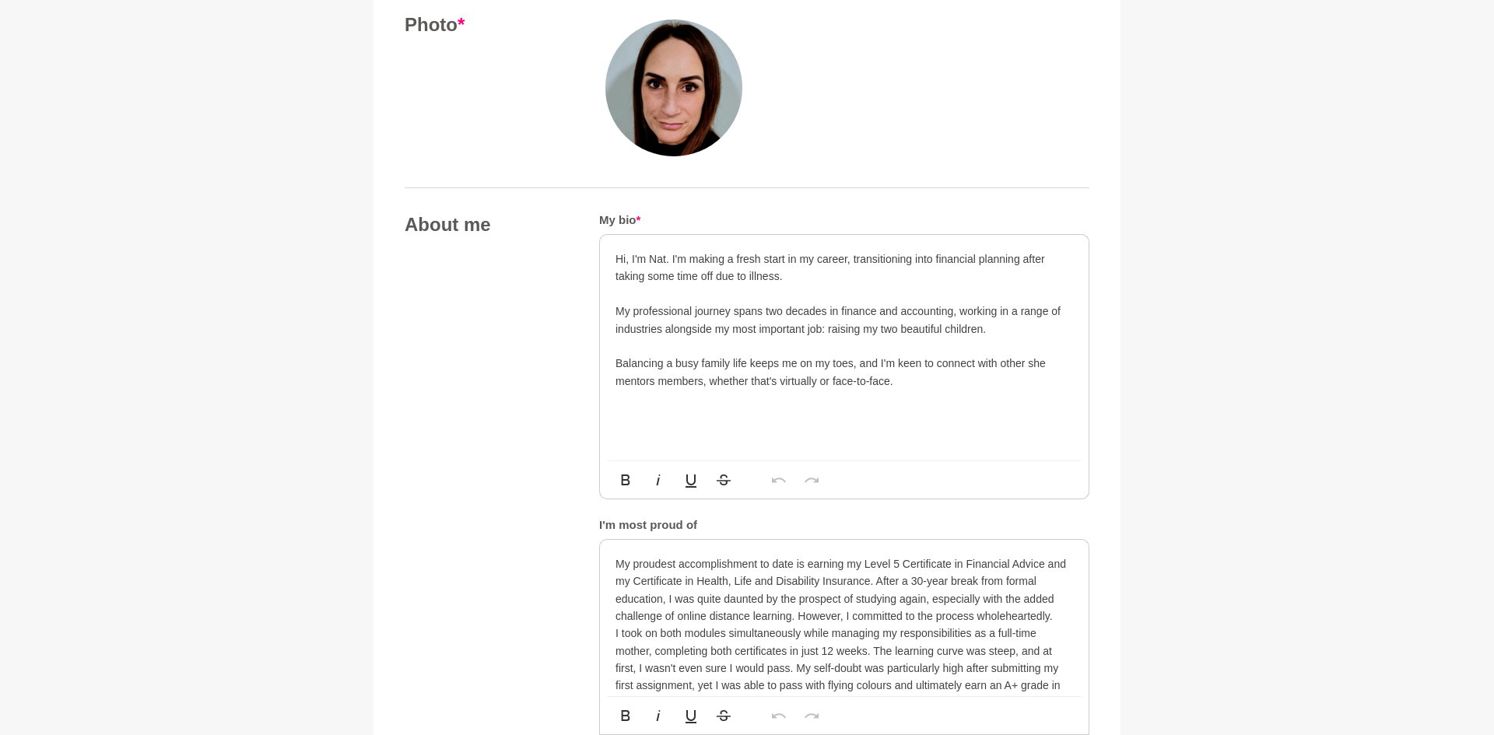
click at [613, 314] on div "Hi, I'm Nat. I'm making a fresh start in my career, transitioning into financia…" at bounding box center [844, 348] width 489 height 226
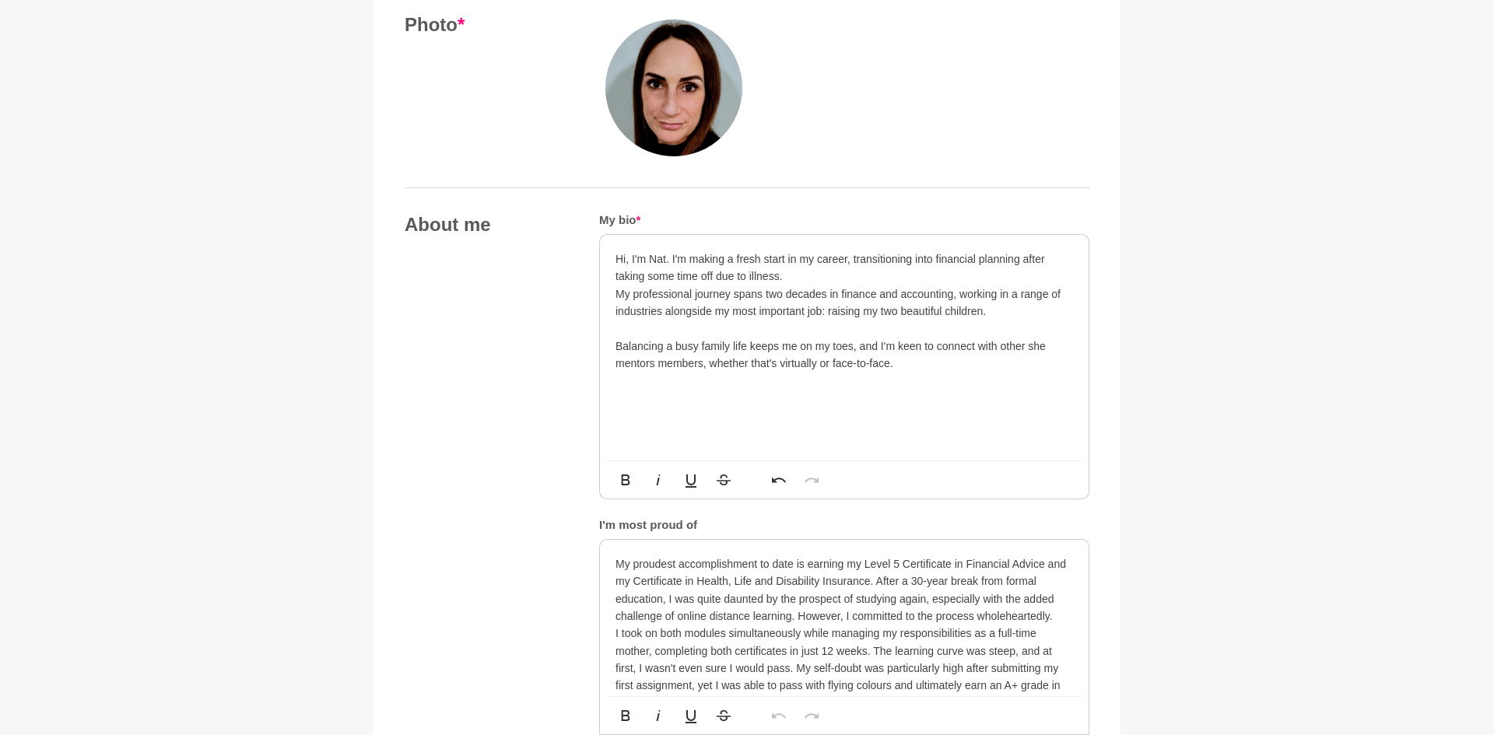
click at [615, 350] on p "Balancing a busy family life keeps me on my toes, and I'm keen to connect with …" at bounding box center [844, 355] width 458 height 35
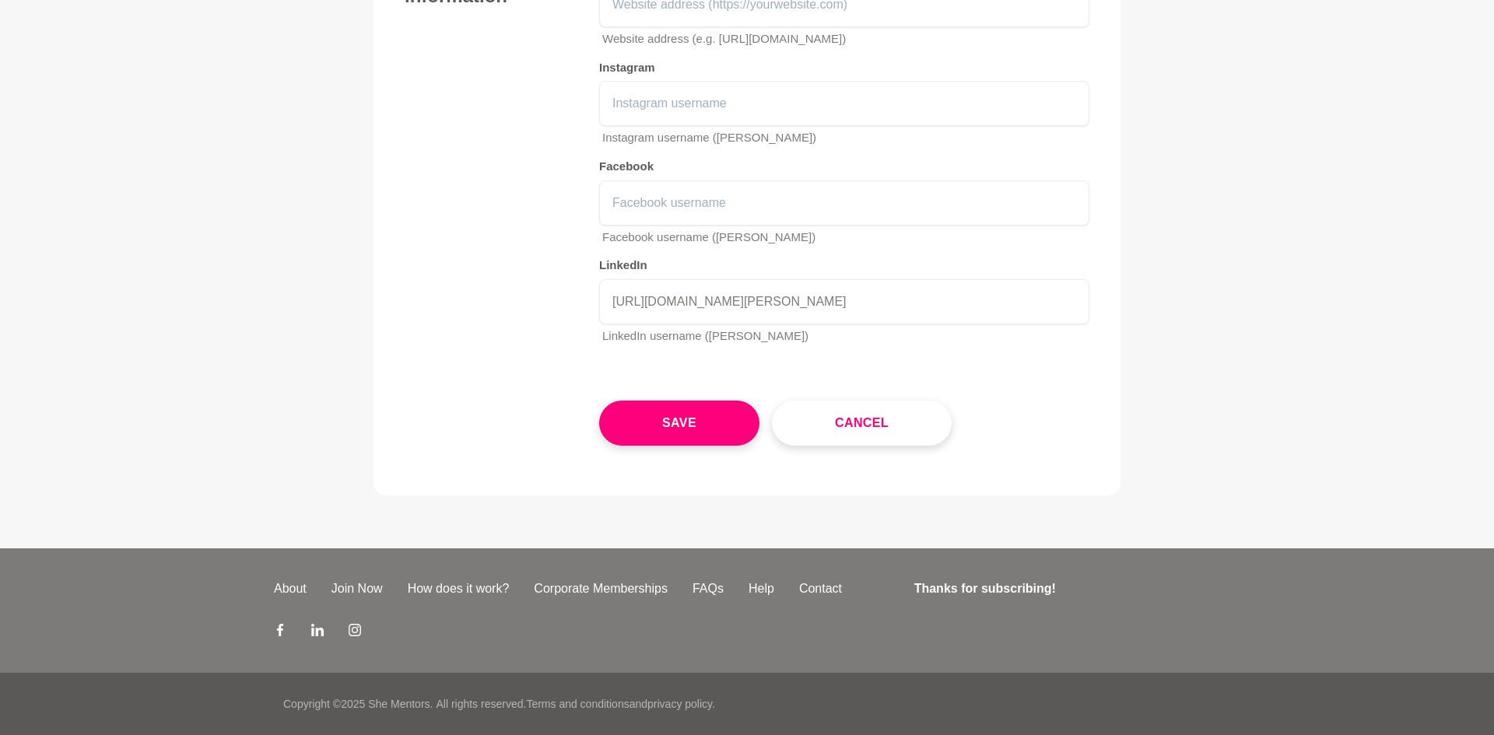
scroll to position [2351, 0]
click at [674, 443] on button "Save" at bounding box center [679, 423] width 160 height 45
click at [674, 443] on div "Cancel" at bounding box center [844, 411] width 490 height 70
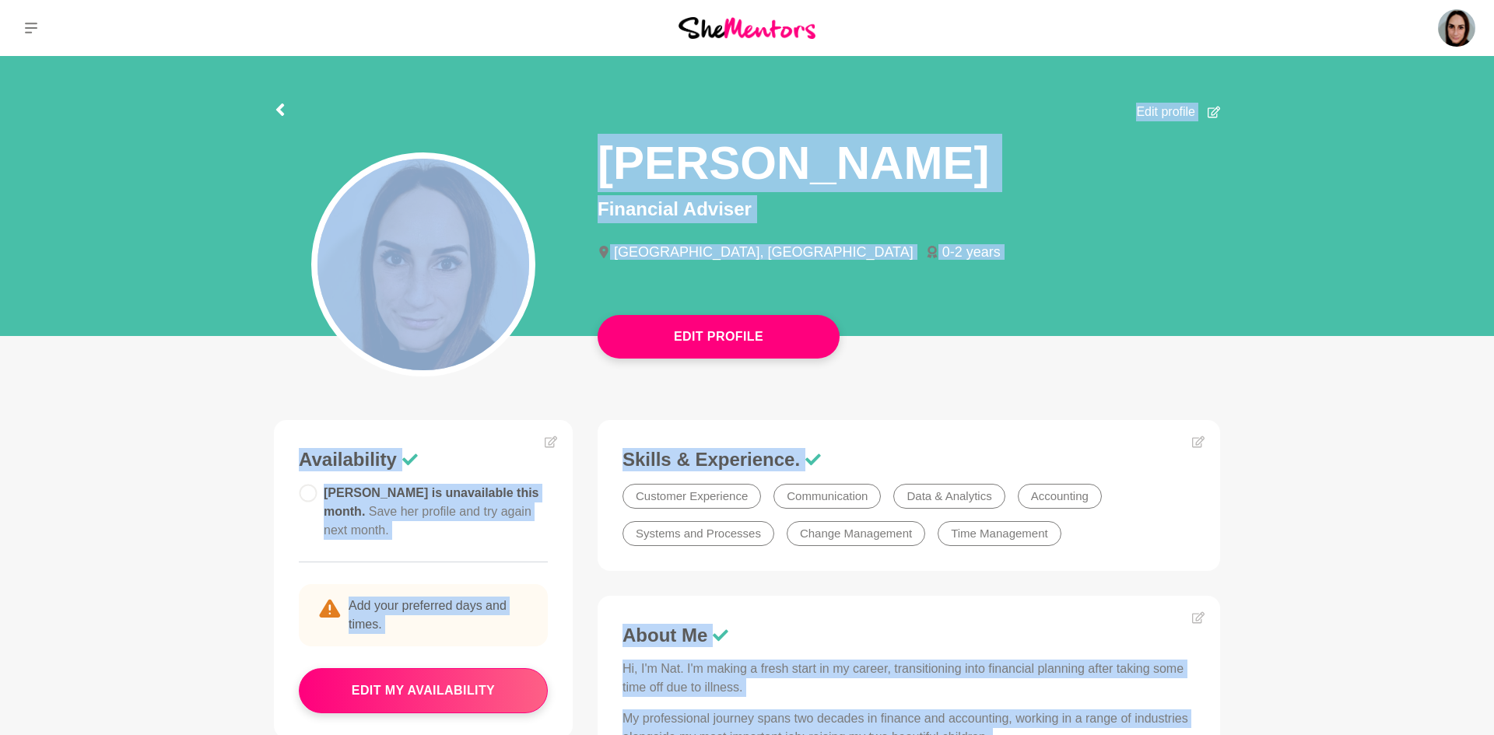
click at [1425, 407] on main "Edit Profile Edit profile [PERSON_NAME] Financial Adviser [GEOGRAPHIC_DATA], [G…" at bounding box center [747, 688] width 1494 height 1264
